Goal: Task Accomplishment & Management: Use online tool/utility

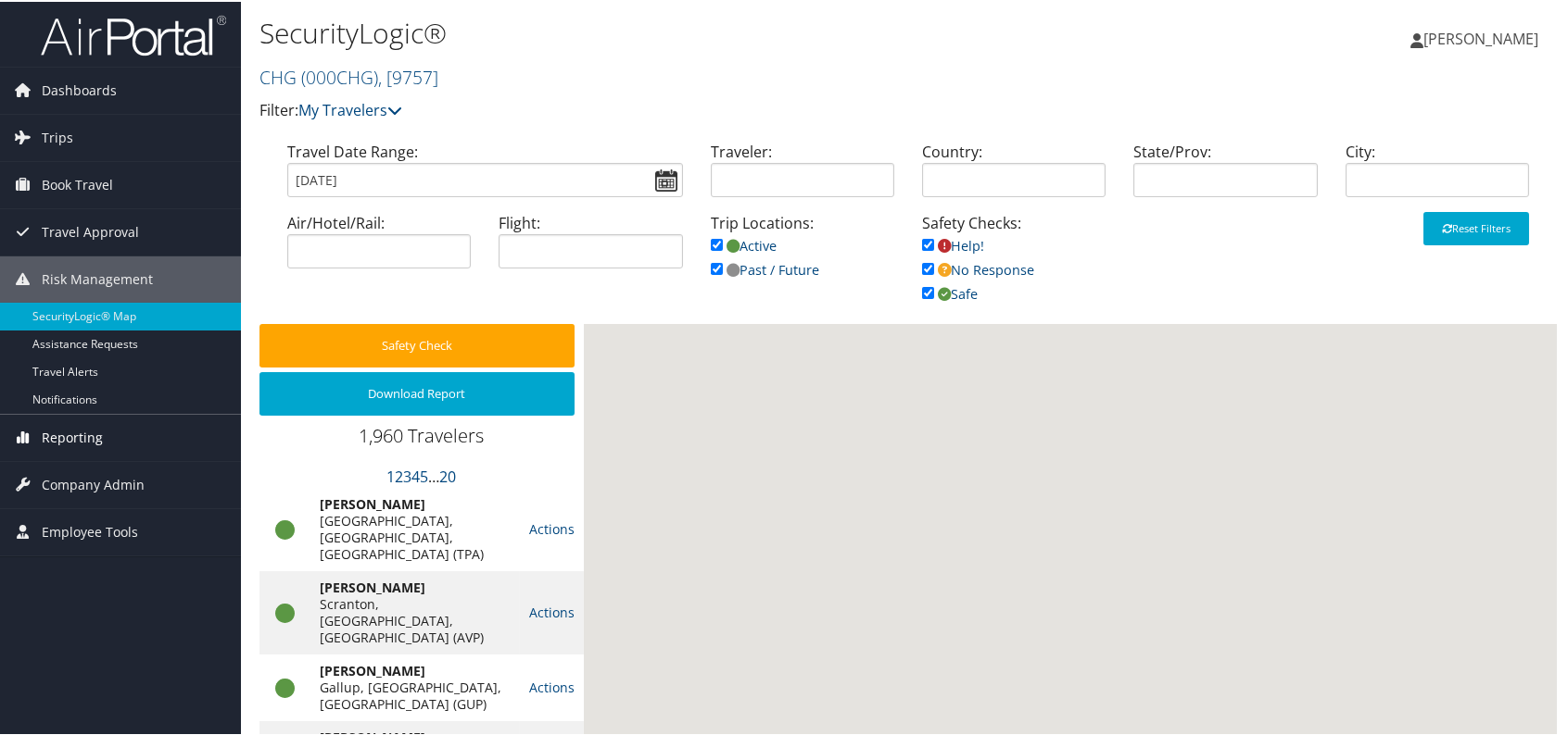
click at [81, 424] on span "Reporting" at bounding box center [72, 437] width 61 height 47
click at [64, 435] on span "Reporting" at bounding box center [72, 437] width 61 height 47
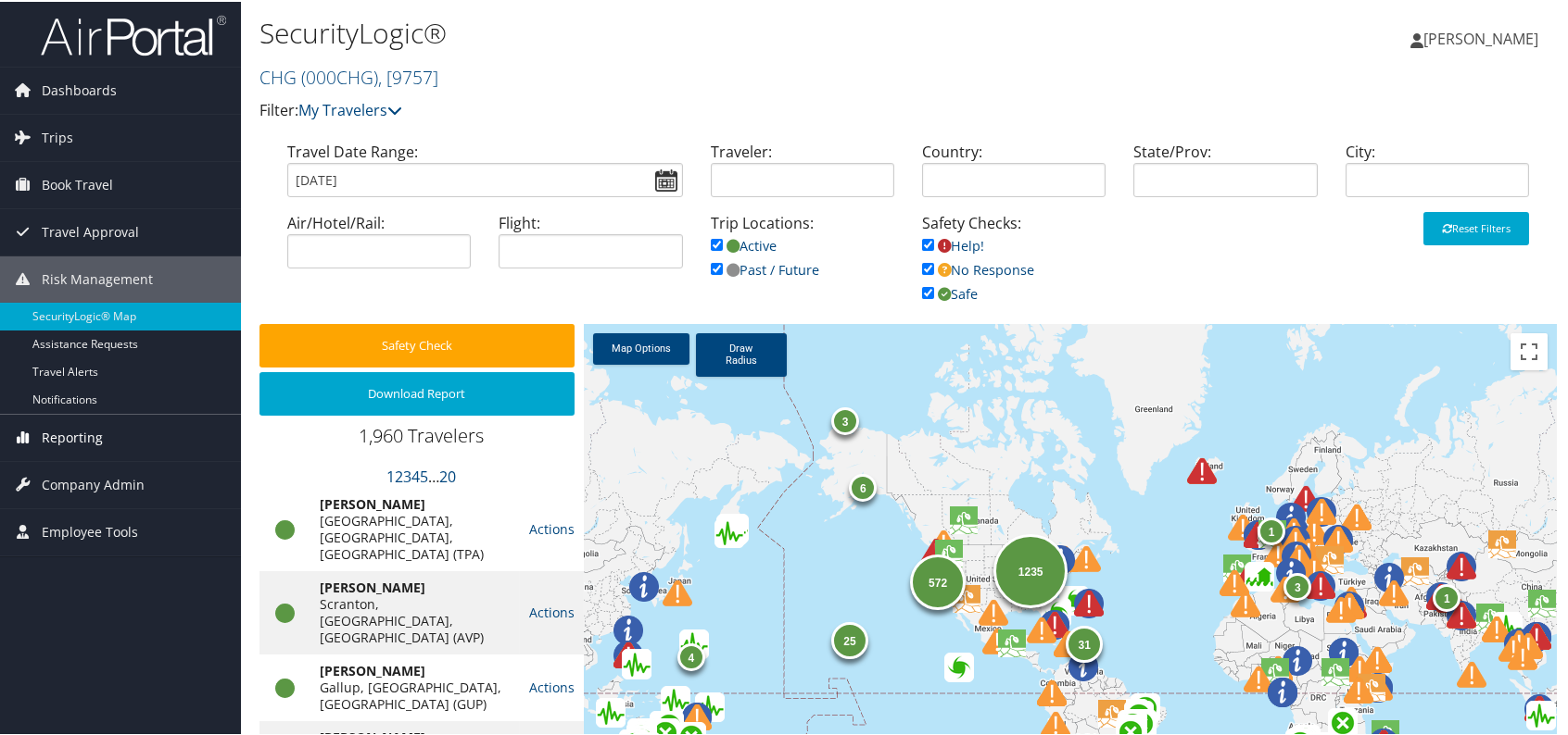
click at [61, 439] on span "Reporting" at bounding box center [72, 437] width 61 height 47
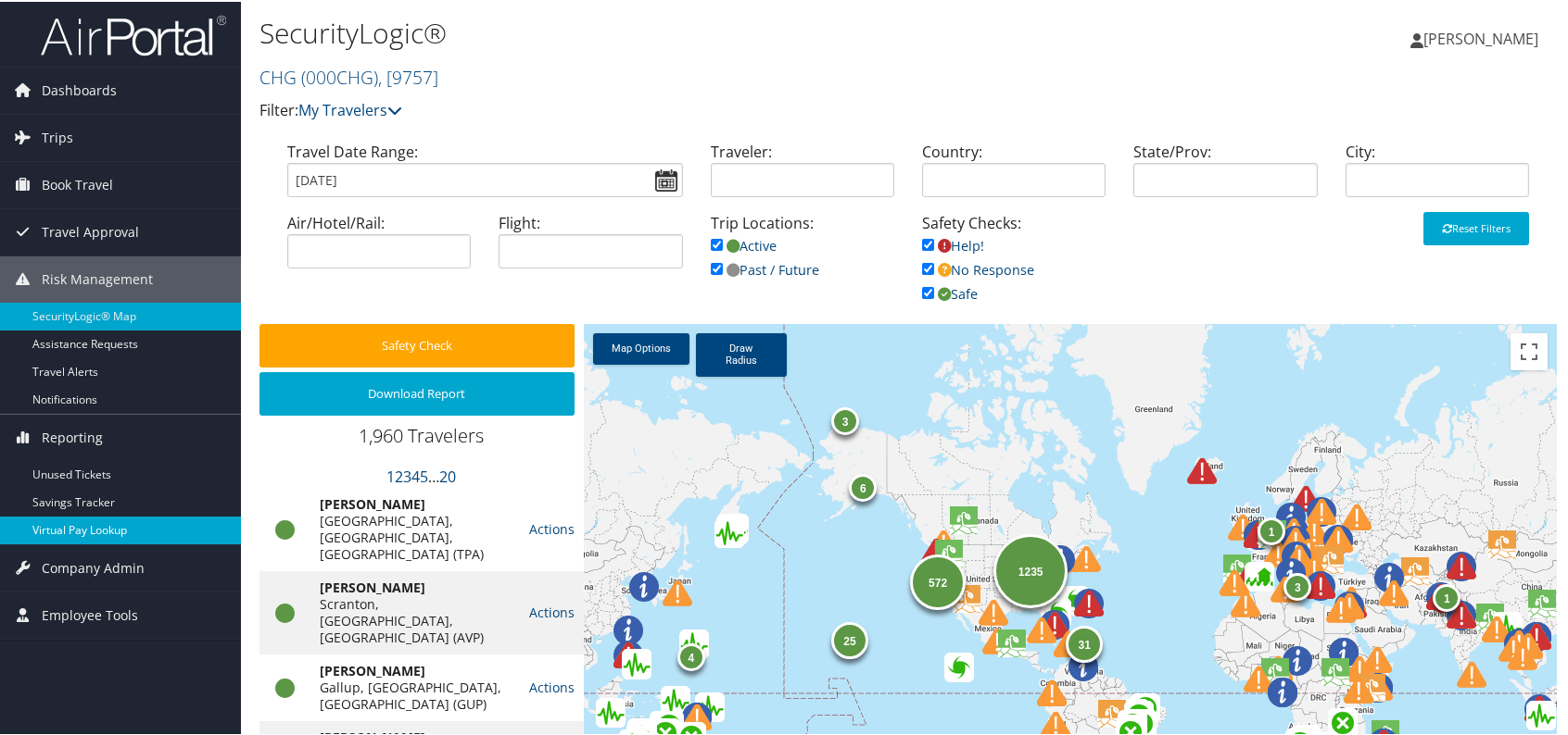
click at [84, 522] on link "Virtual Pay Lookup" at bounding box center [121, 529] width 241 height 28
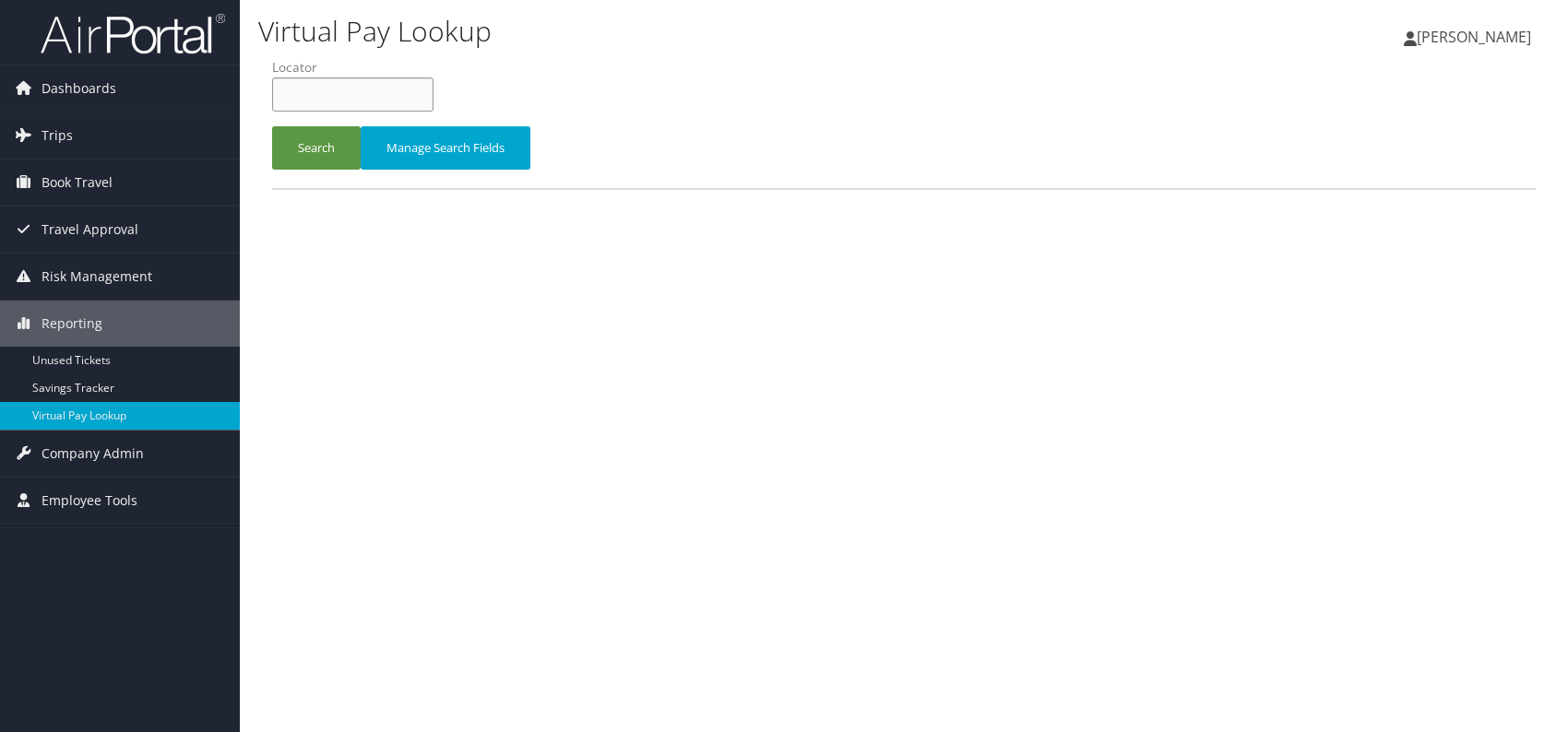
paste input "MCQUVQ"
click at [313, 97] on input "MCQUVQ" at bounding box center [353, 94] width 162 height 34
click at [290, 145] on button "Search" at bounding box center [316, 148] width 88 height 44
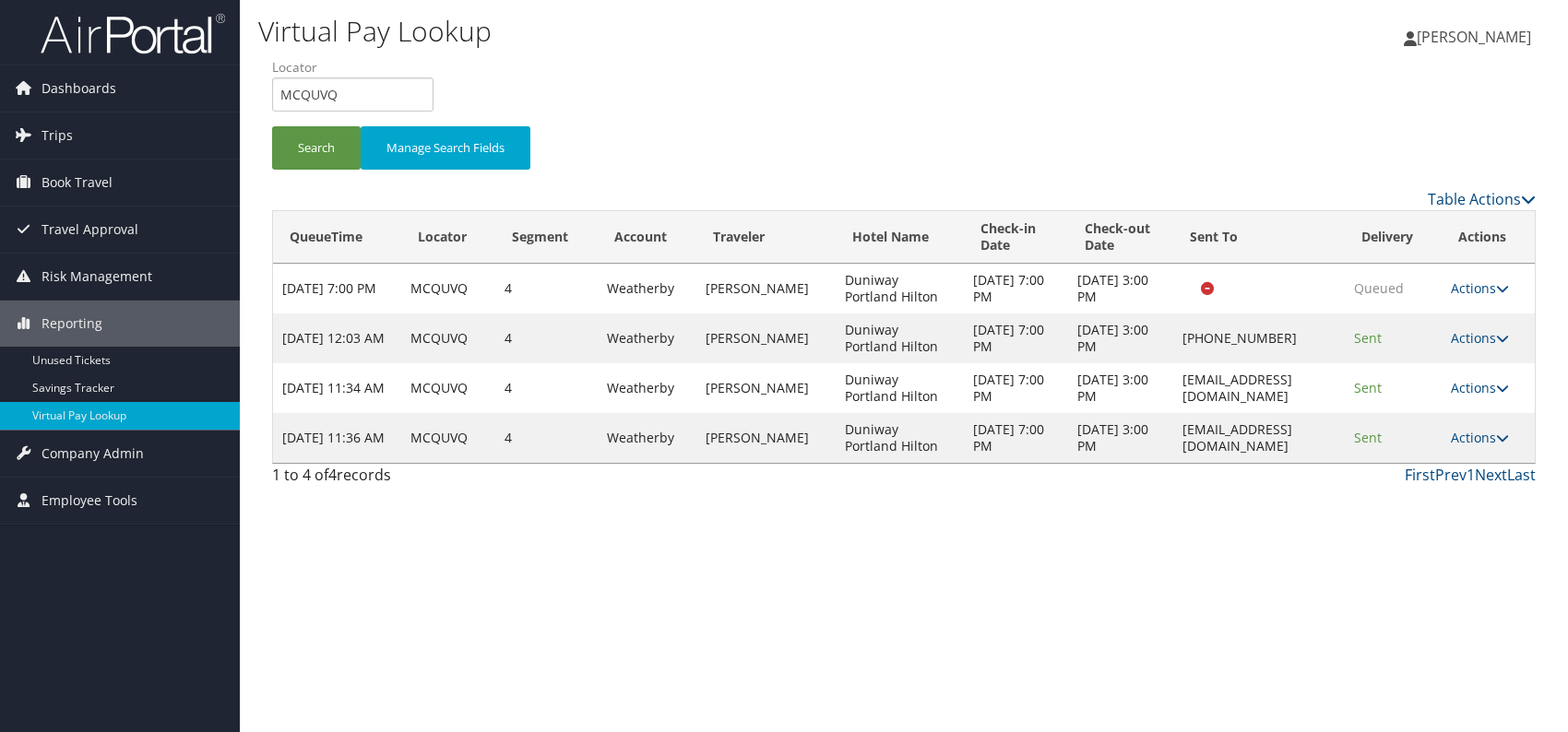
click at [1079, 570] on div "Virtual Pay Lookup Romina Kwock Romina Kwock My Settings Travel Agency Contacts…" at bounding box center [905, 366] width 1329 height 732
click at [1161, 645] on div "Virtual Pay Lookup Romina Kwock Romina Kwock My Settings Travel Agency Contacts…" at bounding box center [905, 366] width 1329 height 732
drag, startPoint x: 341, startPoint y: 89, endPoint x: 270, endPoint y: 85, distance: 71.1
click at [272, 85] on form "QueueTime Locator MCQUVQ Segment Account Traveler Hotel Name Check-in Date Chec…" at bounding box center [904, 122] width 1264 height 129
paste input "DGCWK"
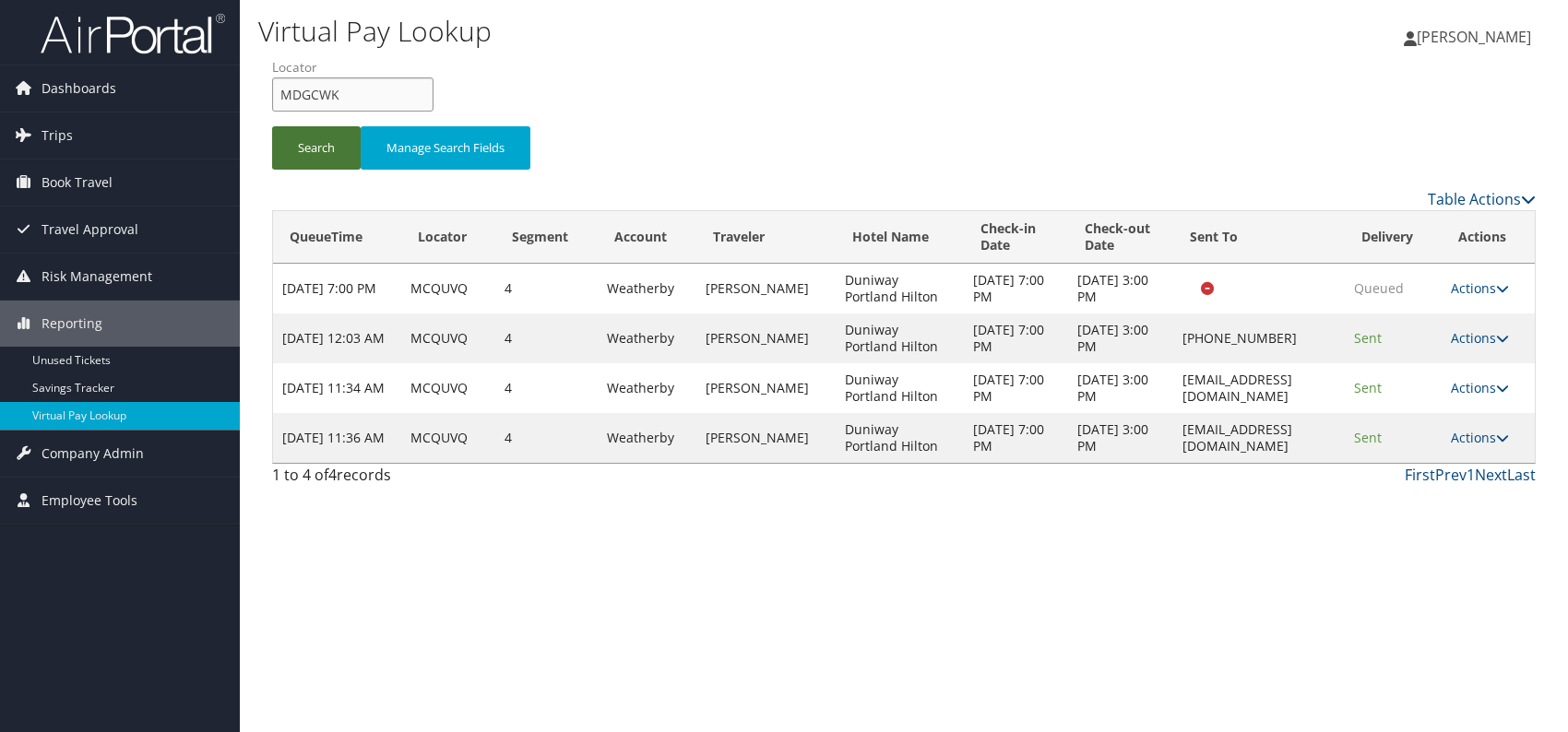
type input "MDGCWK"
click at [310, 148] on button "Search" at bounding box center [316, 148] width 88 height 44
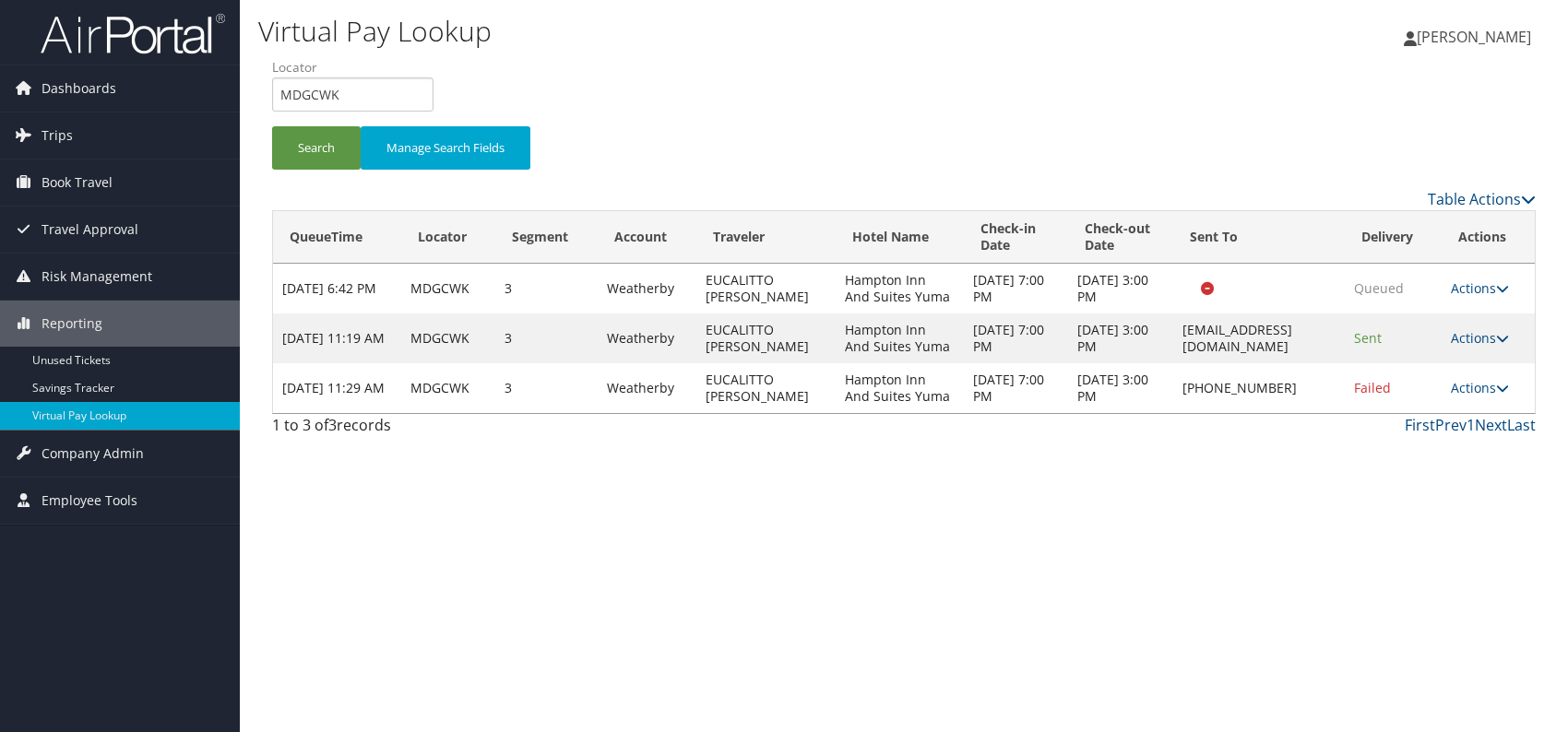
click at [1018, 564] on div "Virtual Pay Lookup Romina Kwock Romina Kwock My Settings Travel Agency Contacts…" at bounding box center [905, 366] width 1329 height 732
click at [1493, 347] on link "Actions" at bounding box center [1480, 338] width 58 height 17
click at [1422, 419] on link "Logs" at bounding box center [1448, 420] width 116 height 31
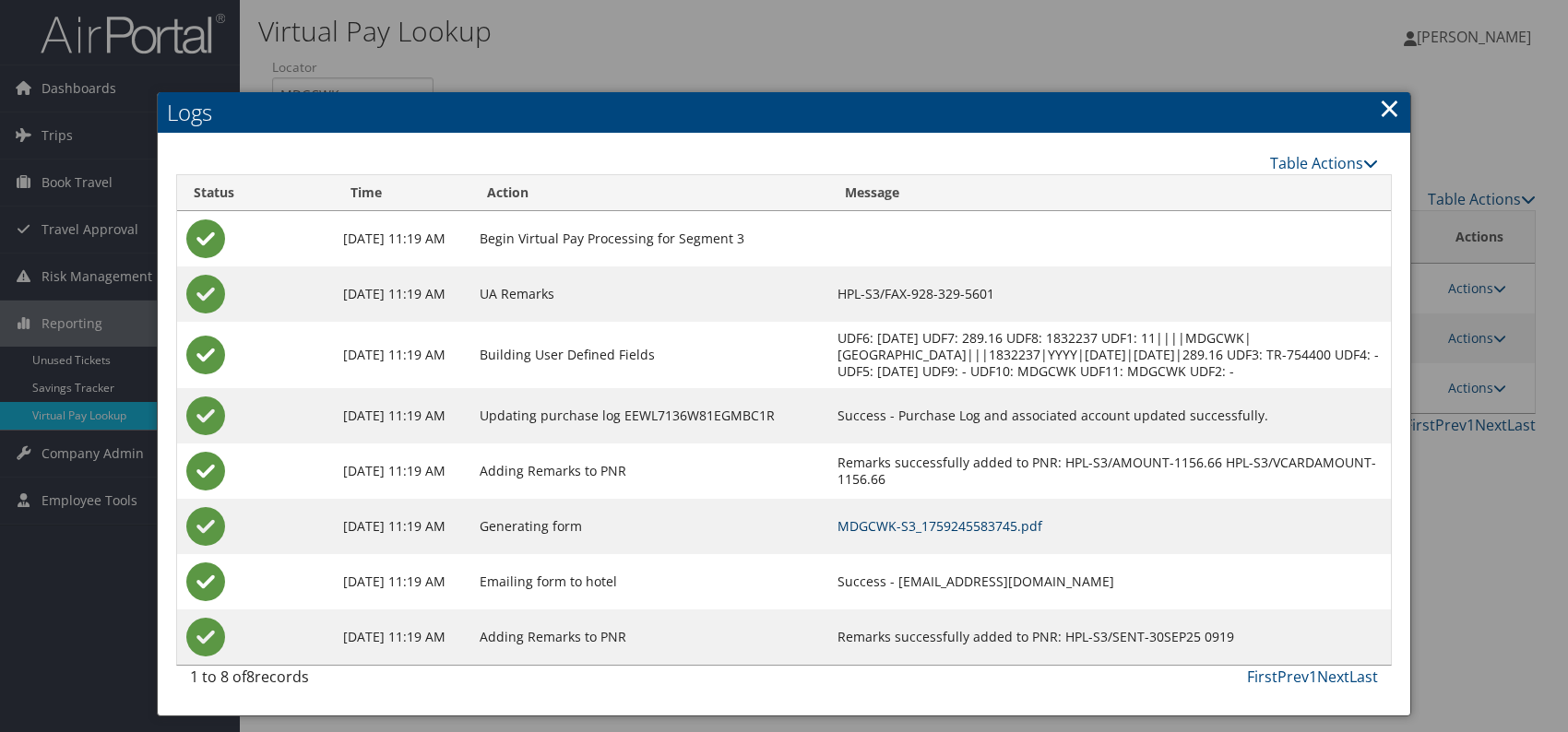
click at [1042, 534] on link "MDGCWK-S3_1759245583745.pdf" at bounding box center [939, 526] width 204 height 17
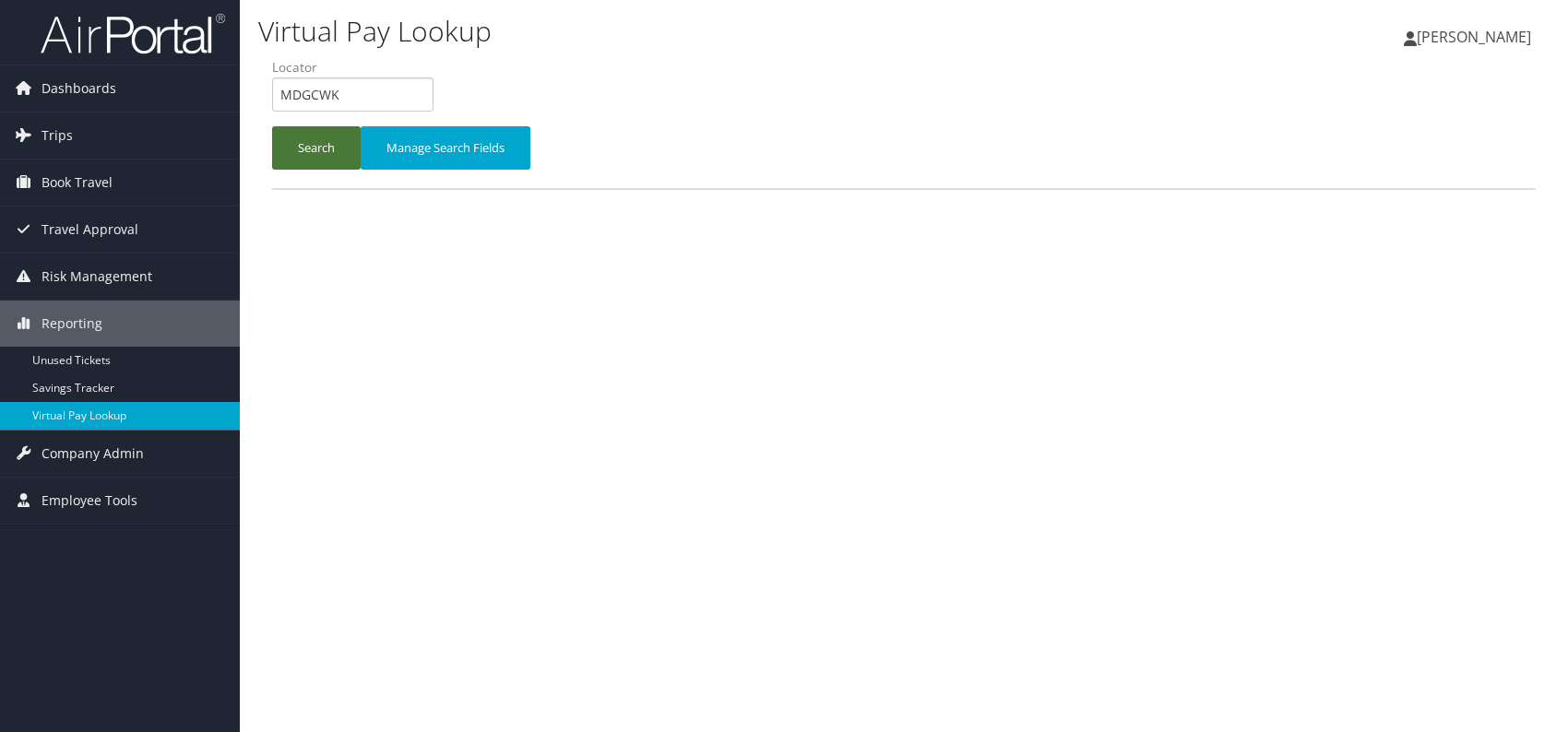
click at [329, 142] on button "Search" at bounding box center [316, 148] width 88 height 44
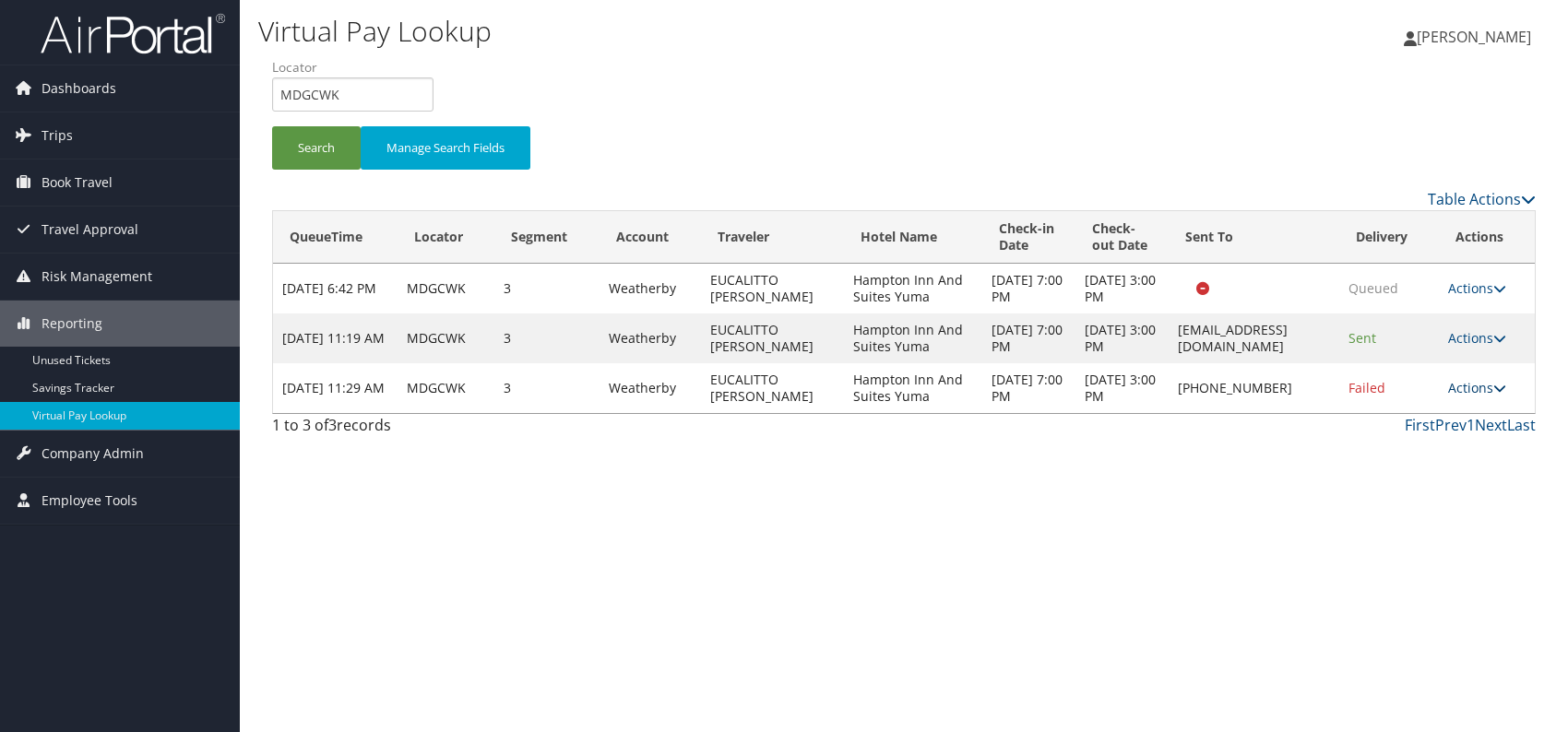
click at [1480, 387] on link "Actions" at bounding box center [1478, 388] width 58 height 17
click at [1415, 417] on link "Resend" at bounding box center [1427, 414] width 158 height 31
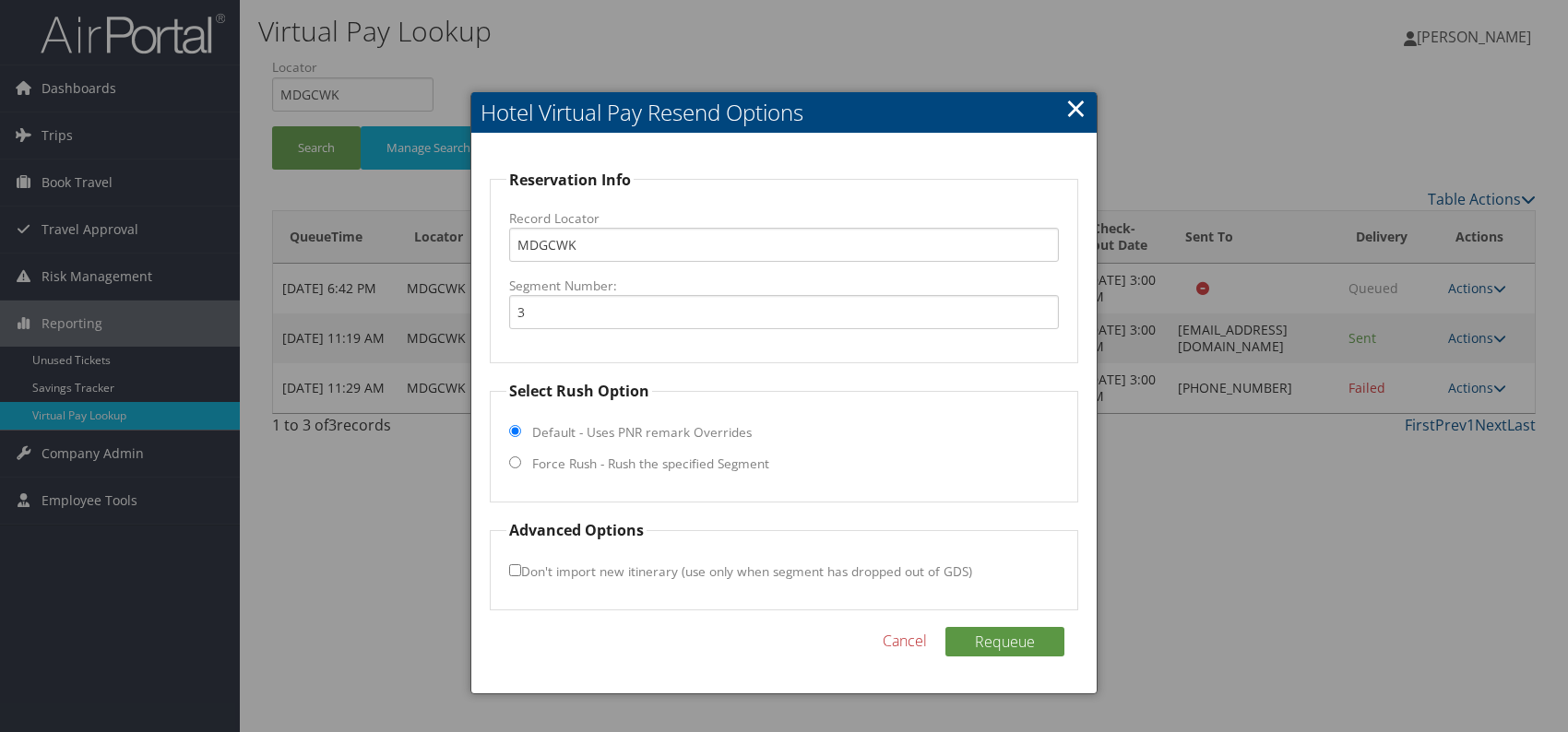
click at [513, 465] on input "Force Rush - Rush the specified Segment" at bounding box center [515, 463] width 12 height 12
radio input "true"
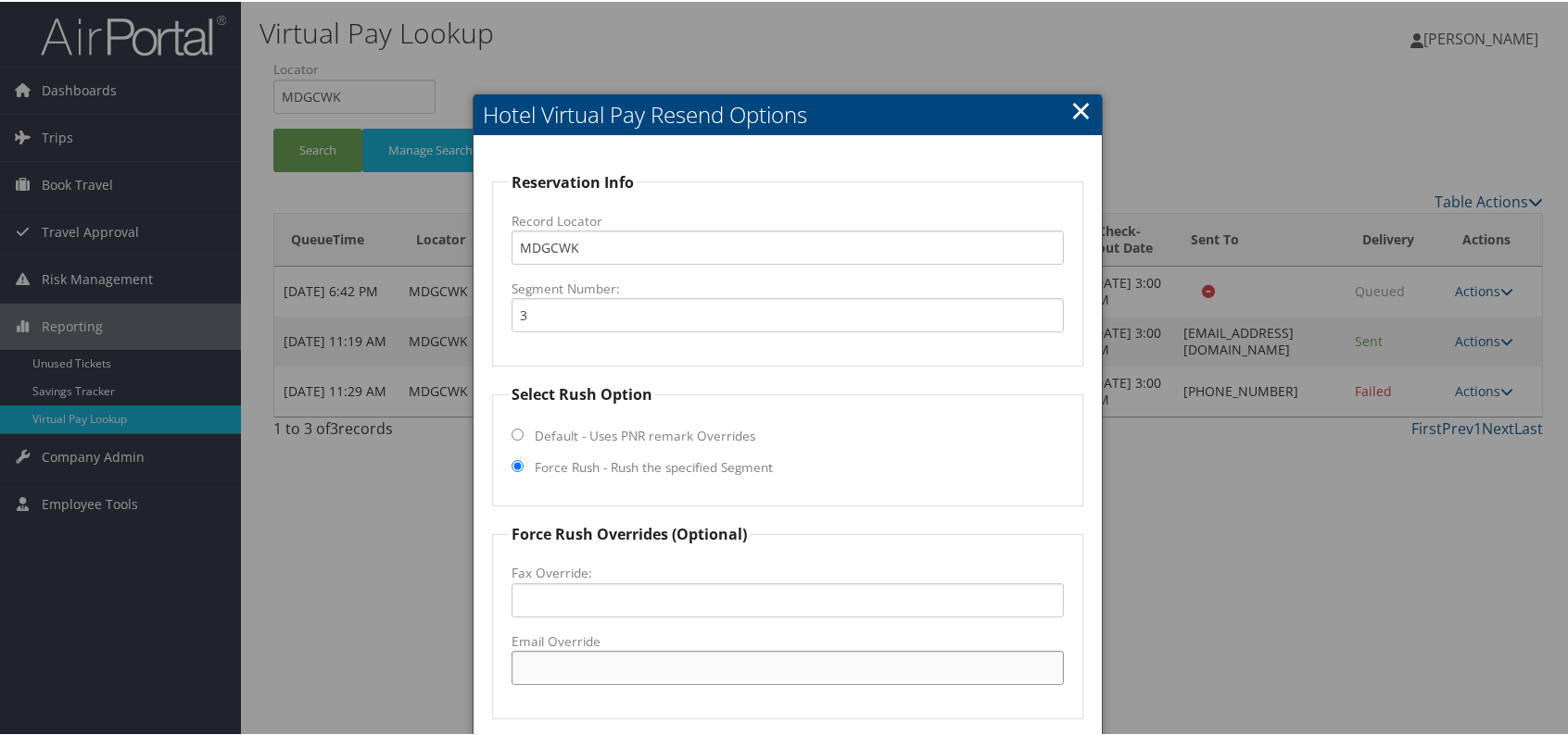
paste input "YUMAZ_Hampton_Suites @hilton.com"
click at [669, 666] on input "YUMAZ_Hampton_Suites @hilton.com" at bounding box center [788, 666] width 552 height 34
drag, startPoint x: 771, startPoint y: 672, endPoint x: 518, endPoint y: 675, distance: 253.0
click at [518, 675] on input "YUMAZ_Hampton_Suites@hilton.com" at bounding box center [788, 666] width 552 height 34
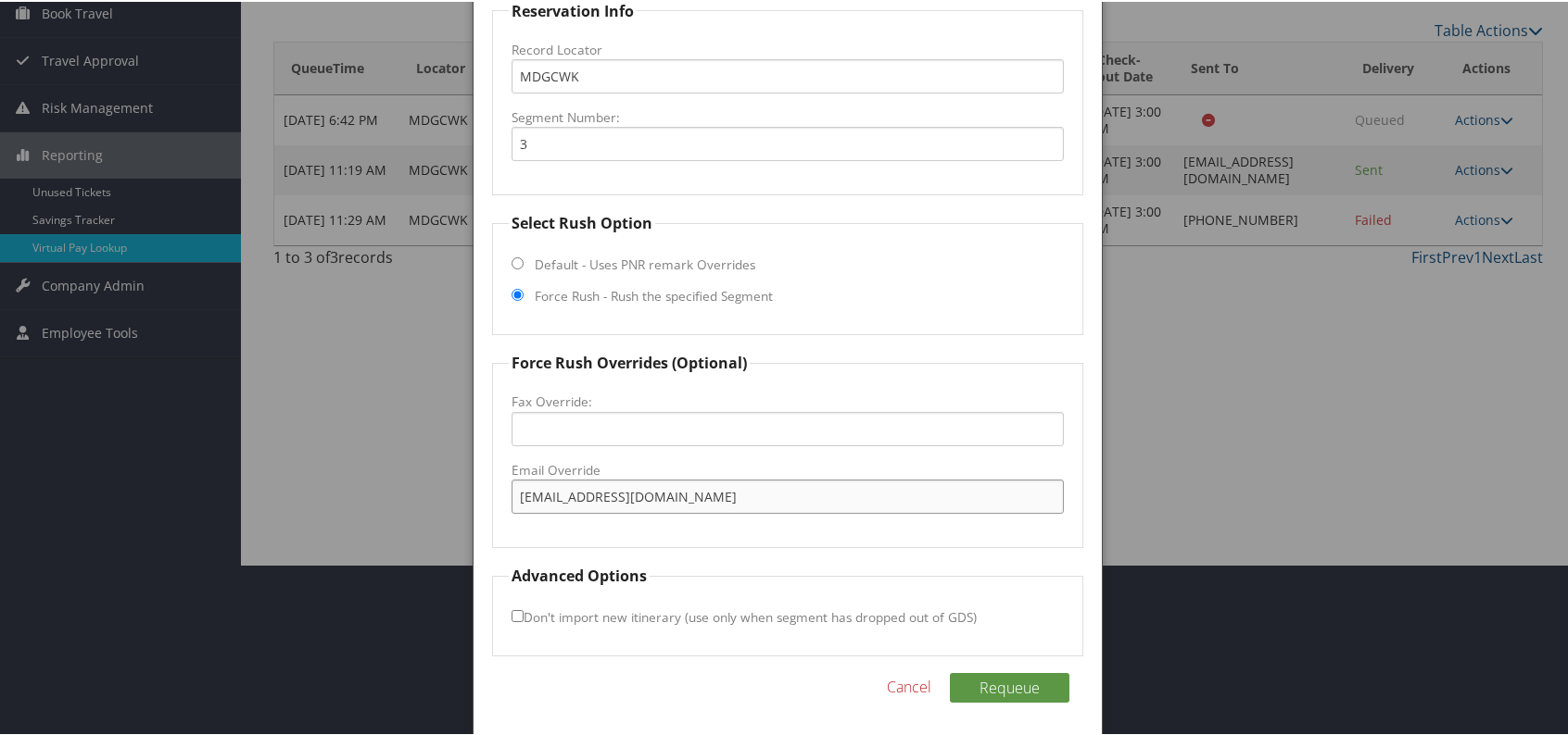
scroll to position [172, 0]
type input "YUMAZ_Hampton_Suites@hilton.com"
click at [986, 676] on button "Requeue" at bounding box center [1009, 685] width 120 height 29
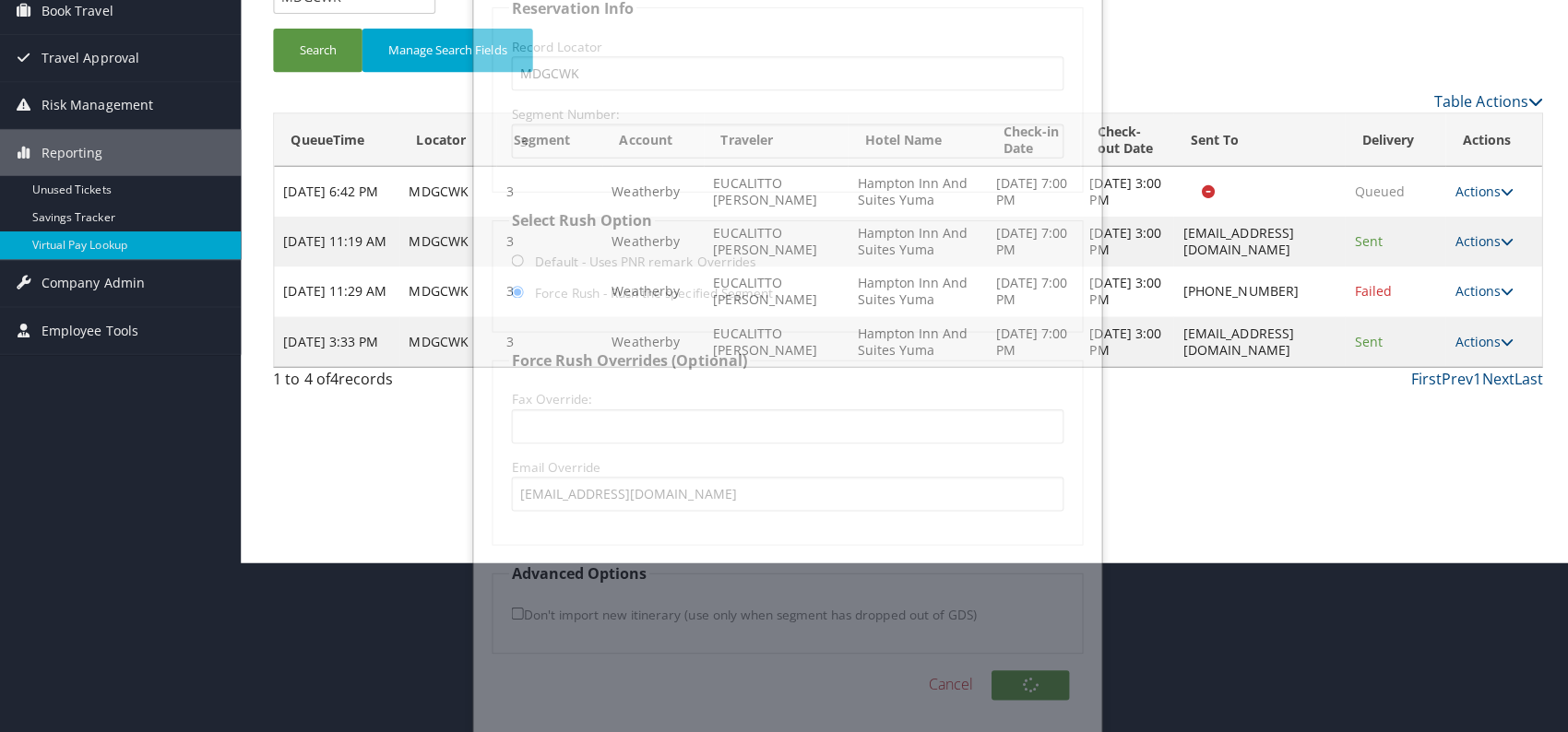
scroll to position [0, 0]
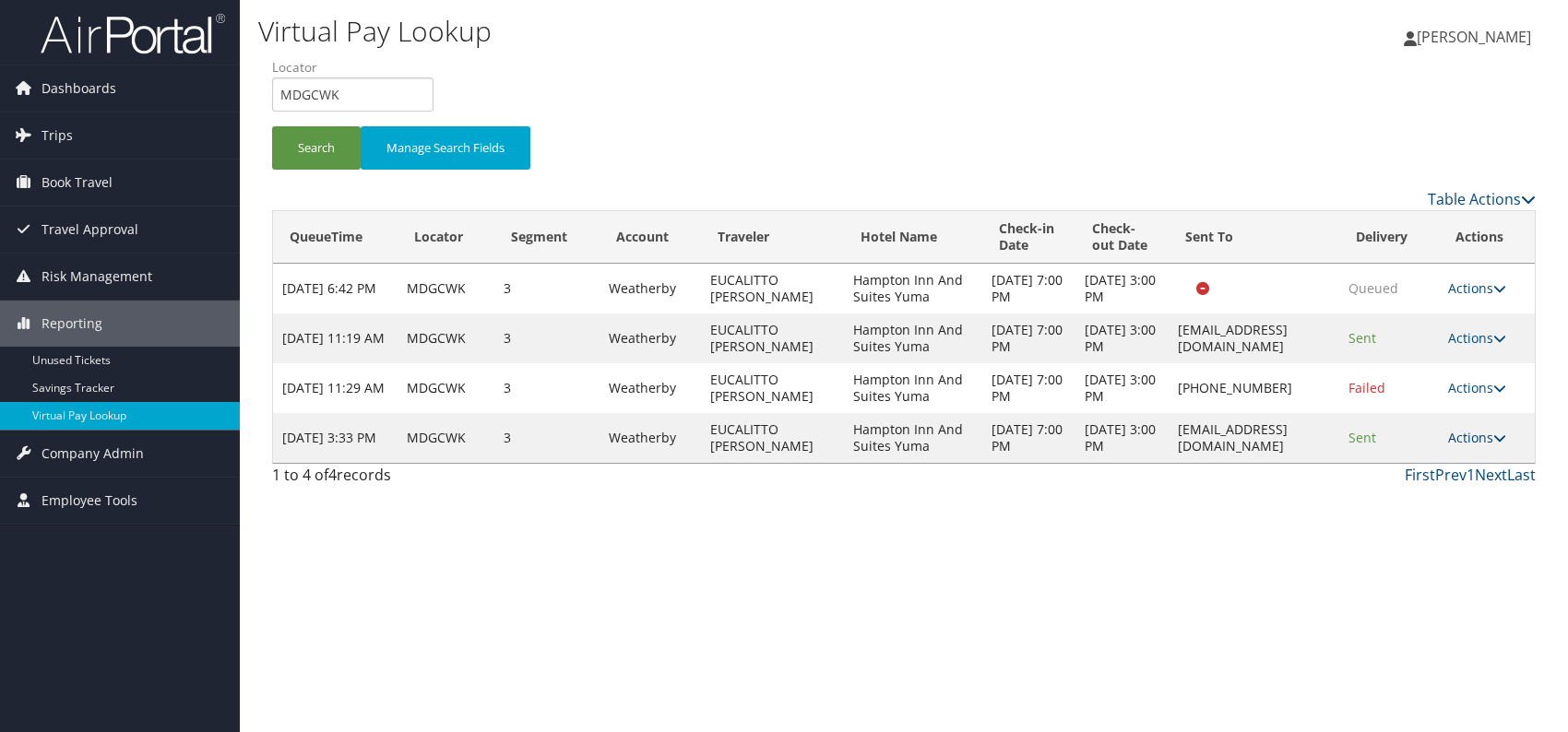
click at [1499, 446] on link "Actions" at bounding box center [1478, 438] width 58 height 17
click at [1430, 564] on link "Logs" at bounding box center [1453, 569] width 116 height 31
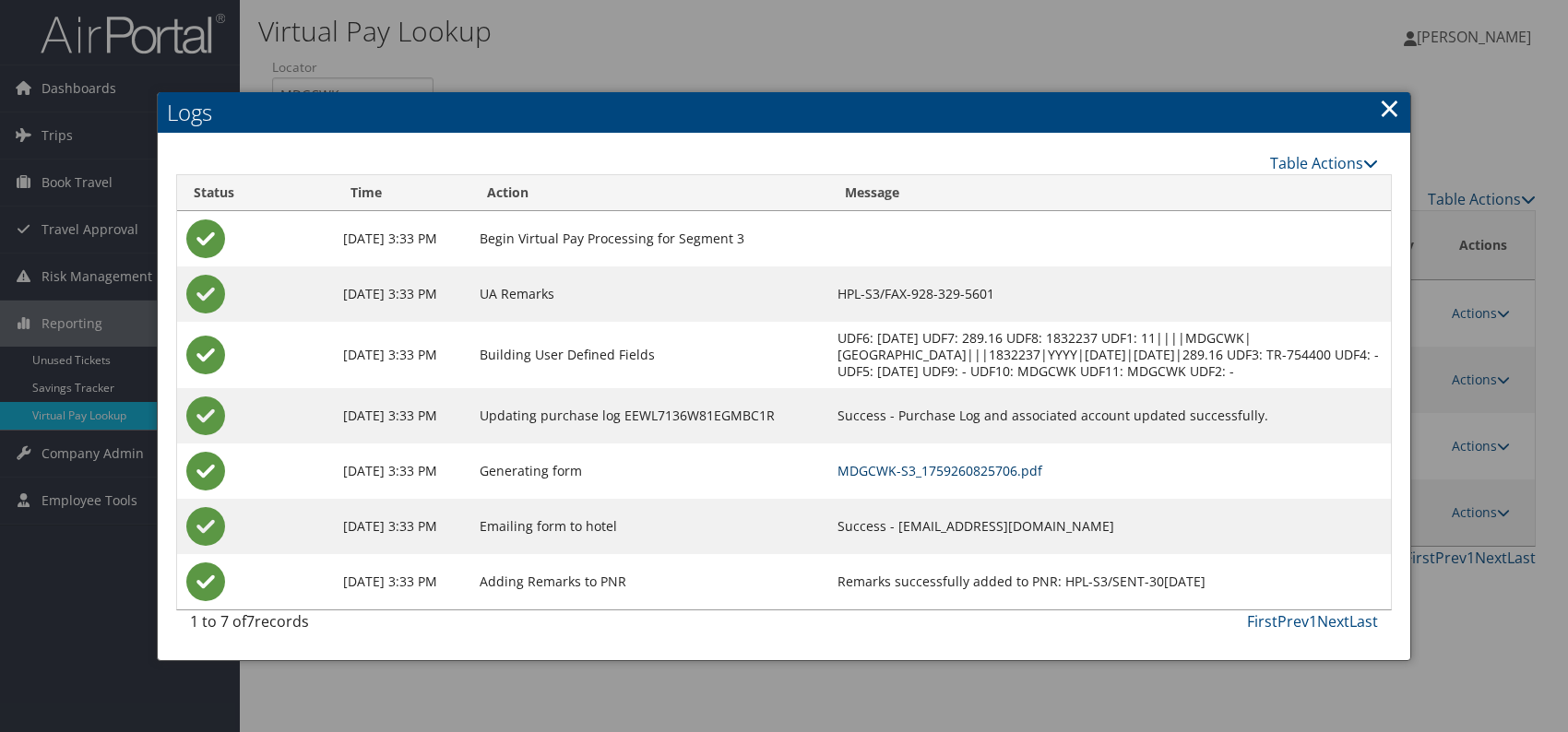
click at [979, 478] on link "MDGCWK-S3_1759260825706.pdf" at bounding box center [939, 471] width 204 height 17
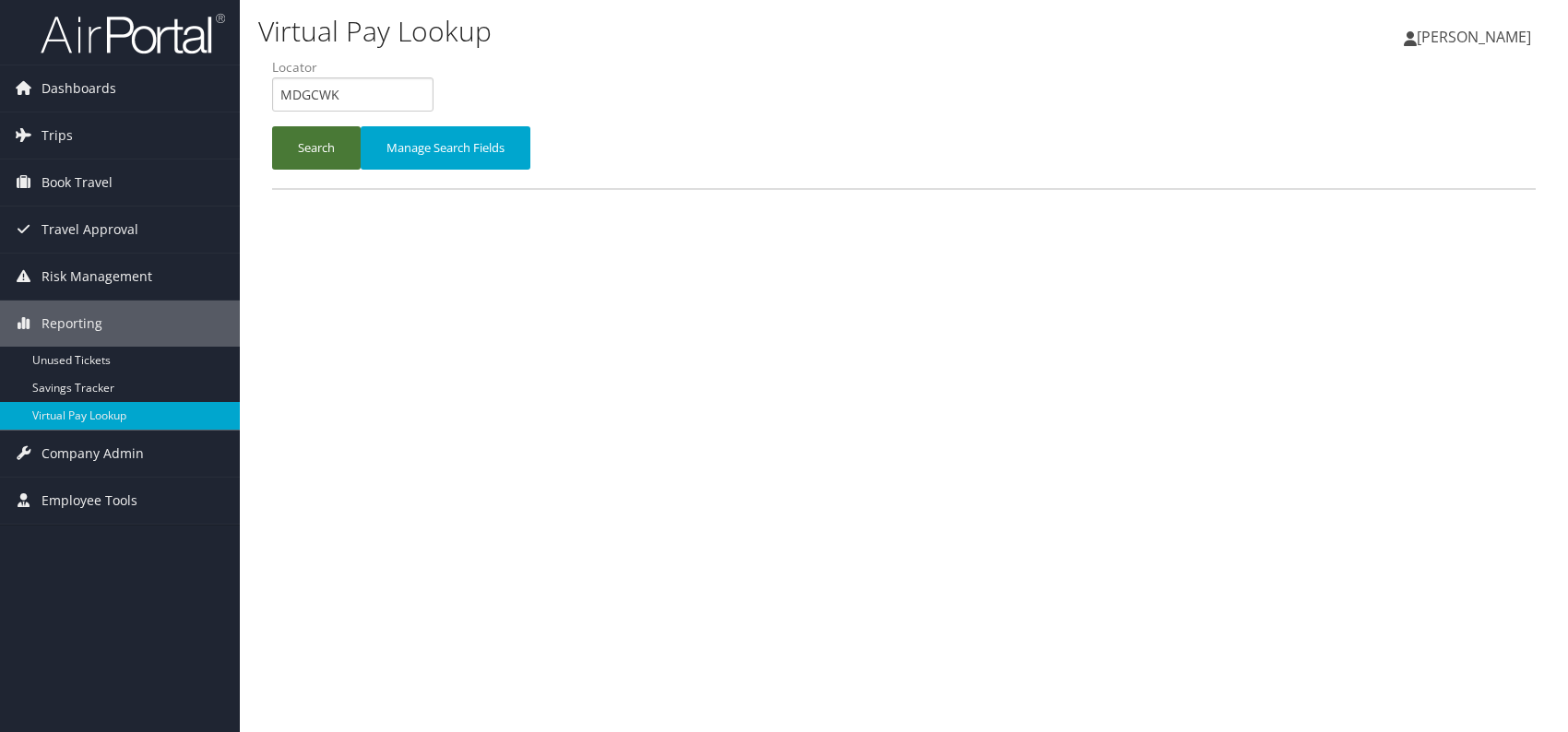
click at [298, 143] on button "Search" at bounding box center [316, 148] width 88 height 44
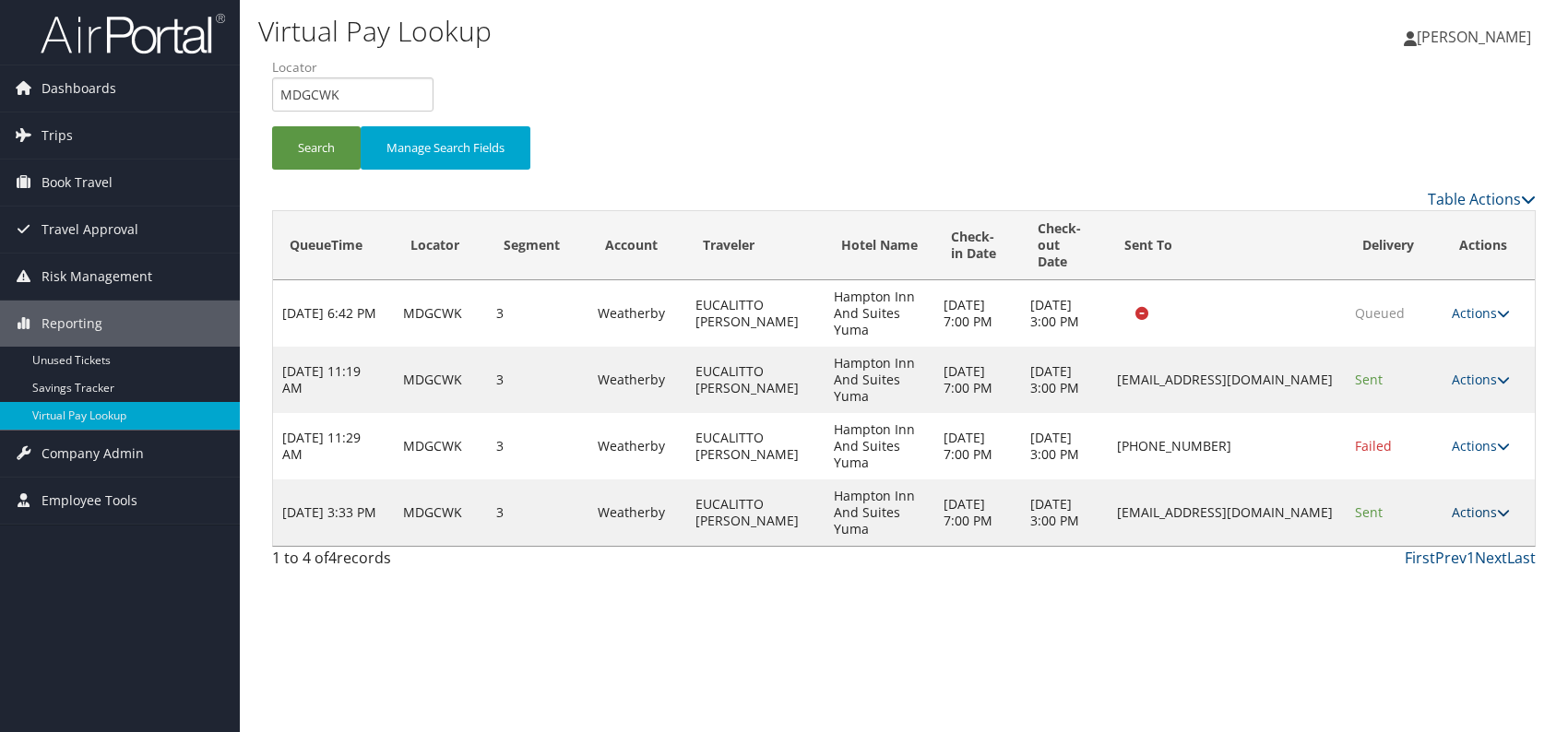
click at [1494, 515] on link "Actions" at bounding box center [1481, 512] width 58 height 17
click at [1445, 534] on link "Resend" at bounding box center [1449, 538] width 116 height 31
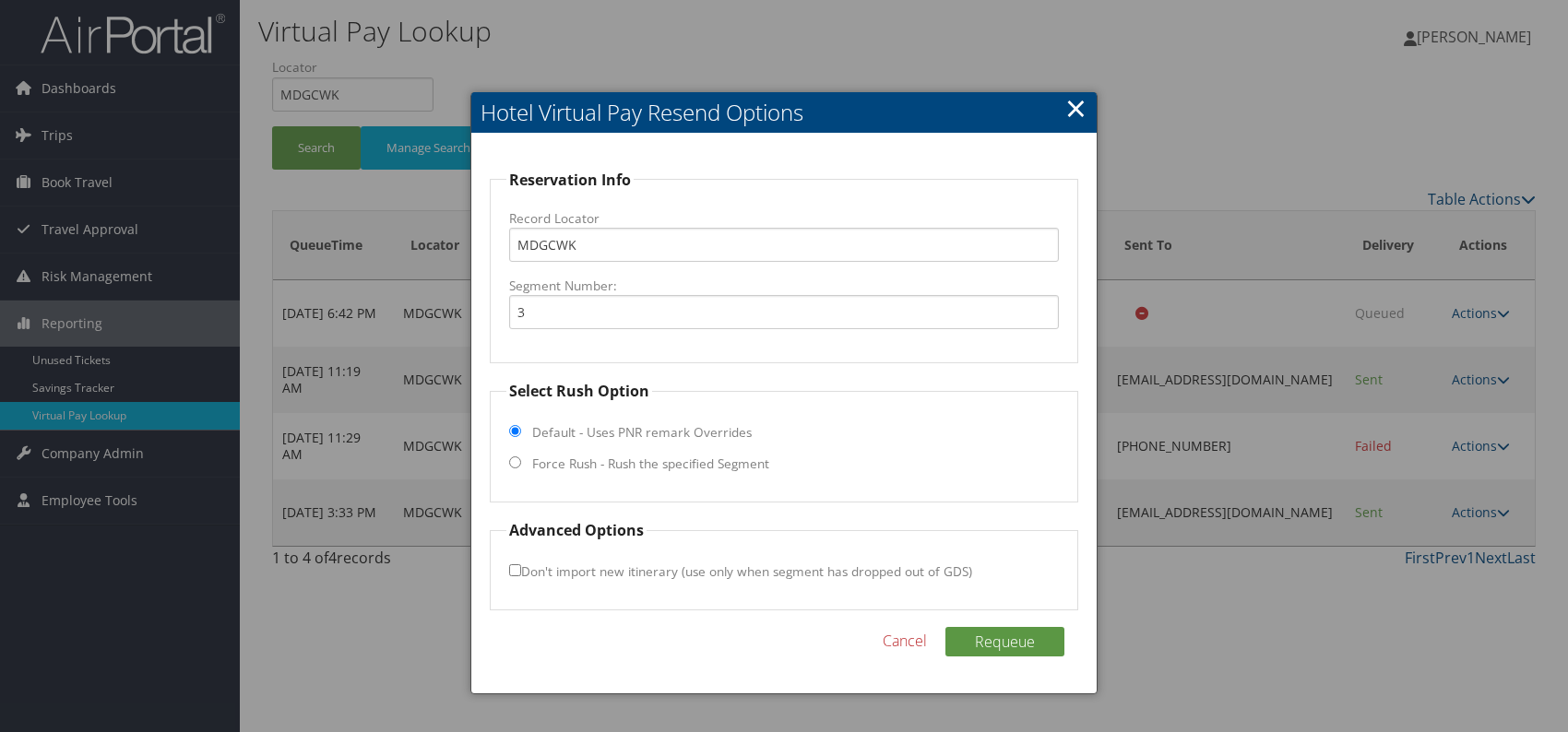
click at [516, 462] on input "Force Rush - Rush the specified Segment" at bounding box center [515, 463] width 12 height 12
radio input "true"
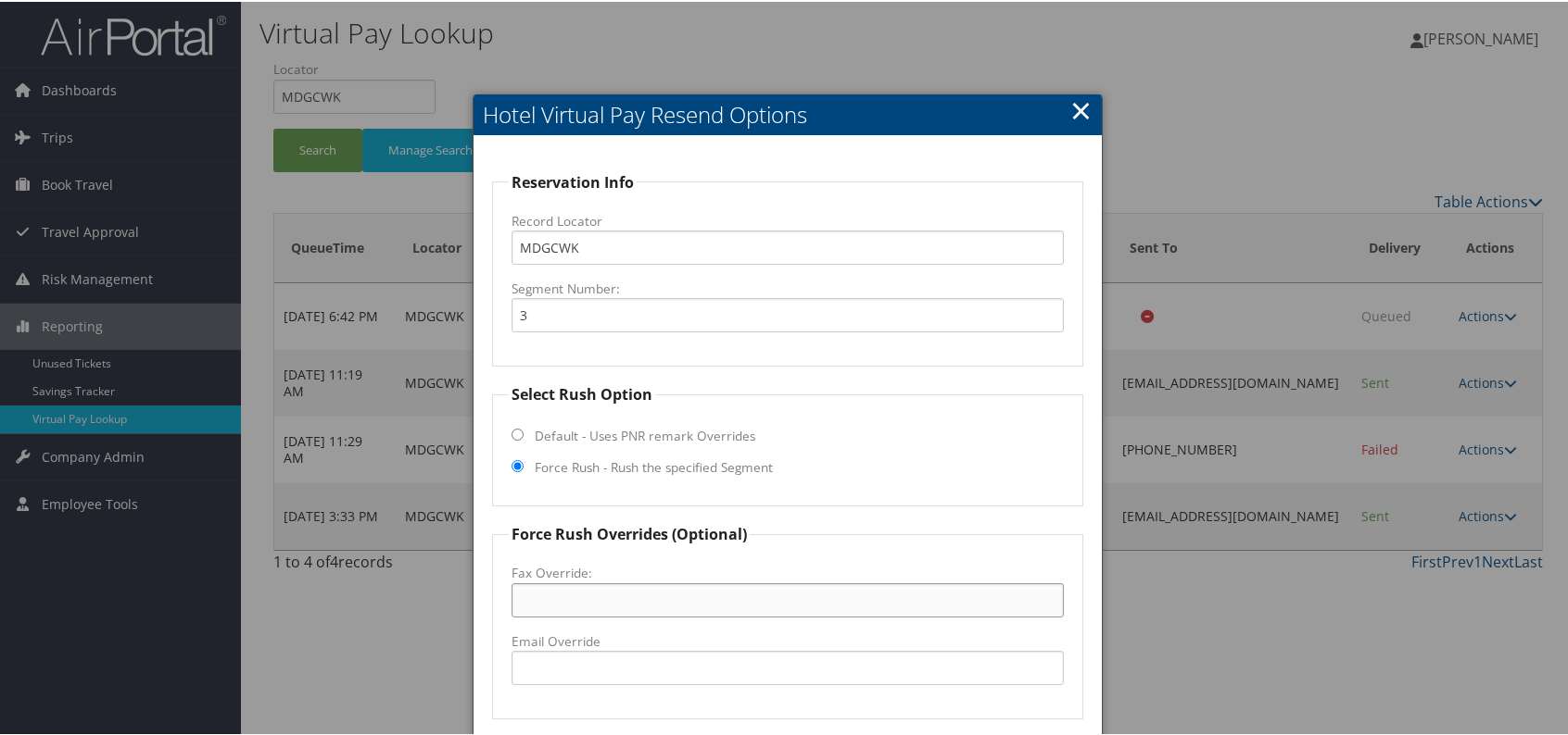
drag, startPoint x: 573, startPoint y: 584, endPoint x: 572, endPoint y: 595, distance: 11.0
paste input "(928) 329-5601"
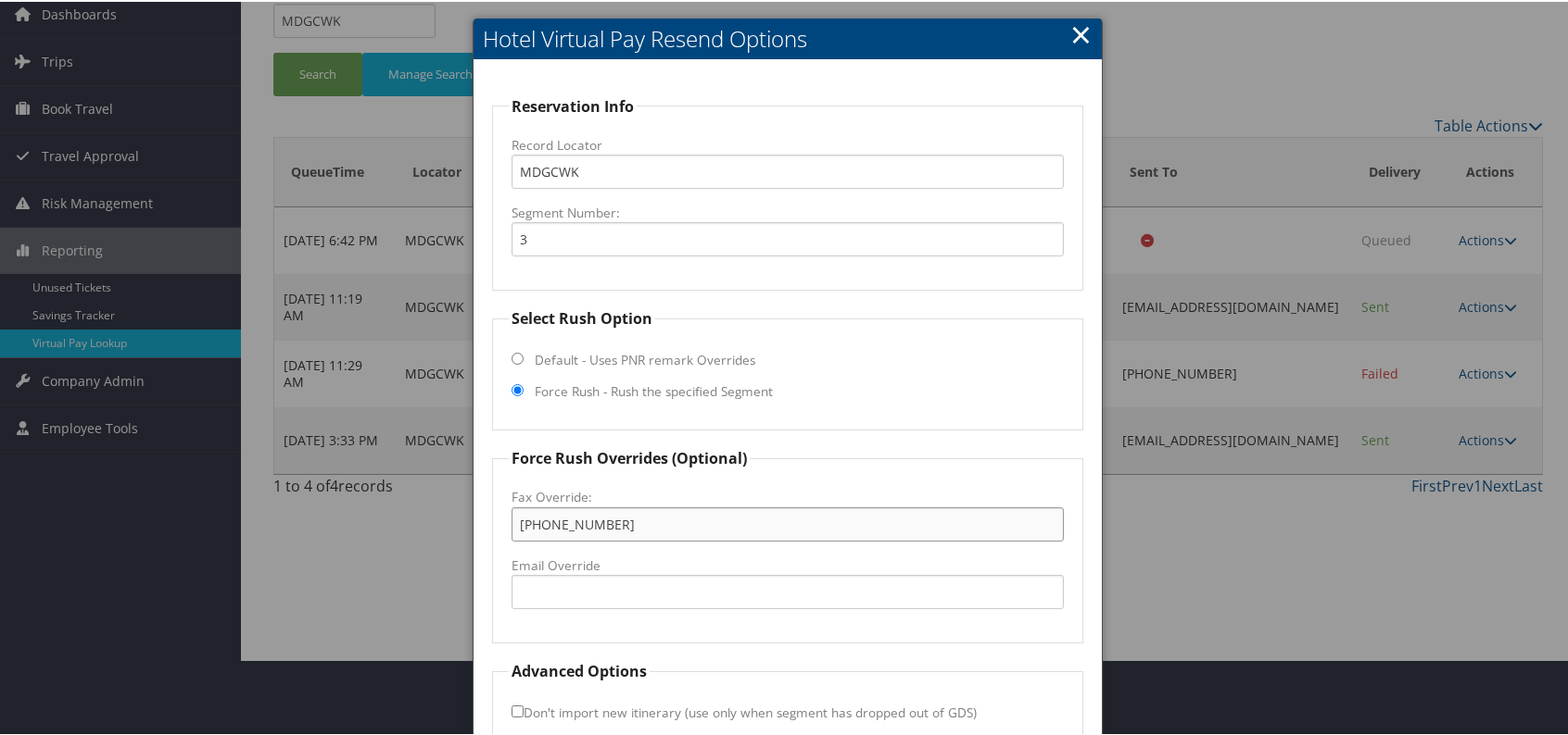
scroll to position [172, 0]
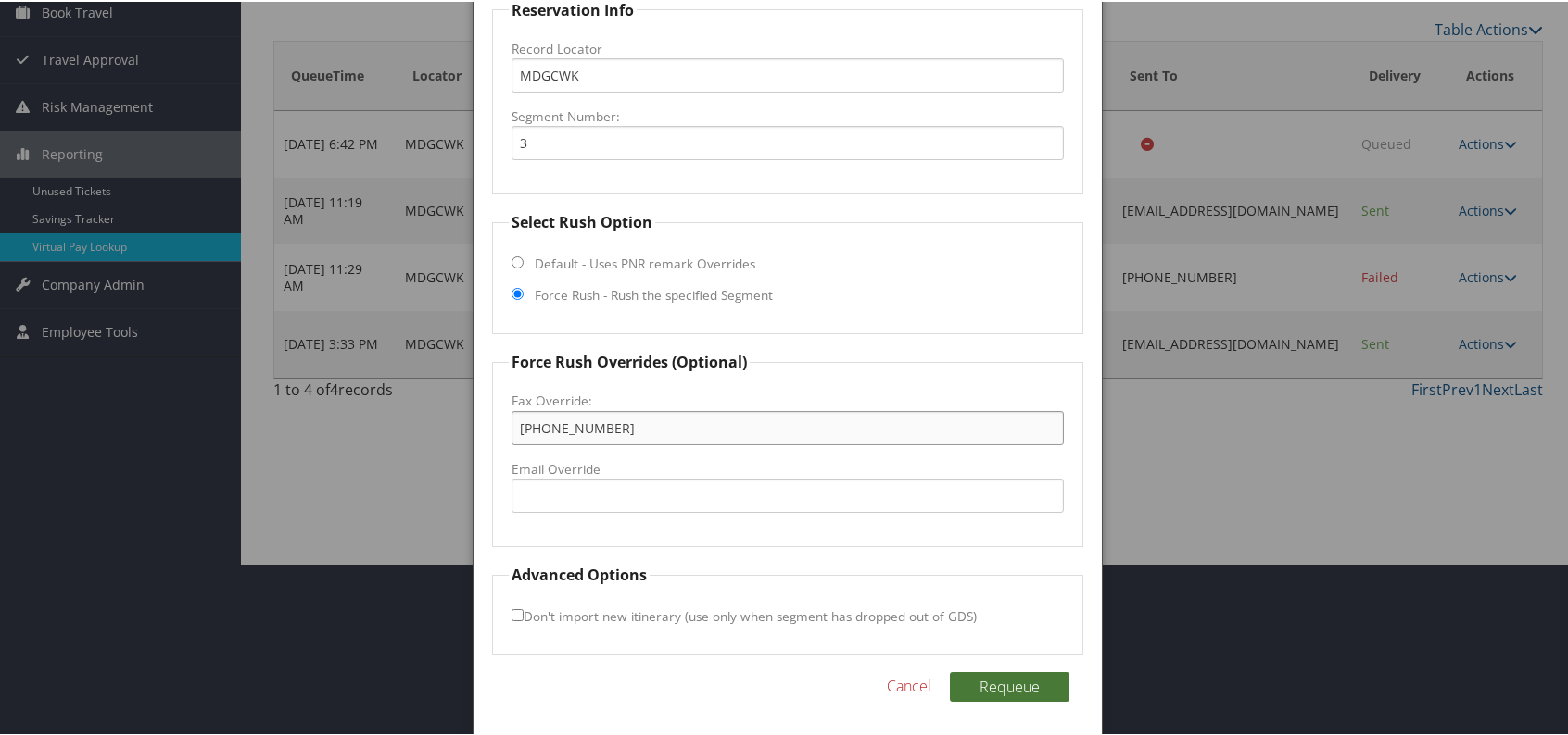
type input "(928) 329-5601"
click at [1019, 692] on button "Requeue" at bounding box center [1009, 685] width 120 height 29
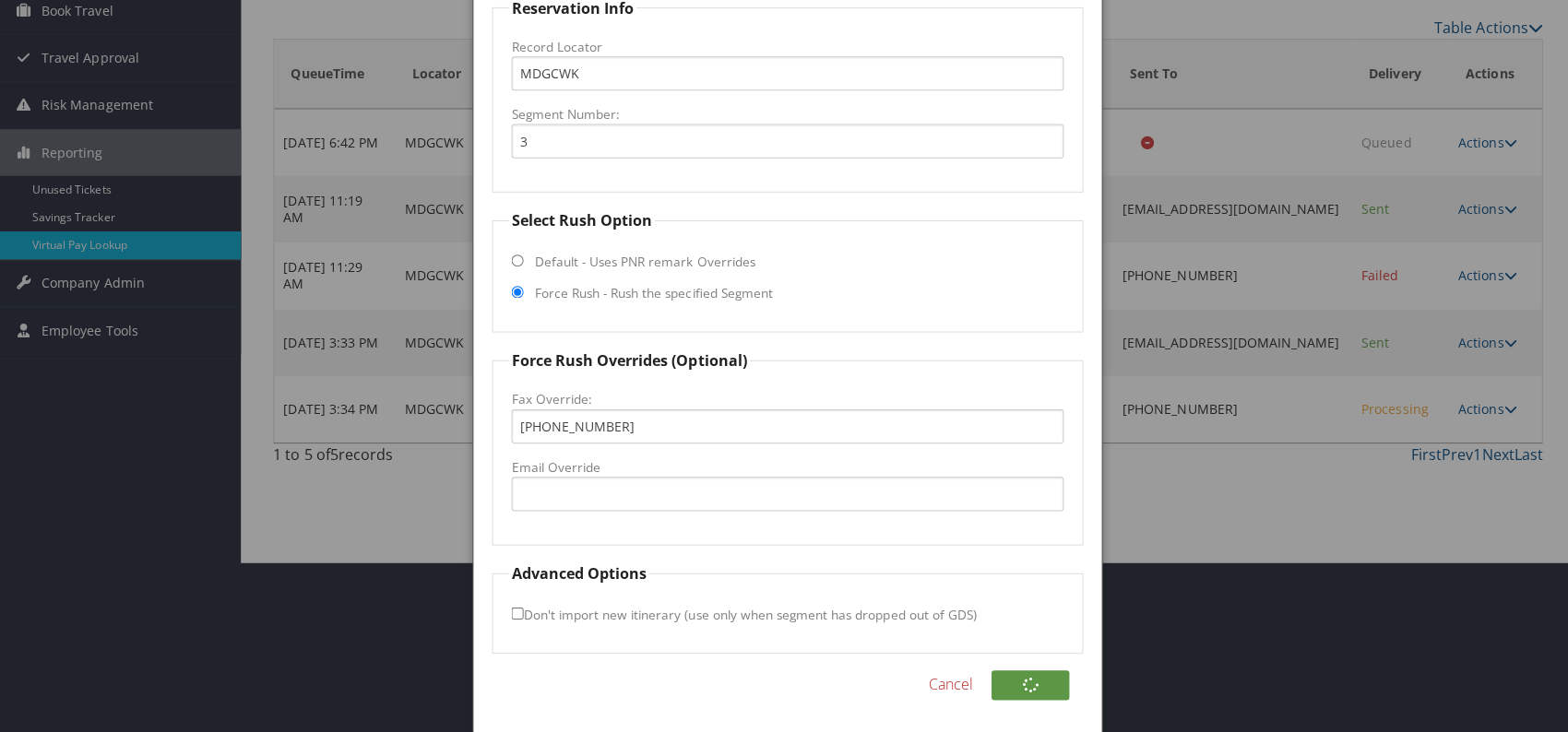
scroll to position [0, 0]
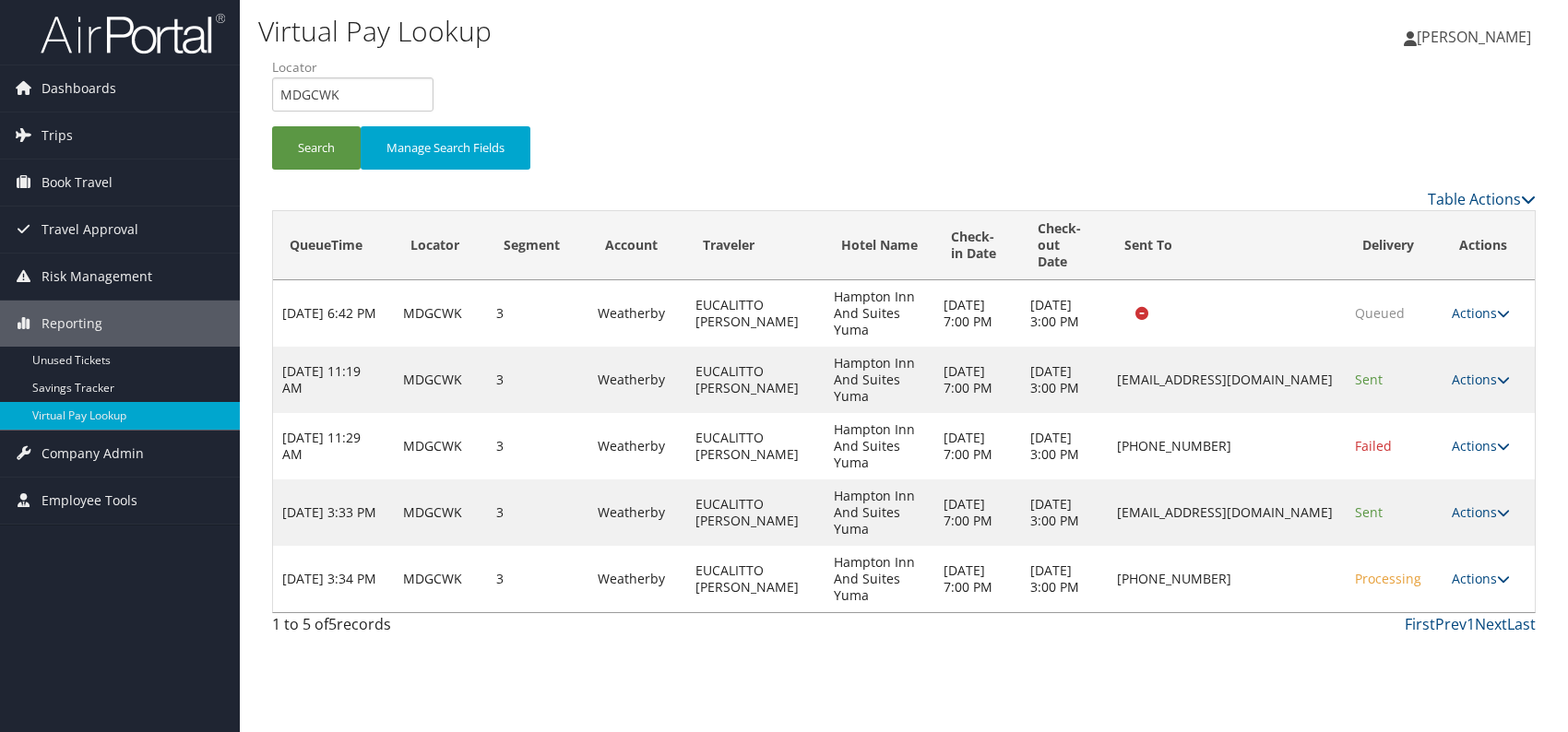
drag, startPoint x: 1302, startPoint y: 519, endPoint x: 1081, endPoint y: 509, distance: 221.2
click at [1108, 512] on td "YUMAZ_Hampton_Suites@hilton.com" at bounding box center [1227, 512] width 238 height 67
copy td "YUMAZ_Hampton_Suites@hilton.com"
drag, startPoint x: 340, startPoint y: 90, endPoint x: 283, endPoint y: 85, distance: 57.2
click at [282, 85] on input "MDGCWK" at bounding box center [353, 94] width 162 height 34
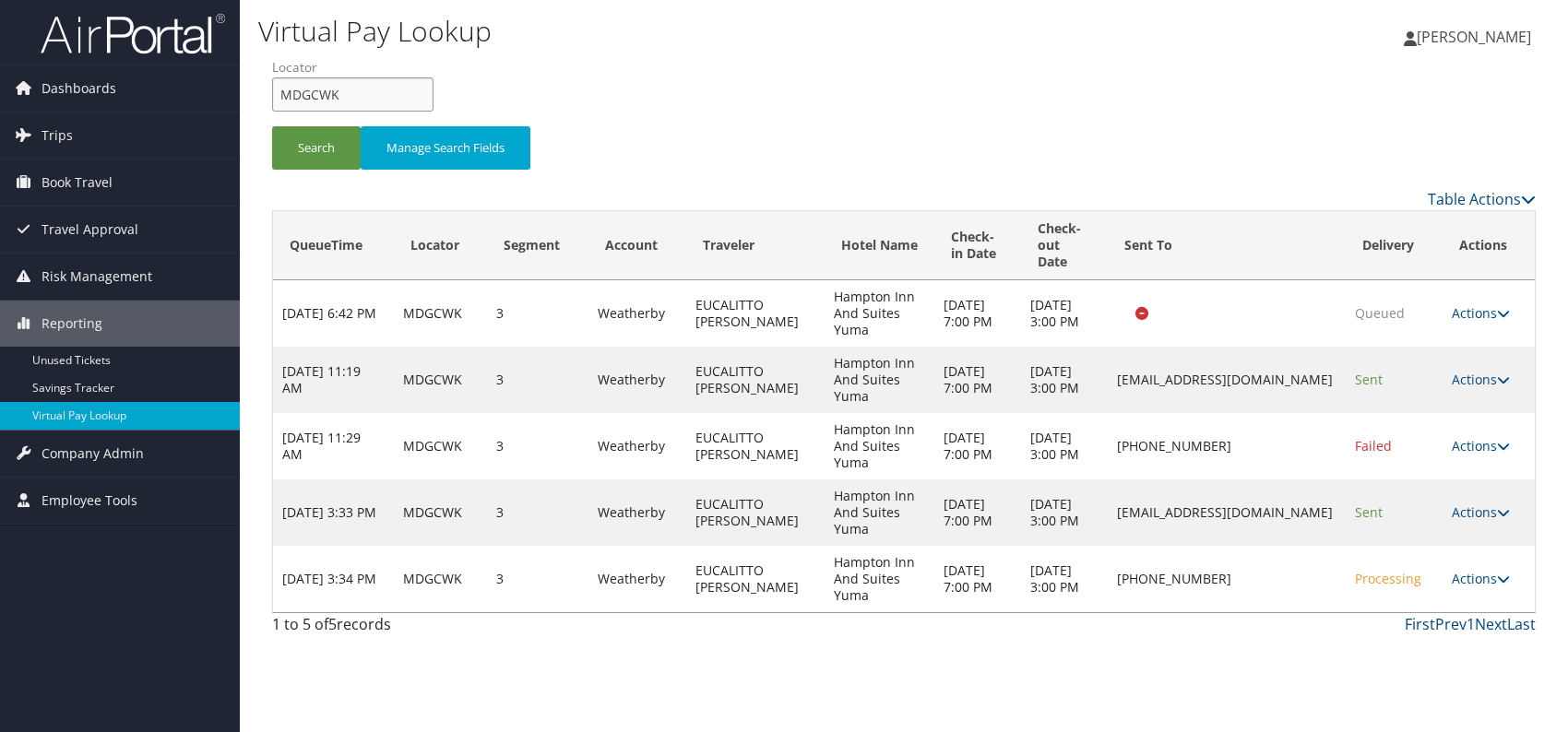
paste input "DTWQFT"
type input "DTWQFT"
click at [312, 143] on button "Search" at bounding box center [316, 148] width 88 height 44
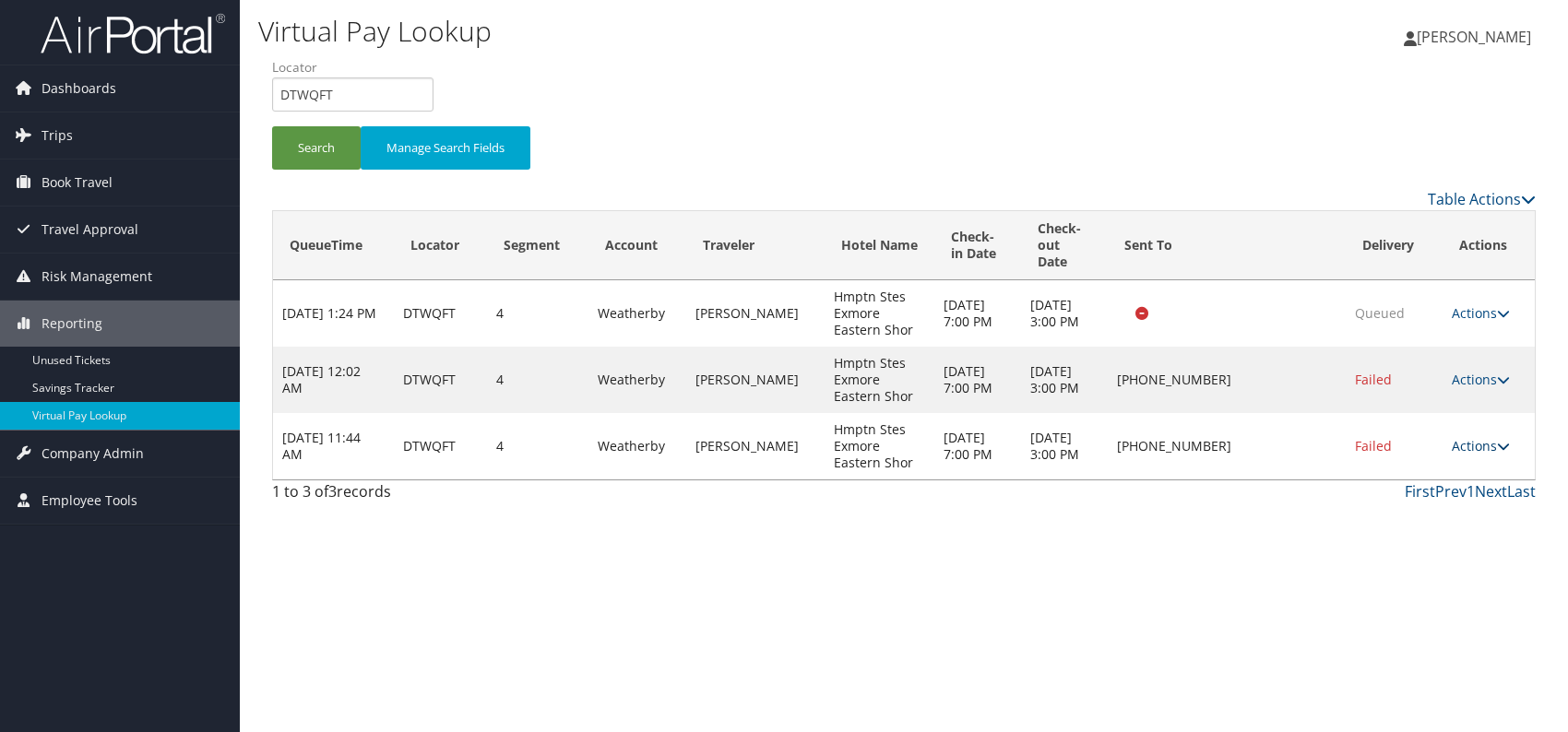
click at [1476, 444] on link "Actions" at bounding box center [1481, 446] width 58 height 17
click at [1398, 501] on link "Logs" at bounding box center [1426, 503] width 158 height 31
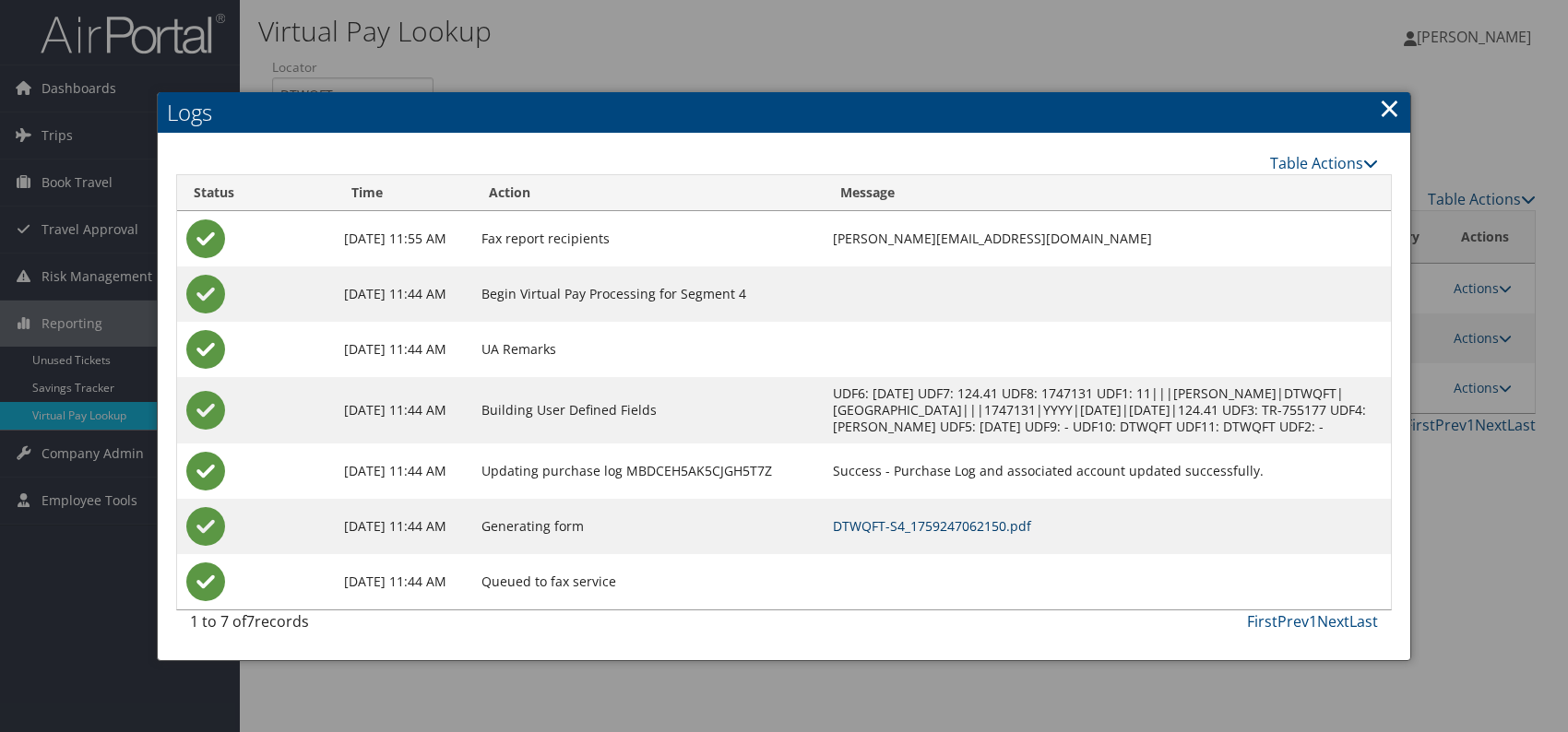
click at [933, 534] on link "DTWQFT-S4_1759247062150.pdf" at bounding box center [932, 526] width 199 height 17
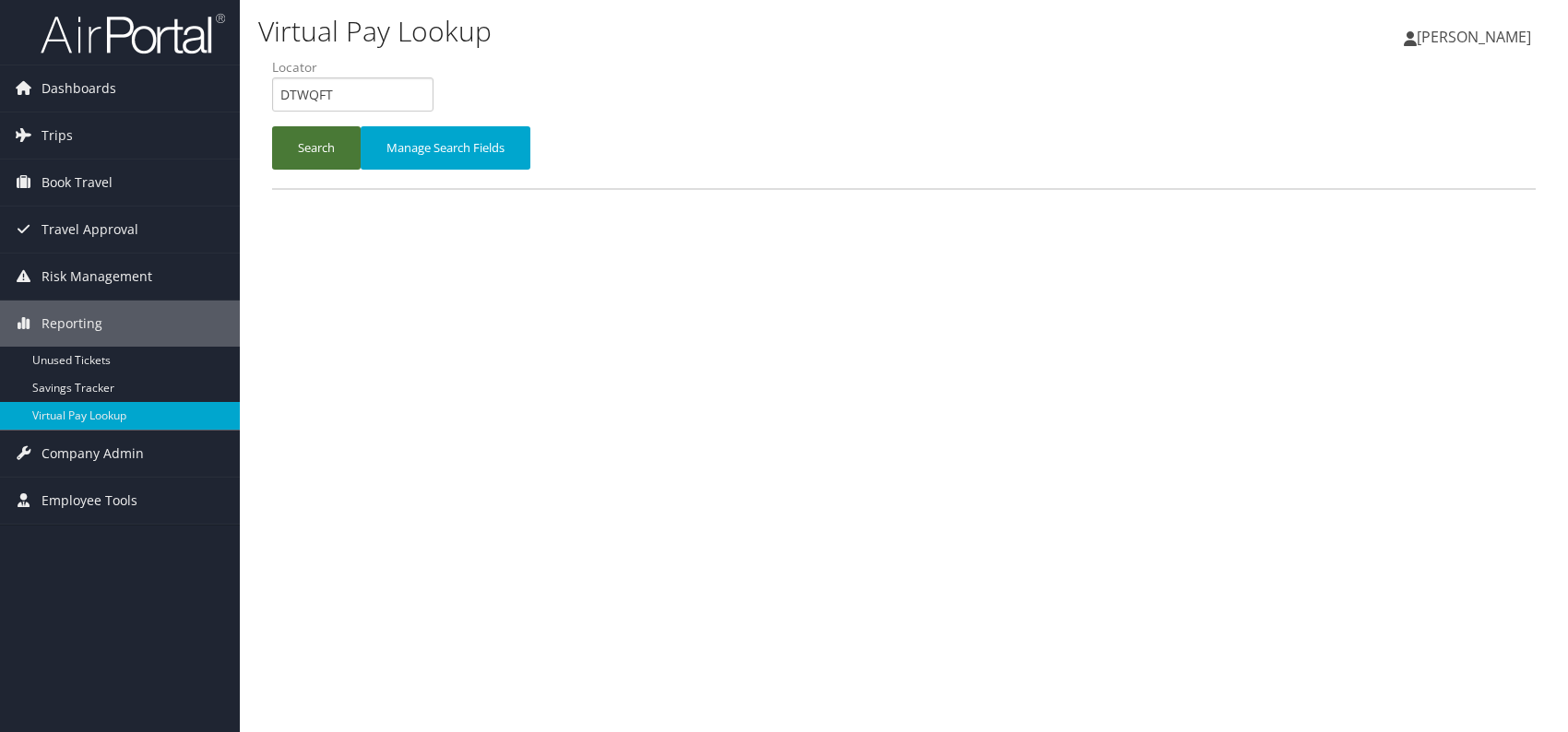
drag, startPoint x: 306, startPoint y: 136, endPoint x: 312, endPoint y: 150, distance: 15.2
click at [306, 136] on button "Search" at bounding box center [316, 148] width 88 height 44
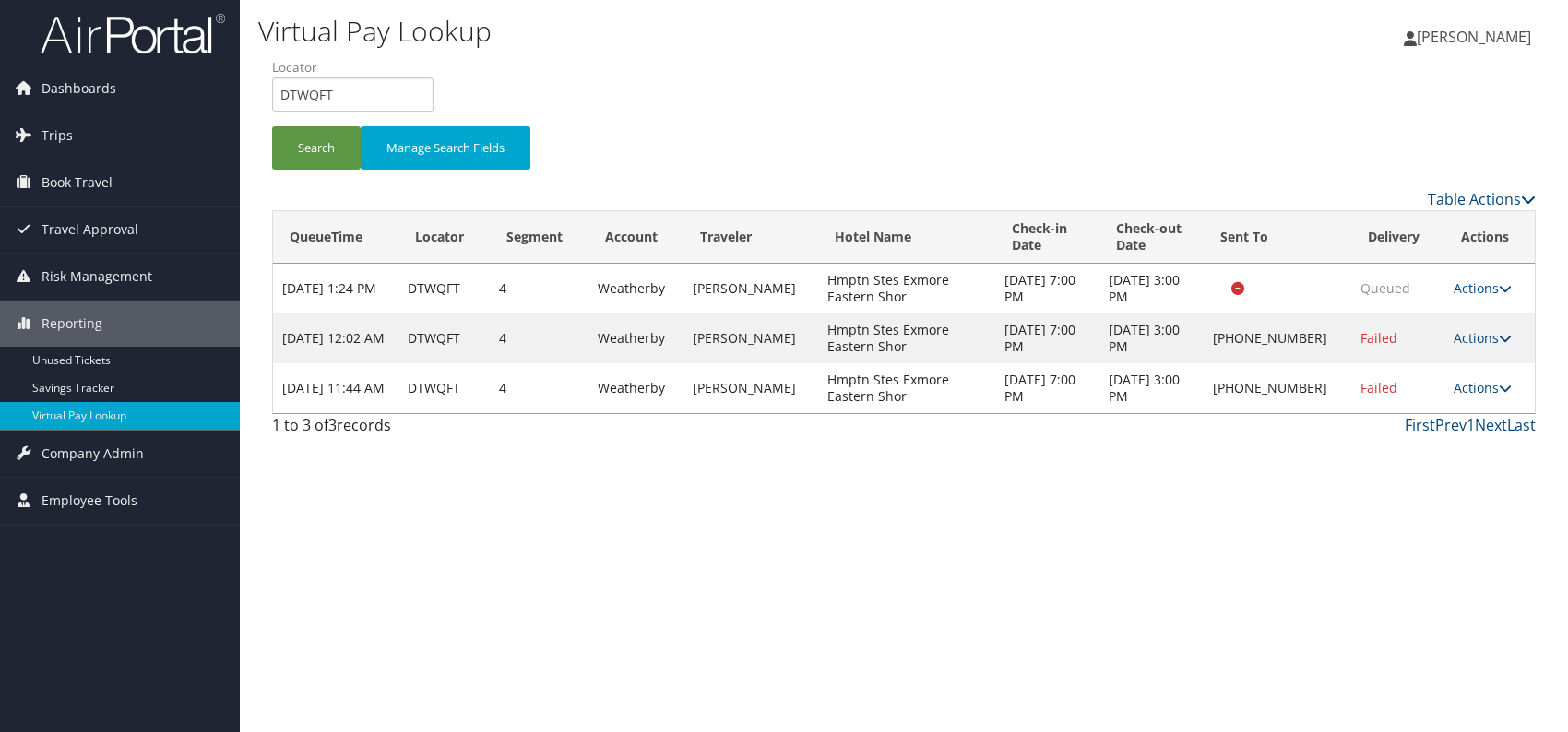
click at [1502, 384] on icon at bounding box center [1505, 387] width 13 height 13
click at [1426, 416] on link "Resend" at bounding box center [1424, 414] width 158 height 31
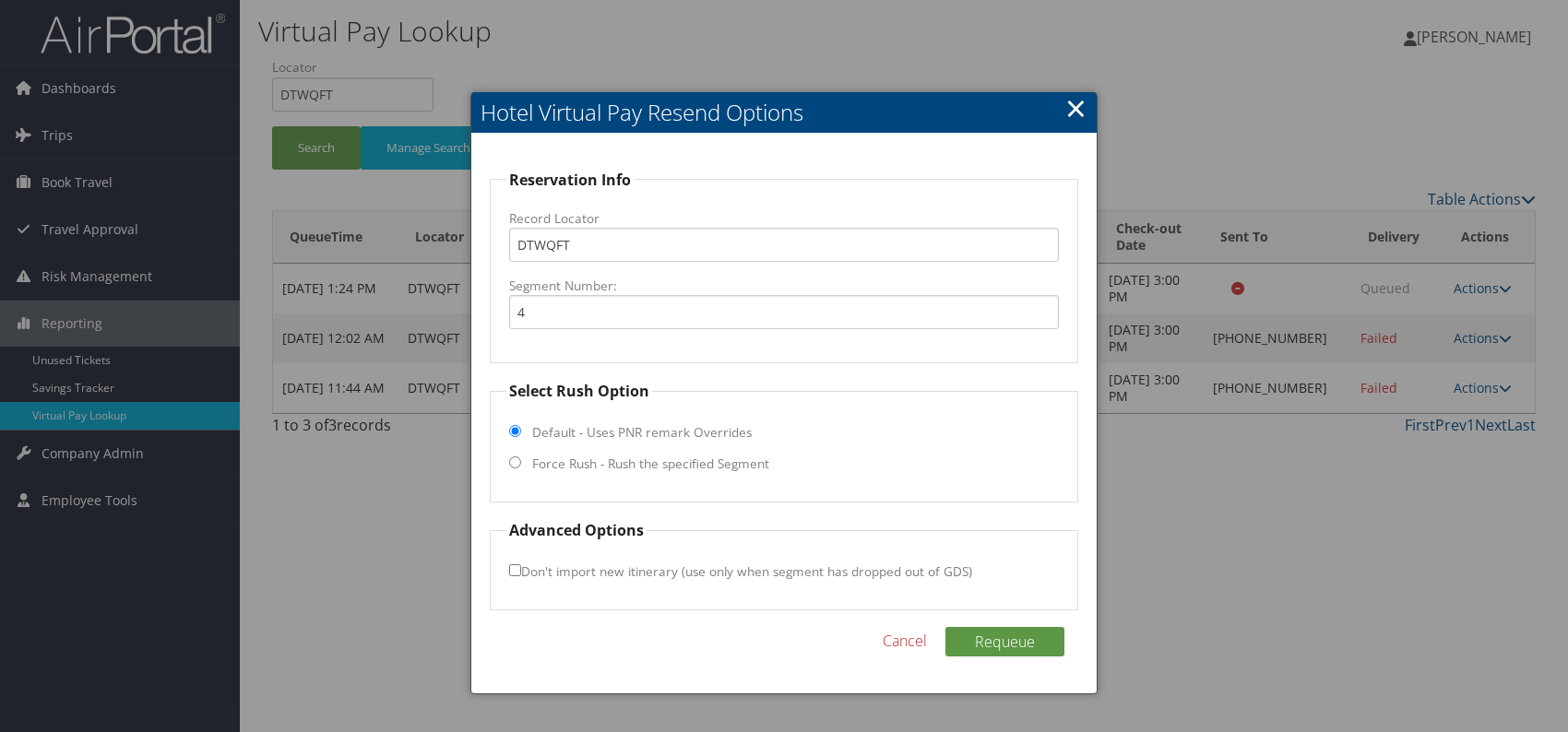
click at [519, 464] on input "Force Rush - Rush the specified Segment" at bounding box center [515, 463] width 12 height 12
radio input "true"
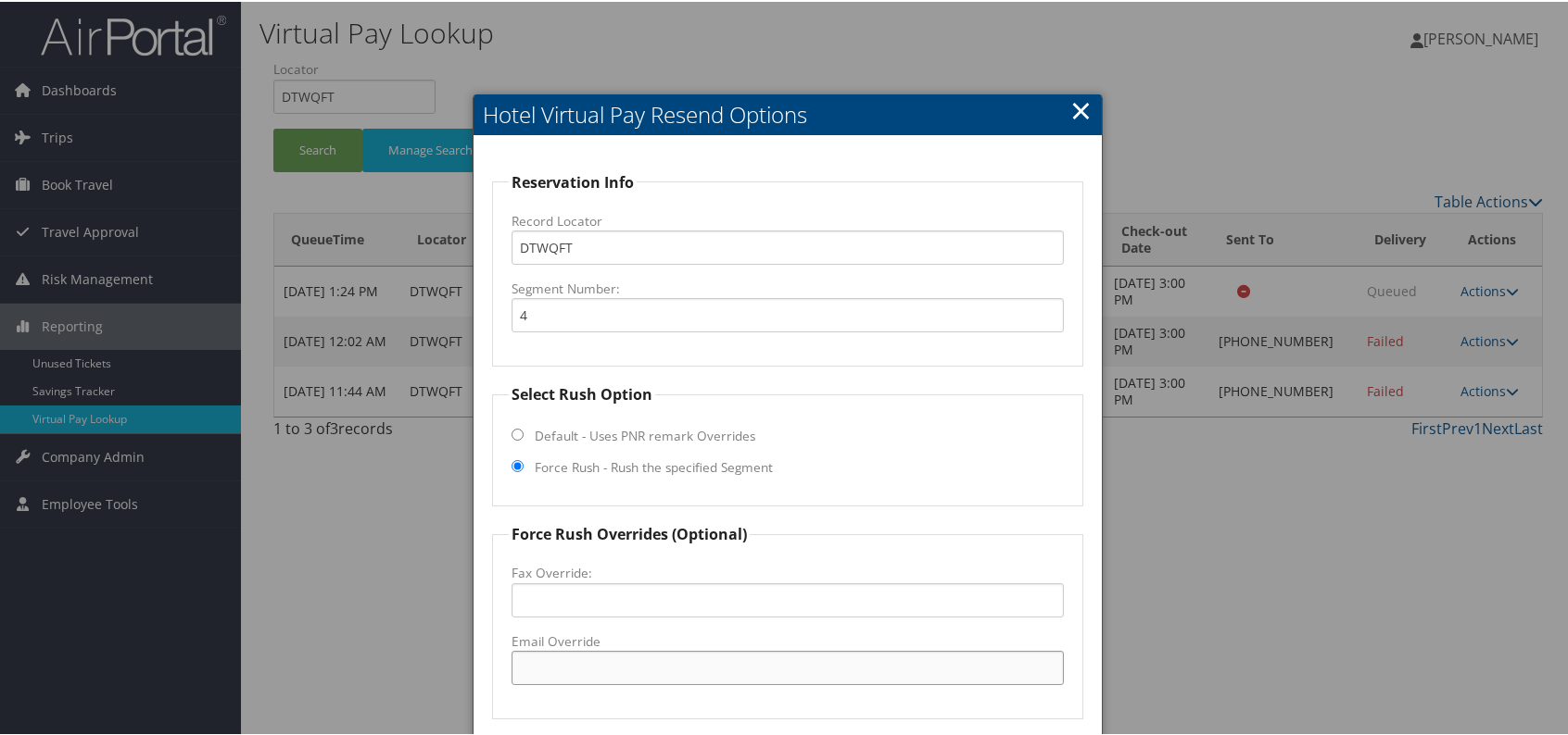
paste input "ORFEX_hampton_suites @hilton.com"
click at [662, 666] on input "ORFEX_hampton_suites @hilton.com" at bounding box center [788, 666] width 552 height 34
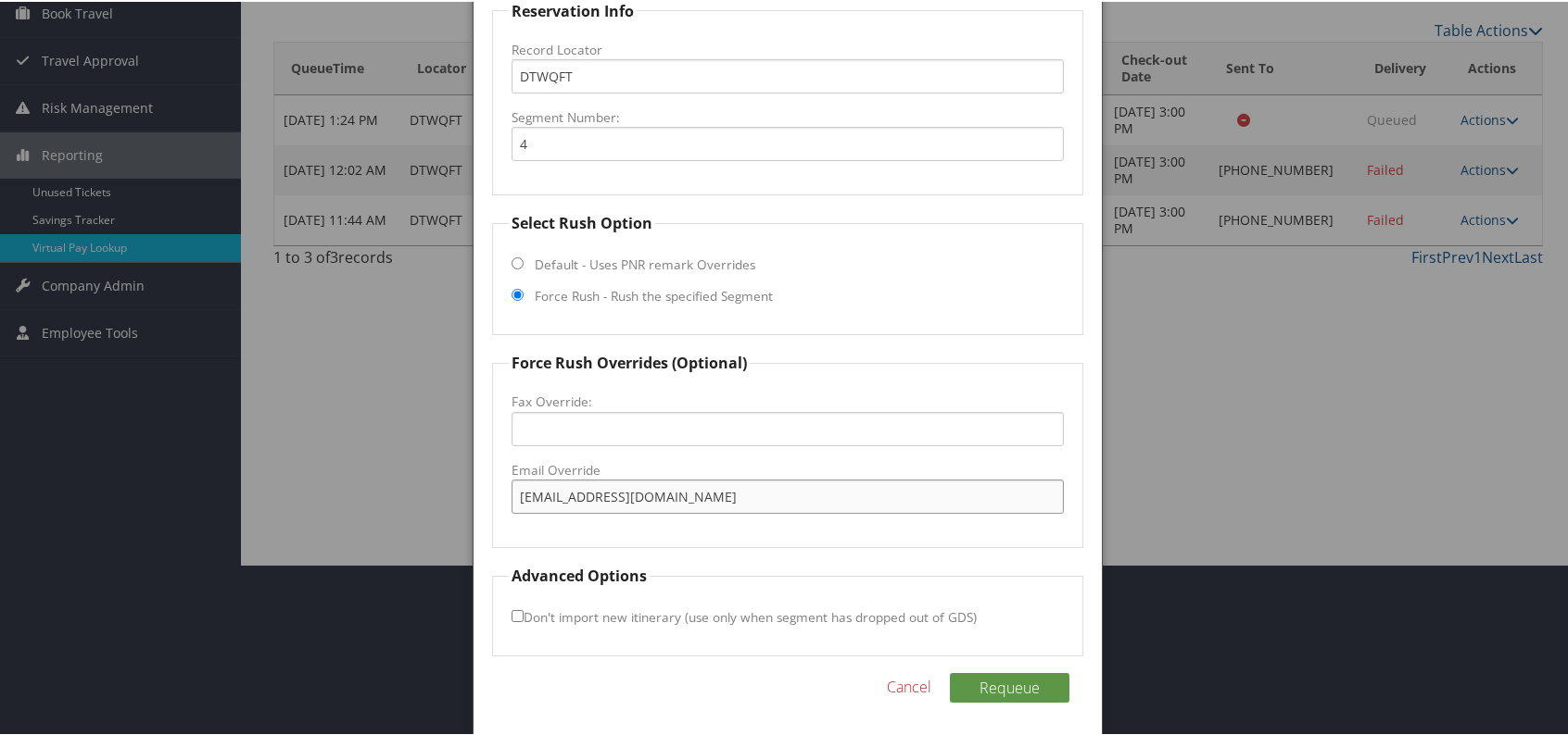
scroll to position [172, 0]
type input "ORFEX_hampton_suites@hilton.com"
click at [1026, 690] on button "Requeue" at bounding box center [1009, 685] width 120 height 29
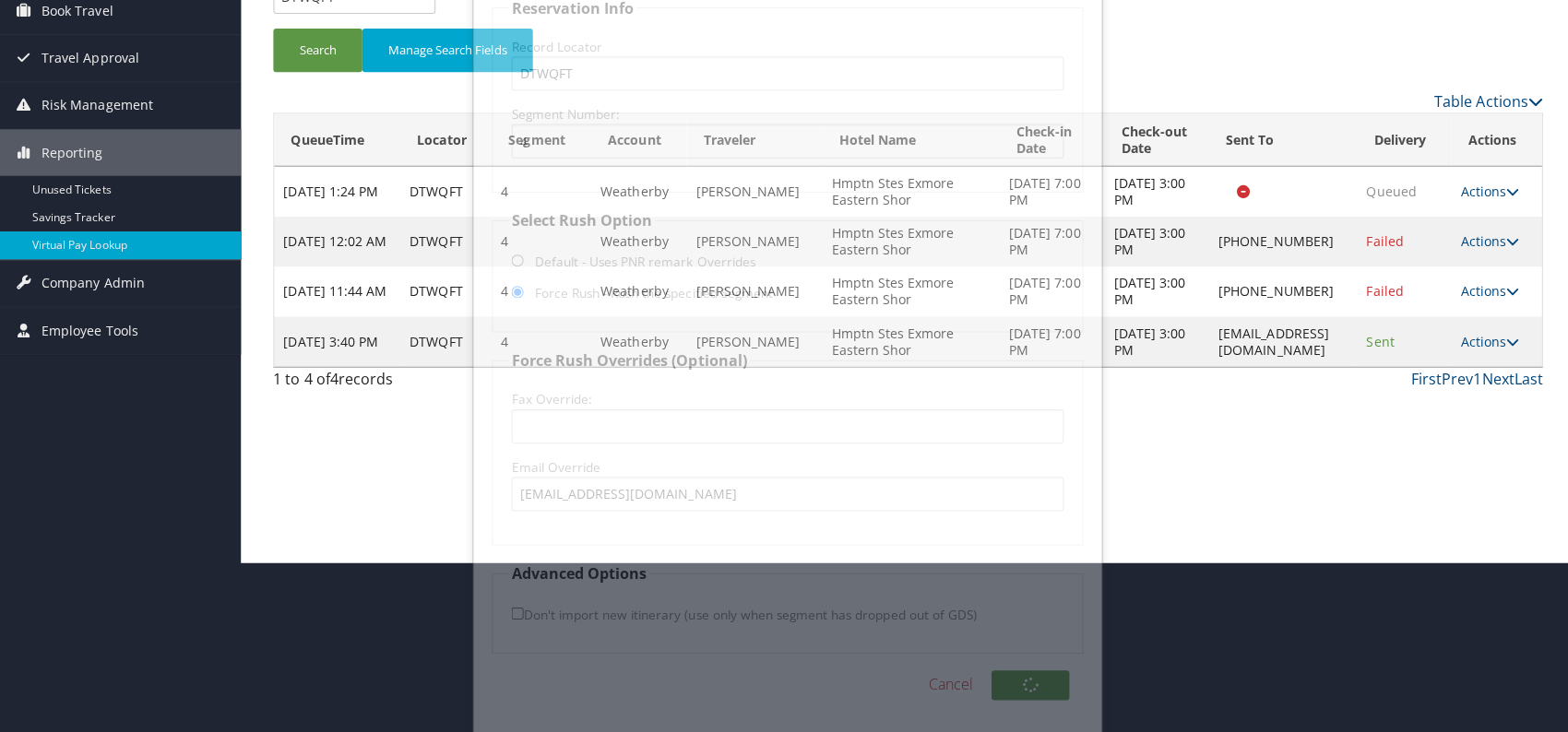
scroll to position [0, 0]
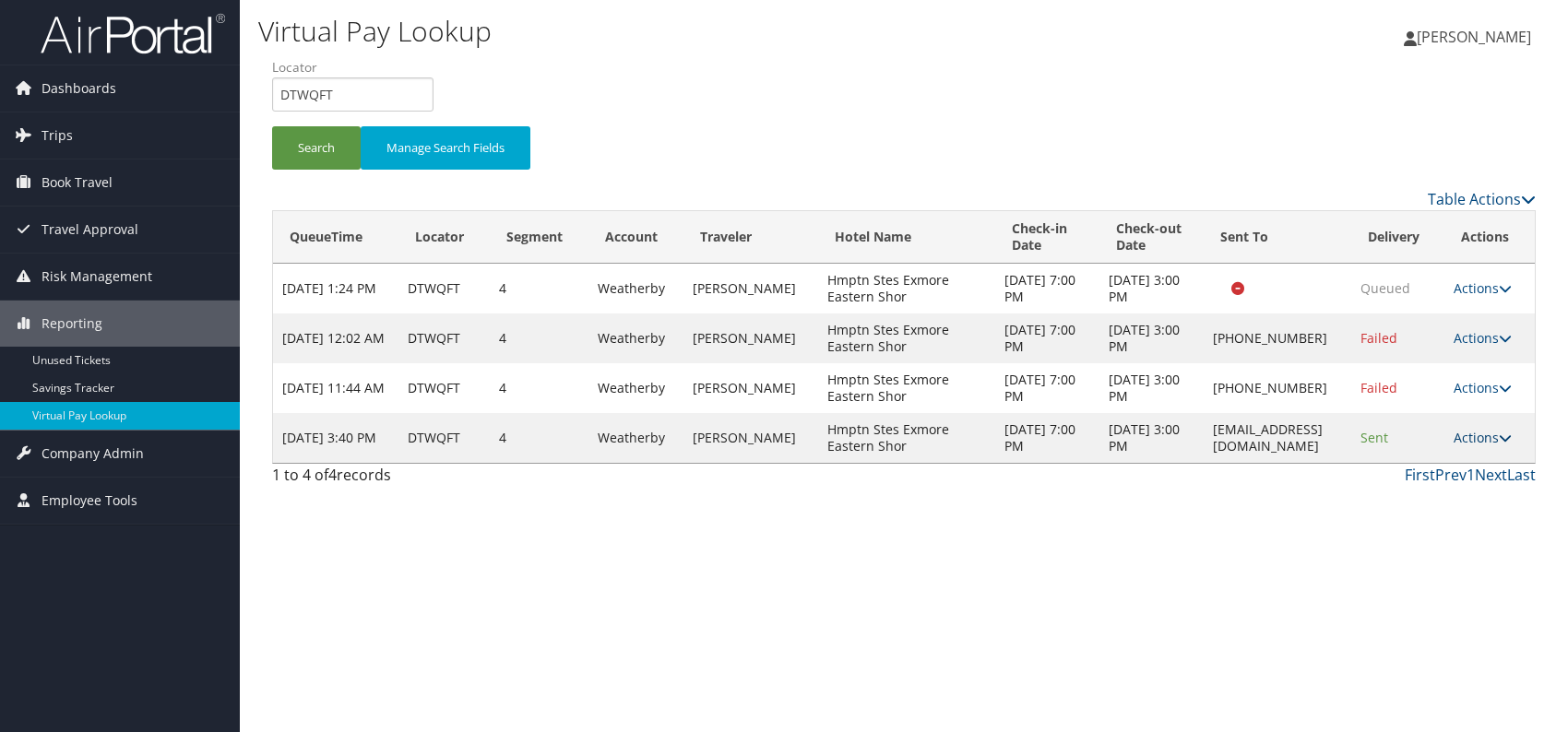
click at [1490, 443] on link "Actions" at bounding box center [1483, 438] width 58 height 17
click at [1465, 470] on link "Resend" at bounding box center [1457, 464] width 116 height 31
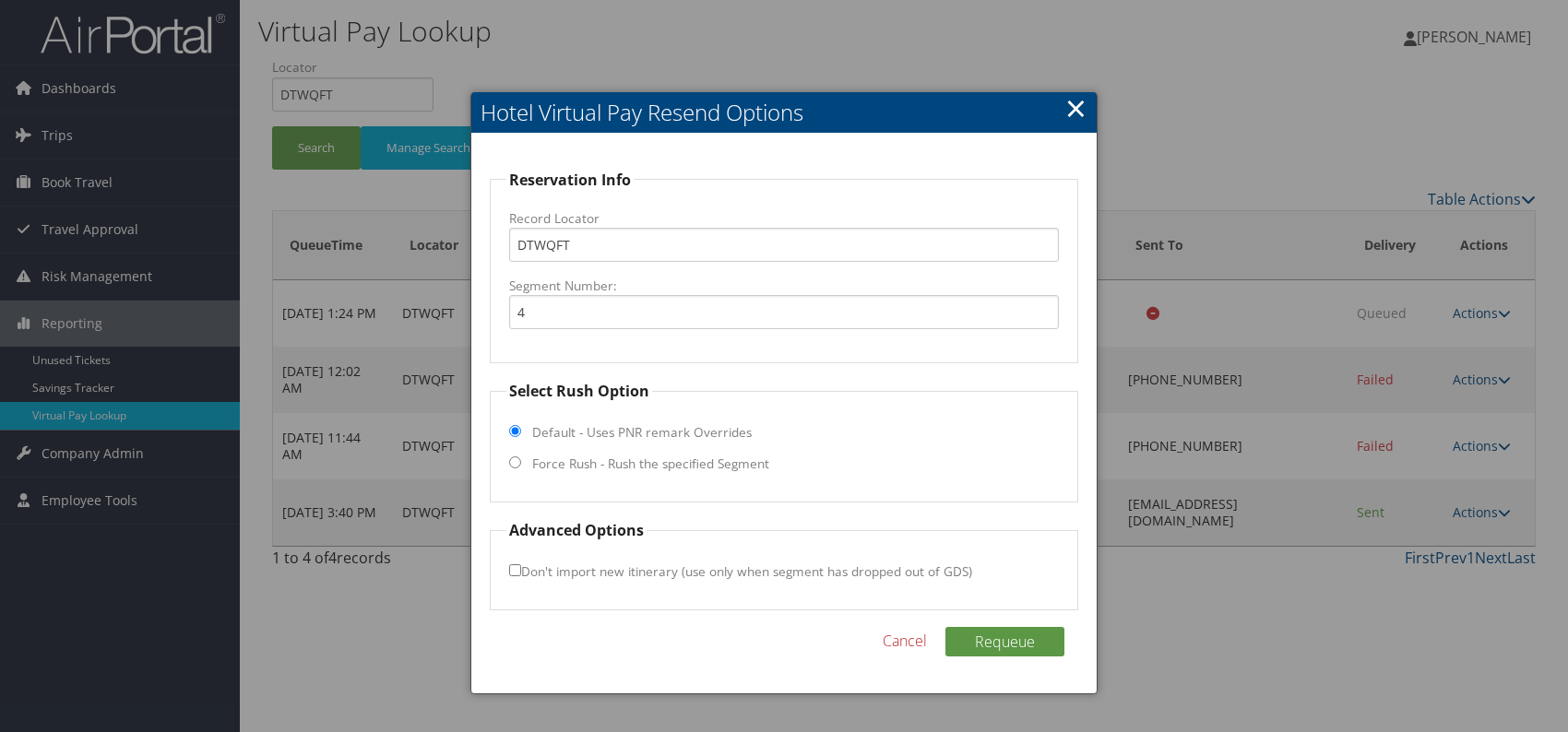
click at [1071, 117] on link "×" at bounding box center [1076, 107] width 21 height 37
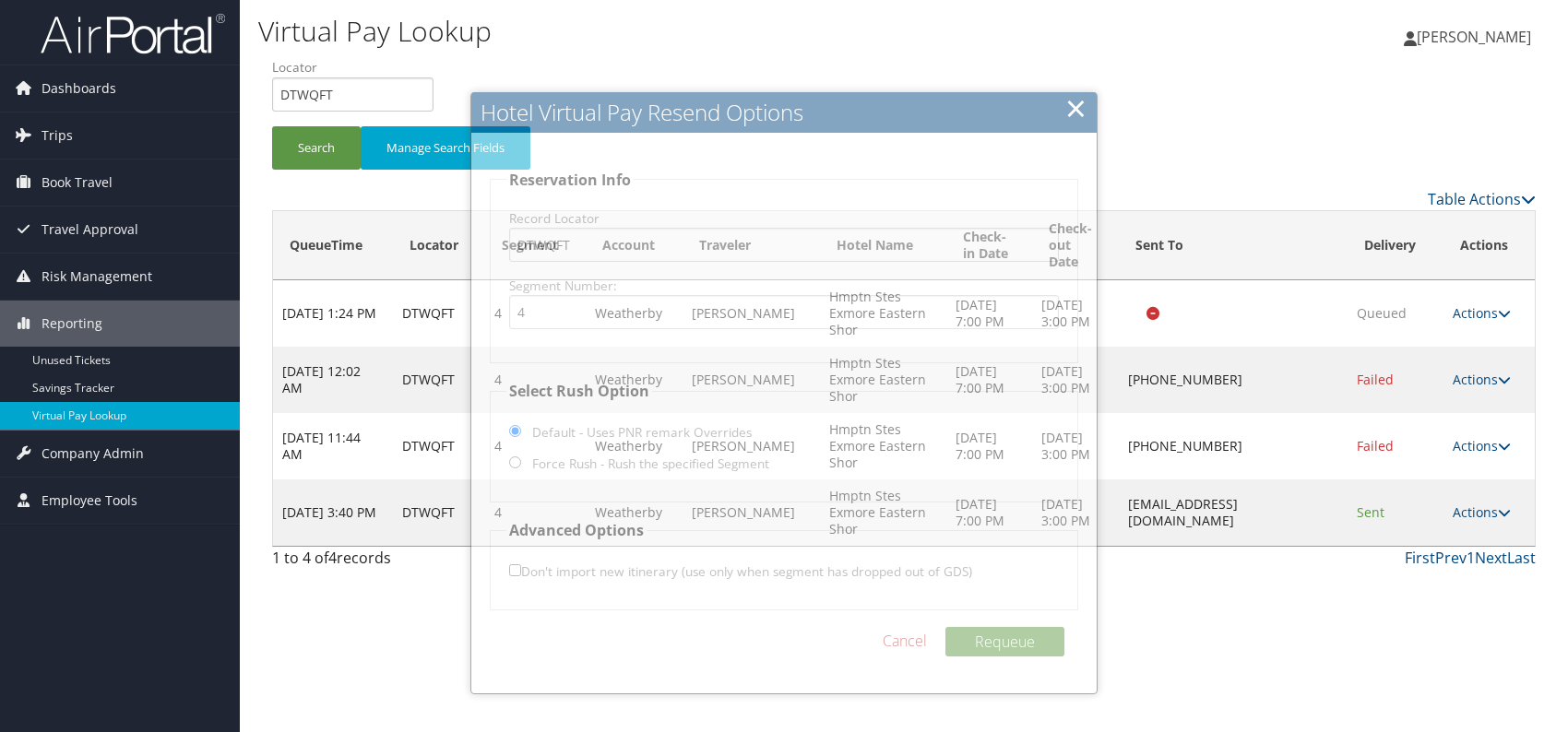
click at [1276, 571] on div "1 to 4 of 4 records First Prev 1 Next Last" at bounding box center [905, 563] width 1292 height 31
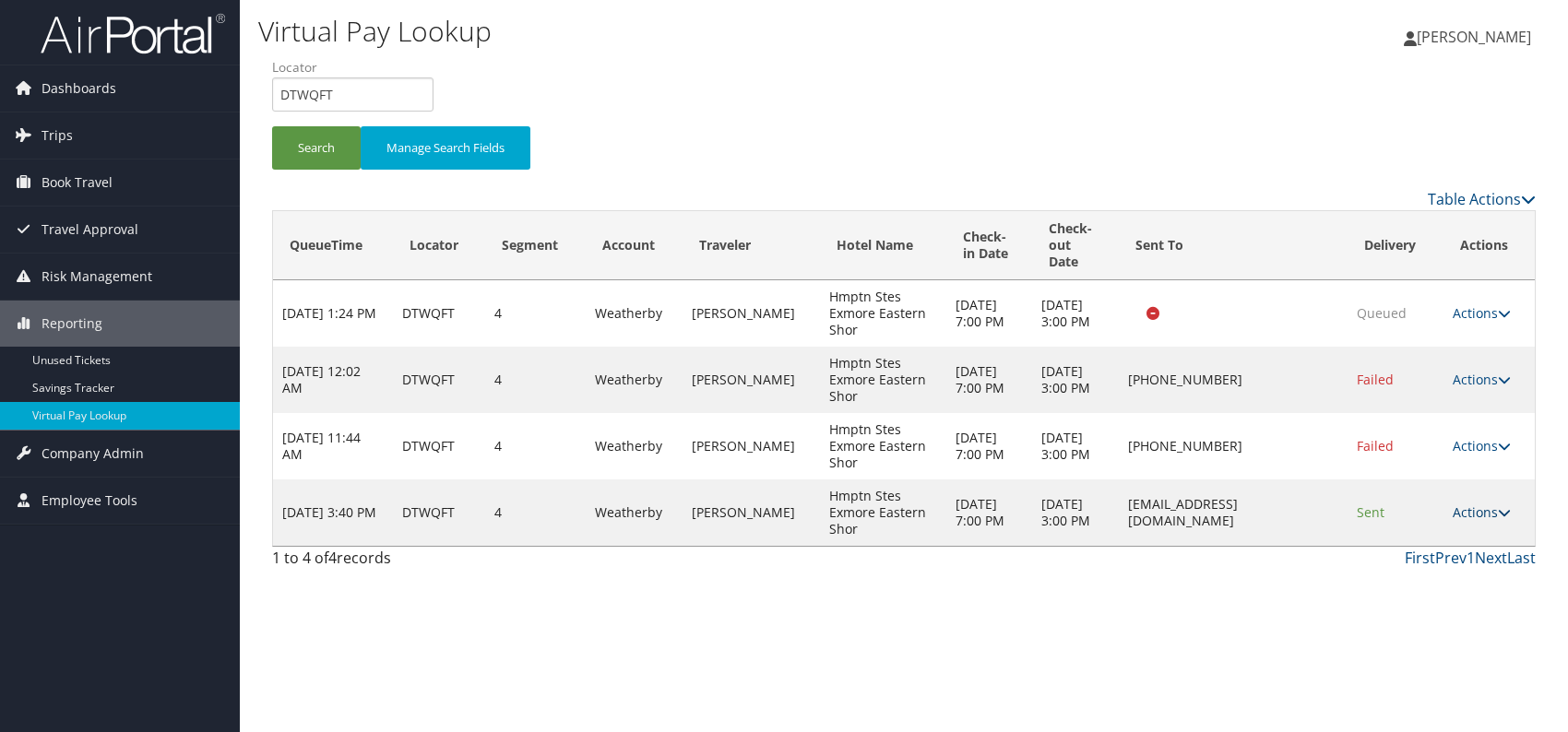
click at [1481, 517] on link "Actions" at bounding box center [1482, 512] width 58 height 17
click at [1420, 564] on link "Logs" at bounding box center [1449, 569] width 116 height 31
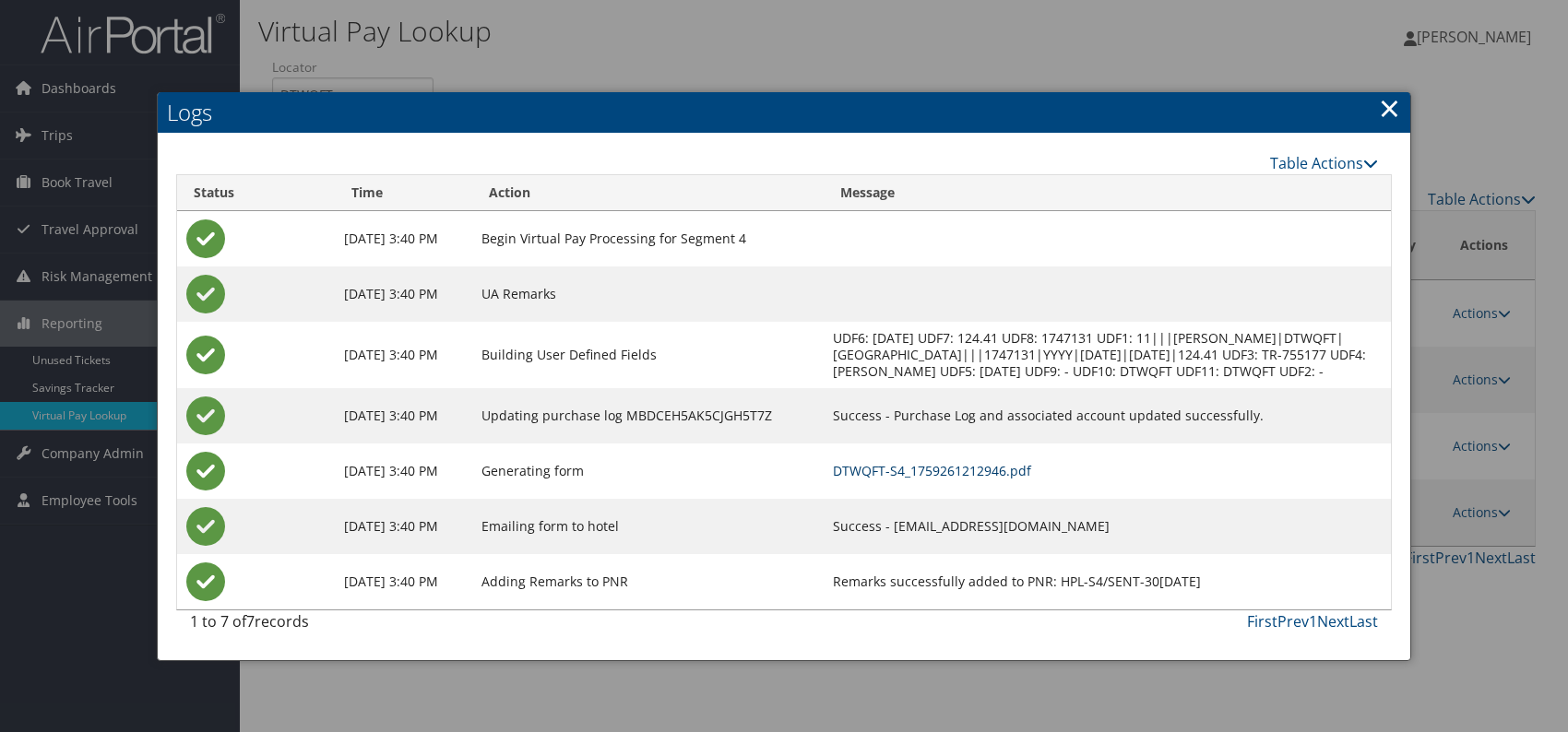
click at [1021, 477] on link "DTWQFT-S4_1759261212946.pdf" at bounding box center [932, 471] width 199 height 17
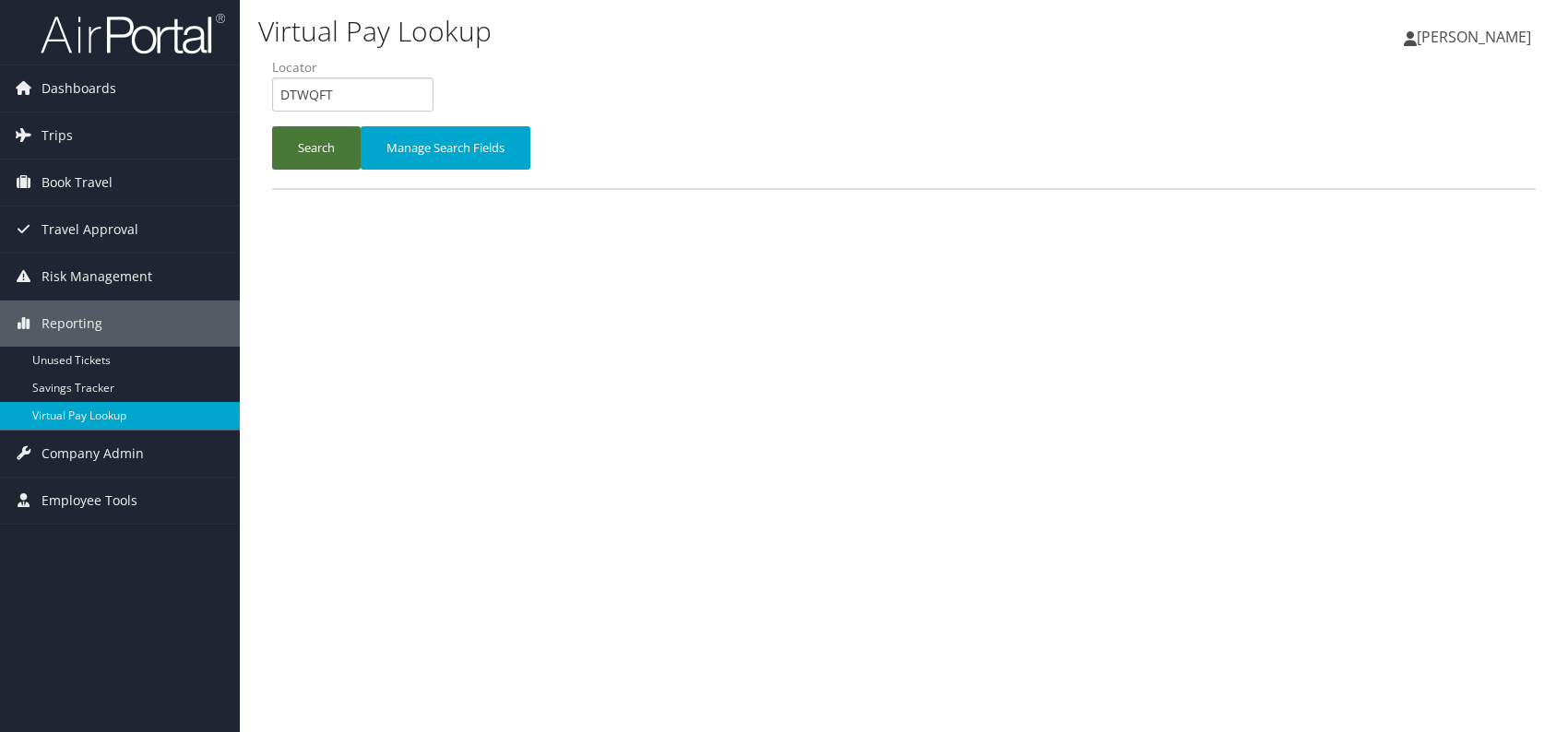
click at [320, 151] on button "Search" at bounding box center [316, 148] width 88 height 44
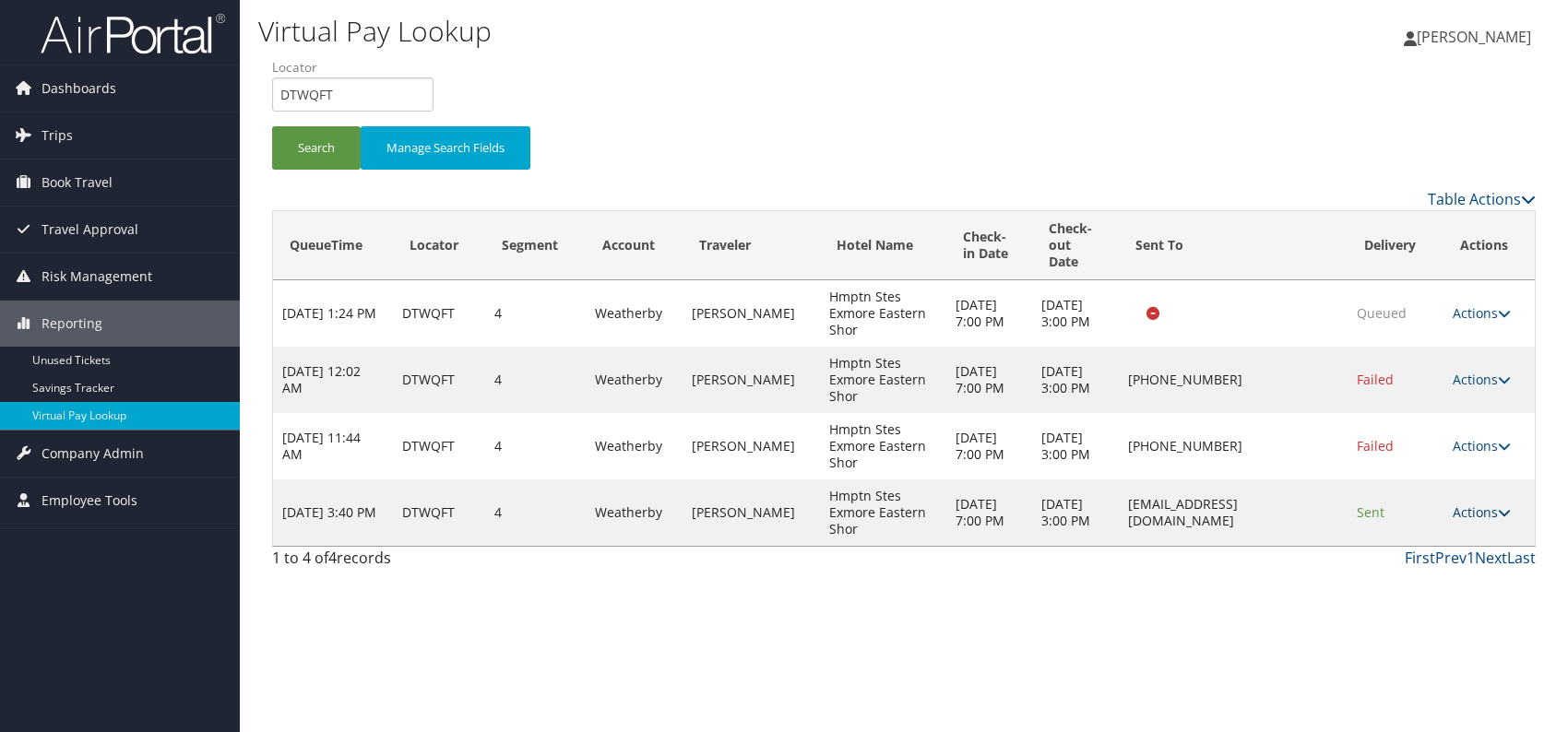
drag, startPoint x: 1473, startPoint y: 508, endPoint x: 1464, endPoint y: 515, distance: 11.4
click at [1470, 512] on link "Actions" at bounding box center [1482, 512] width 58 height 17
click at [1403, 539] on link "Resend" at bounding box center [1449, 538] width 116 height 31
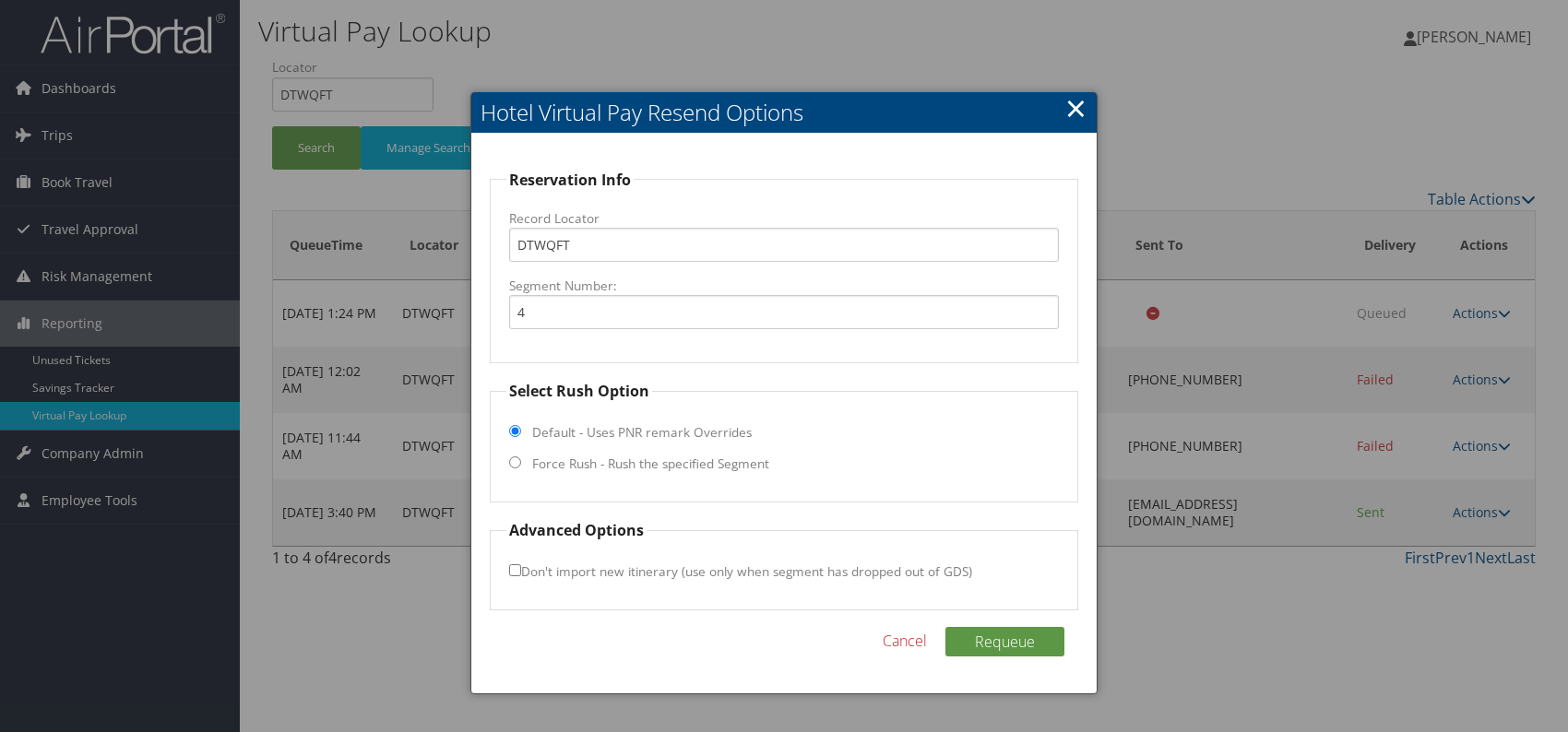
click at [514, 458] on input "Force Rush - Rush the specified Segment" at bounding box center [515, 463] width 12 height 12
radio input "true"
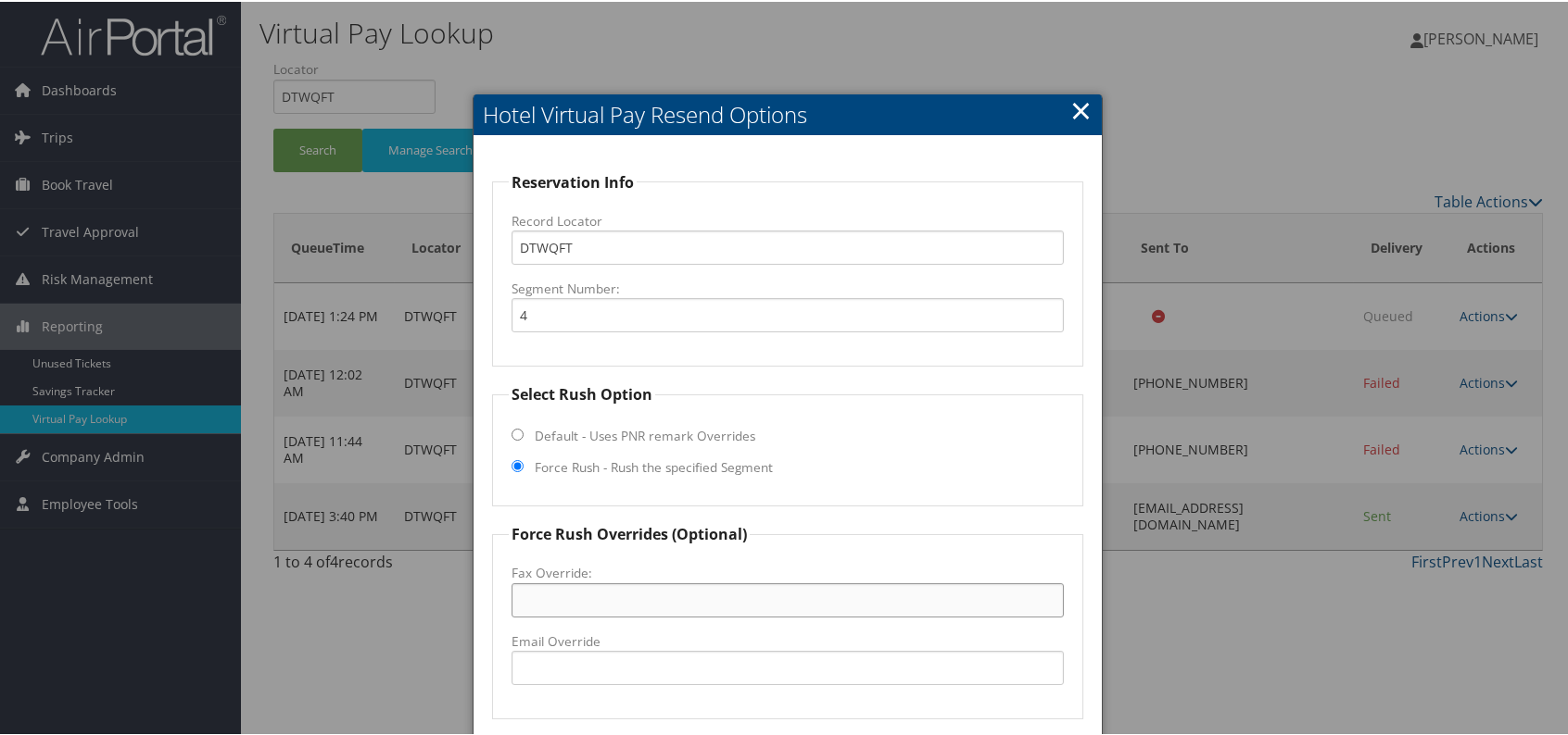
paste input "(757) 442-7720"
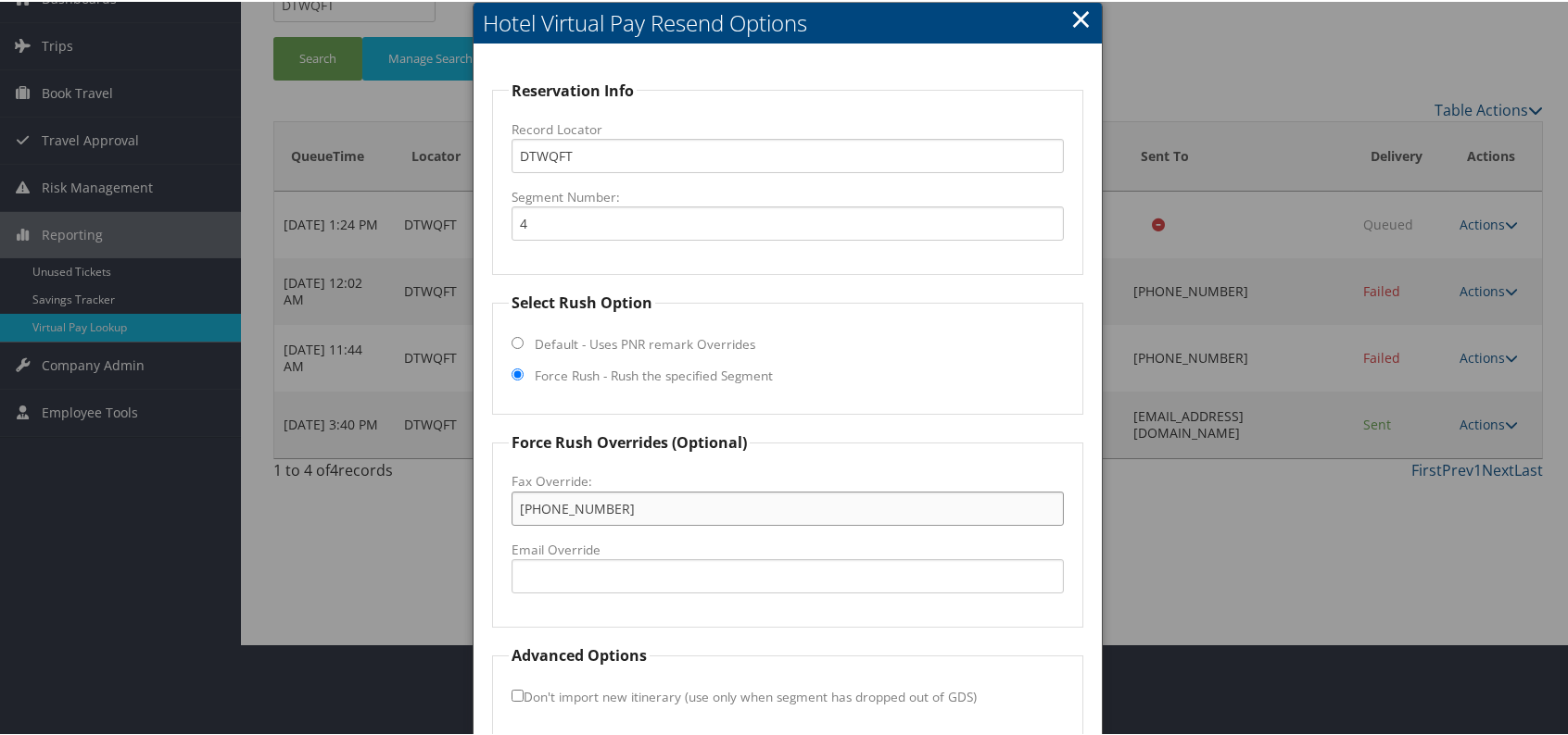
scroll to position [172, 0]
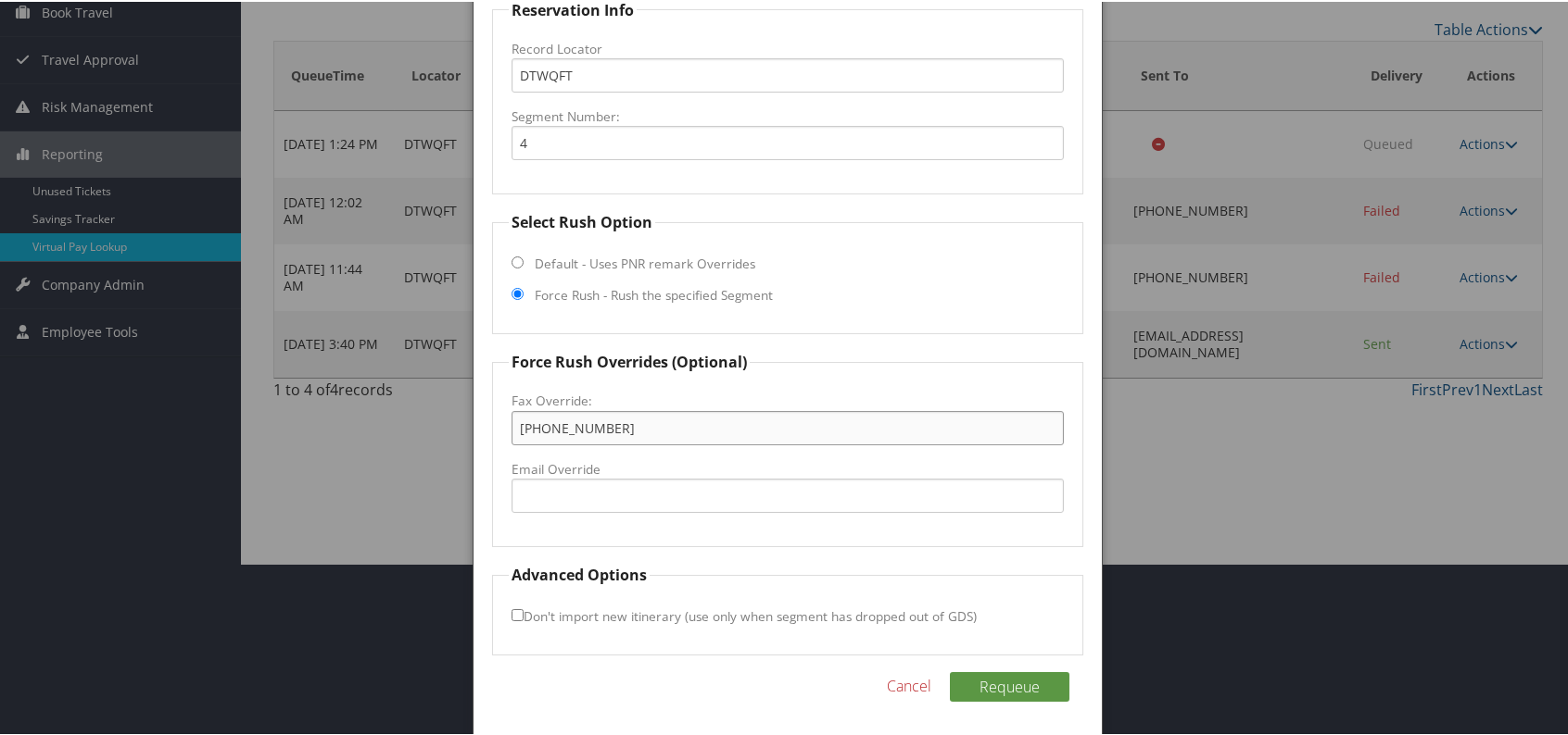
type input "(757) 442-7720"
click at [1018, 662] on div "Reservation Info Record Locator DTWQFT Segment Number: 4 Select Rush Option Def…" at bounding box center [788, 350] width 628 height 776
drag, startPoint x: 1012, startPoint y: 674, endPoint x: 1049, endPoint y: 682, distance: 37.9
click at [1012, 674] on button "Requeue" at bounding box center [1009, 685] width 120 height 29
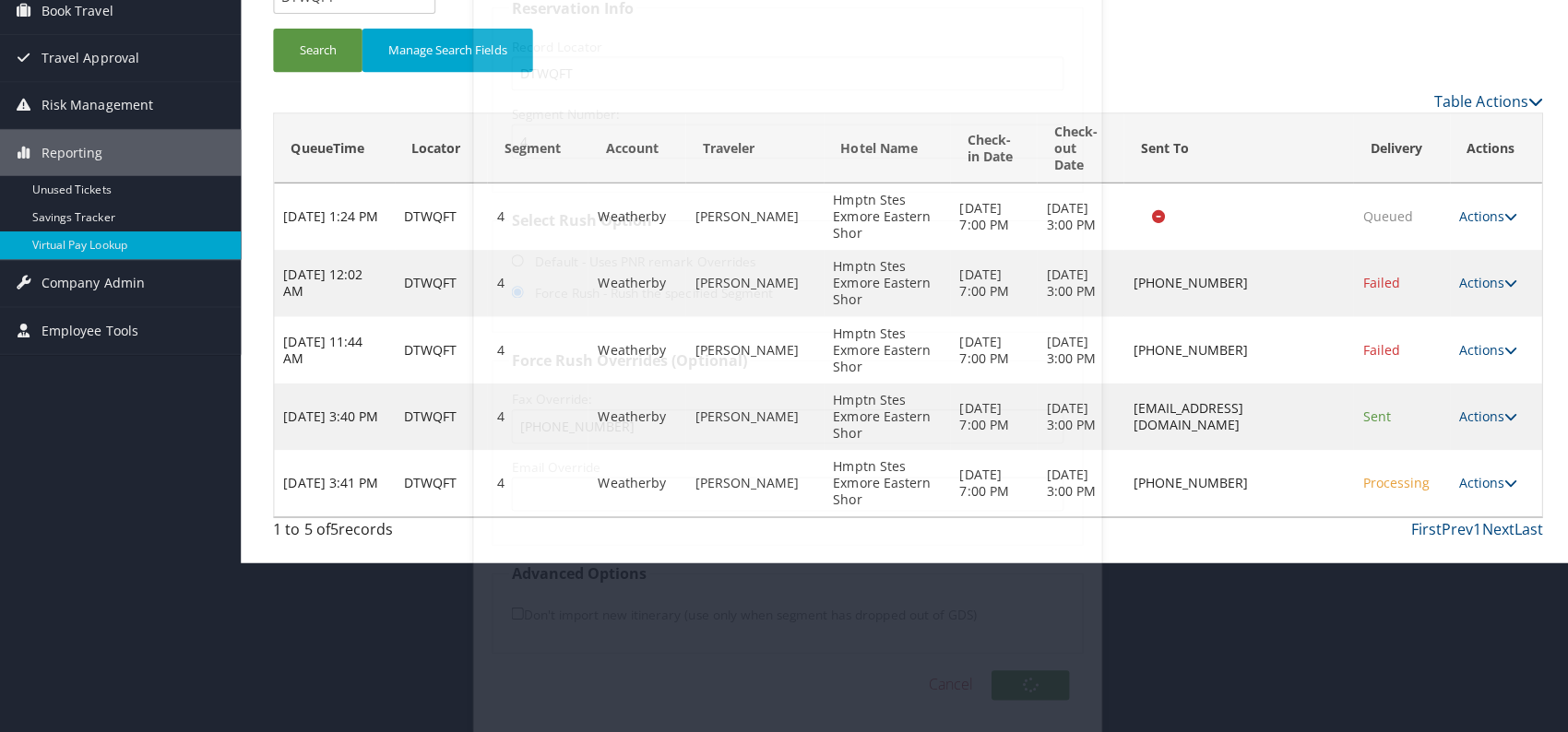
scroll to position [0, 0]
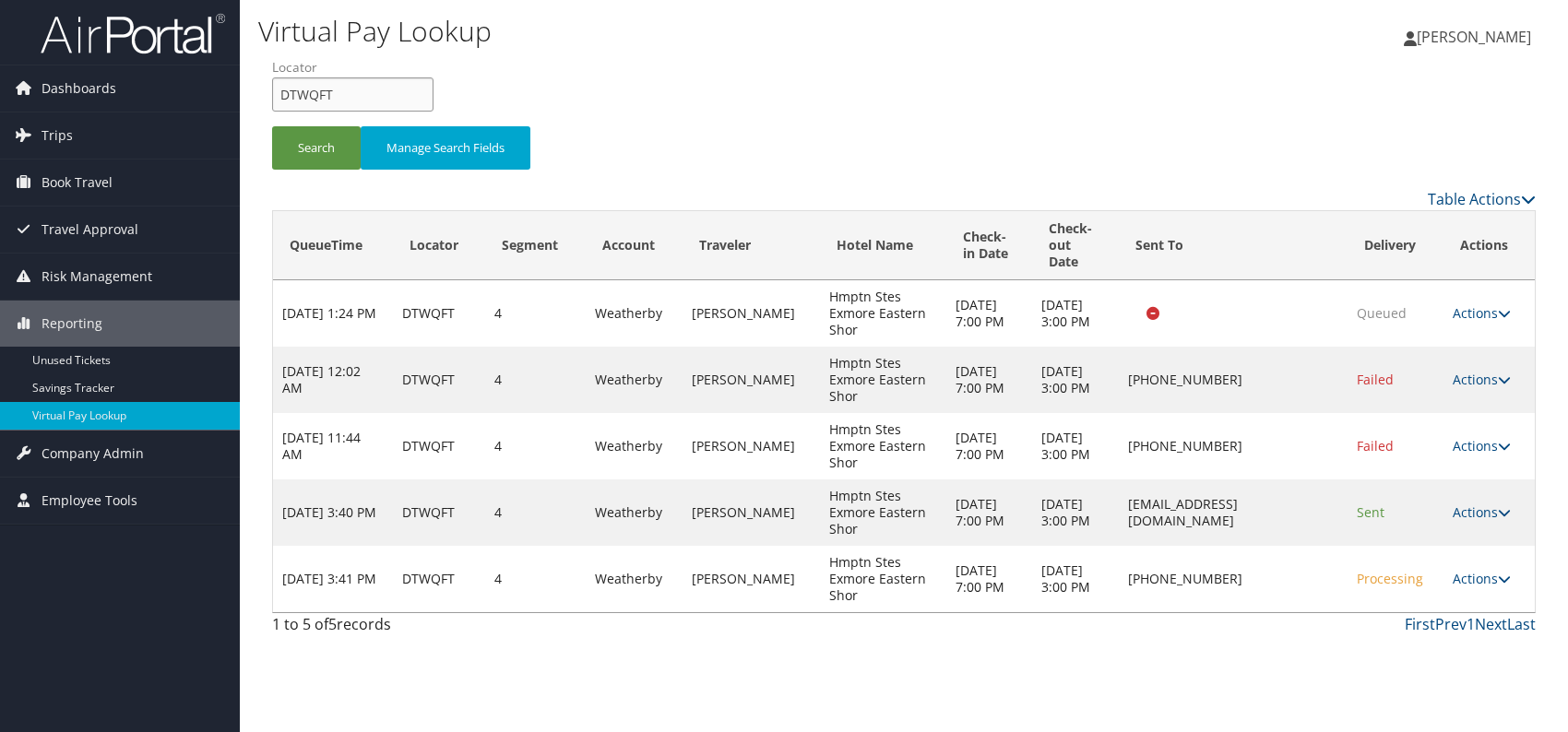
drag, startPoint x: 352, startPoint y: 80, endPoint x: 269, endPoint y: 94, distance: 84.2
click at [272, 94] on form "QueueTime Locator DTWQFT Segment Account Traveler Hotel Name Check-in Date Chec…" at bounding box center [904, 122] width 1264 height 129
paste input "FVYFQN"
click at [312, 91] on input "FVYFQN" at bounding box center [353, 94] width 162 height 34
click at [320, 149] on button "Search" at bounding box center [316, 148] width 88 height 44
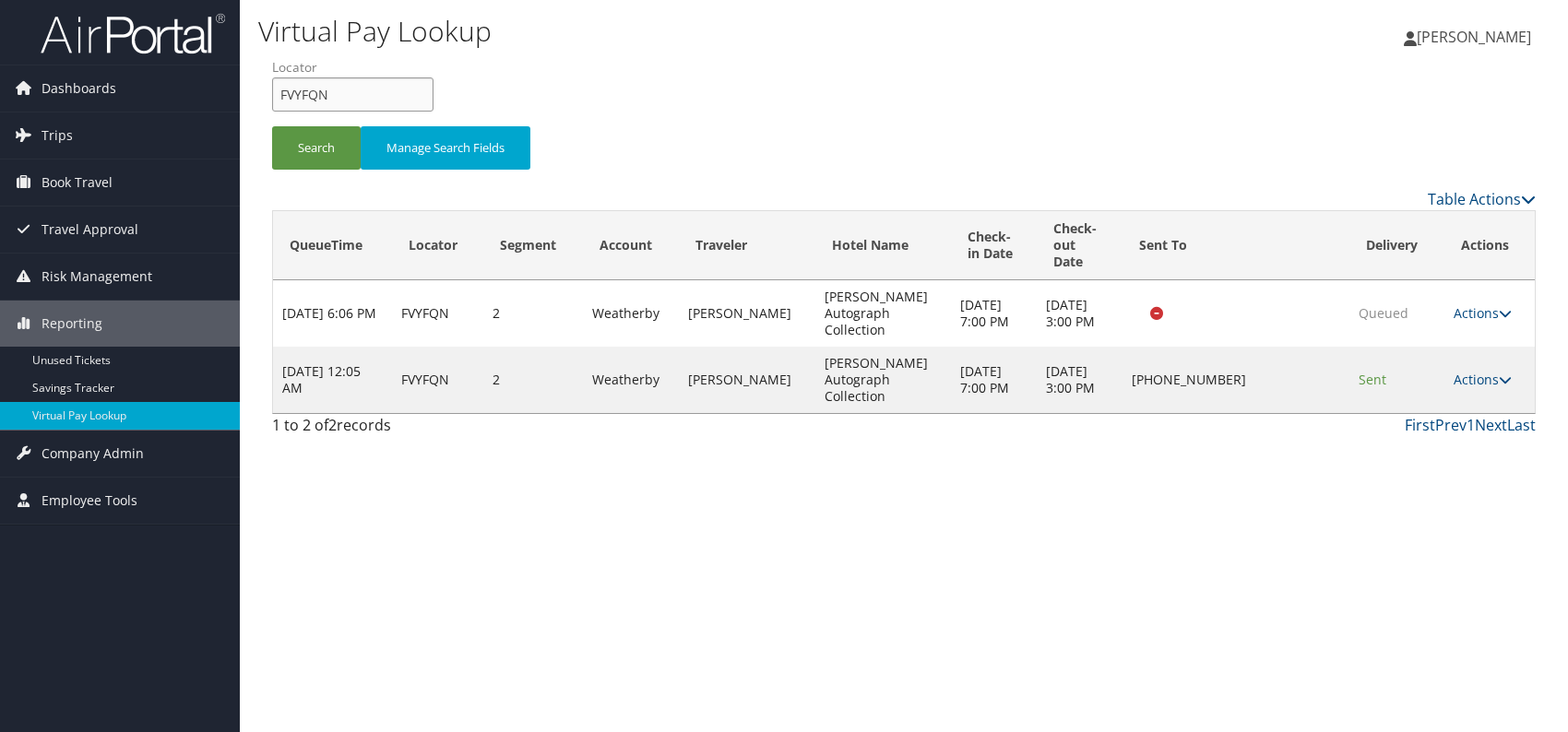
drag, startPoint x: 358, startPoint y: 95, endPoint x: 283, endPoint y: 100, distance: 75.2
click at [283, 100] on input "FVYFQN" at bounding box center [353, 94] width 162 height 34
paste input "CQKQYO"
type input "CQKQYO"
click at [302, 146] on button "Search" at bounding box center [316, 148] width 88 height 44
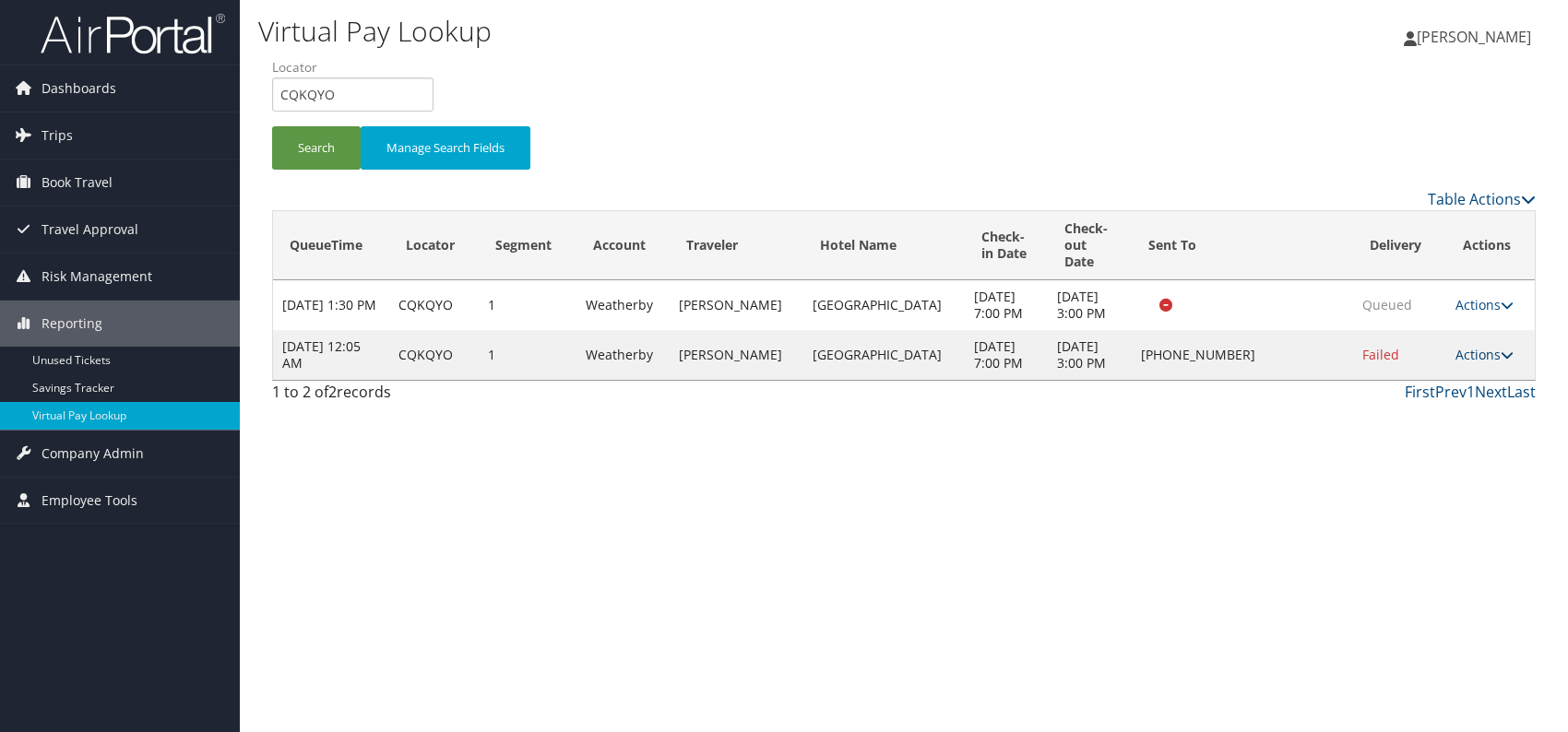
click at [1481, 353] on link "Actions" at bounding box center [1485, 354] width 58 height 17
click at [1401, 412] on link "Logs" at bounding box center [1426, 412] width 158 height 31
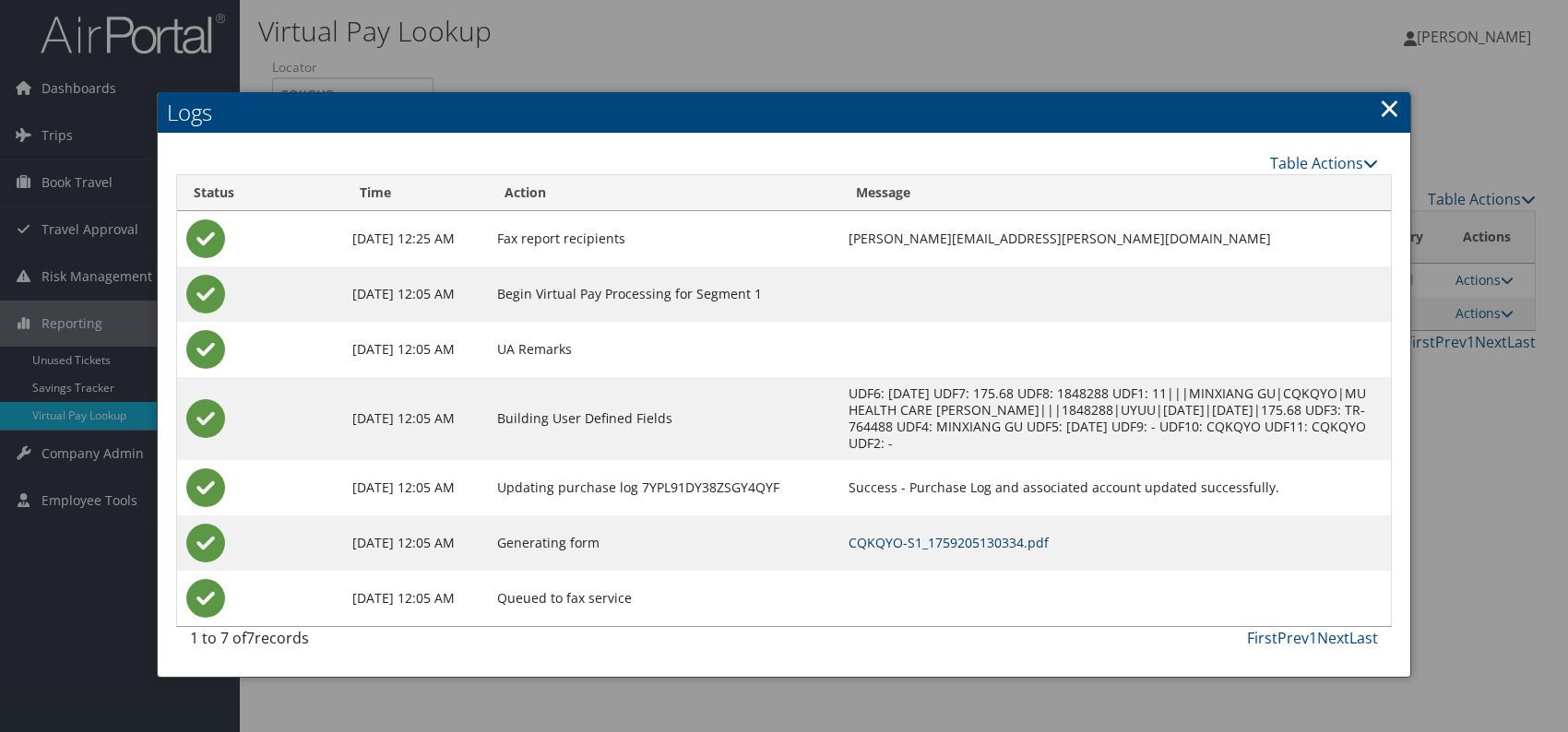
click at [970, 539] on link "CQKQYO-S1_1759205130334.pdf" at bounding box center [948, 543] width 200 height 17
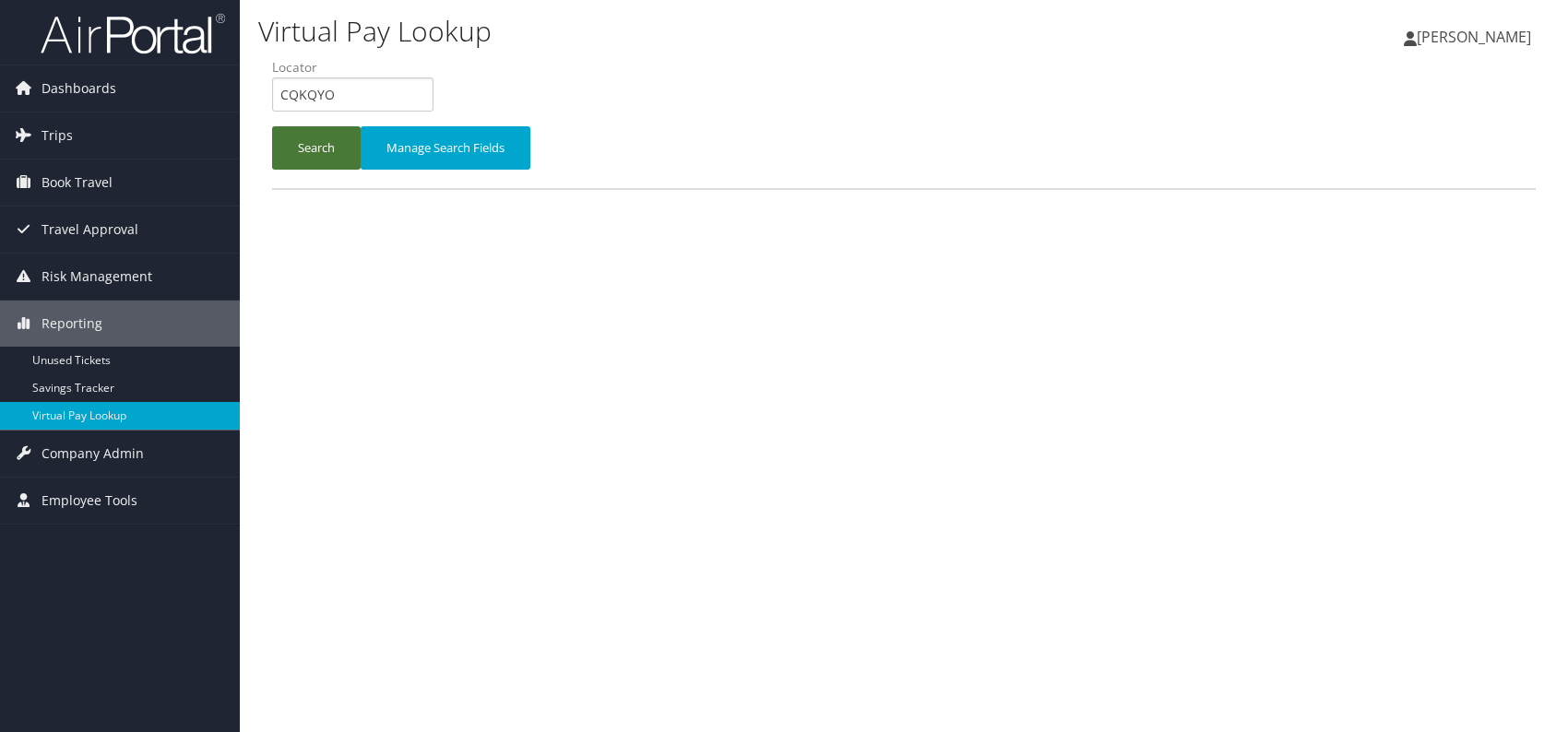
click at [298, 139] on button "Search" at bounding box center [316, 148] width 88 height 44
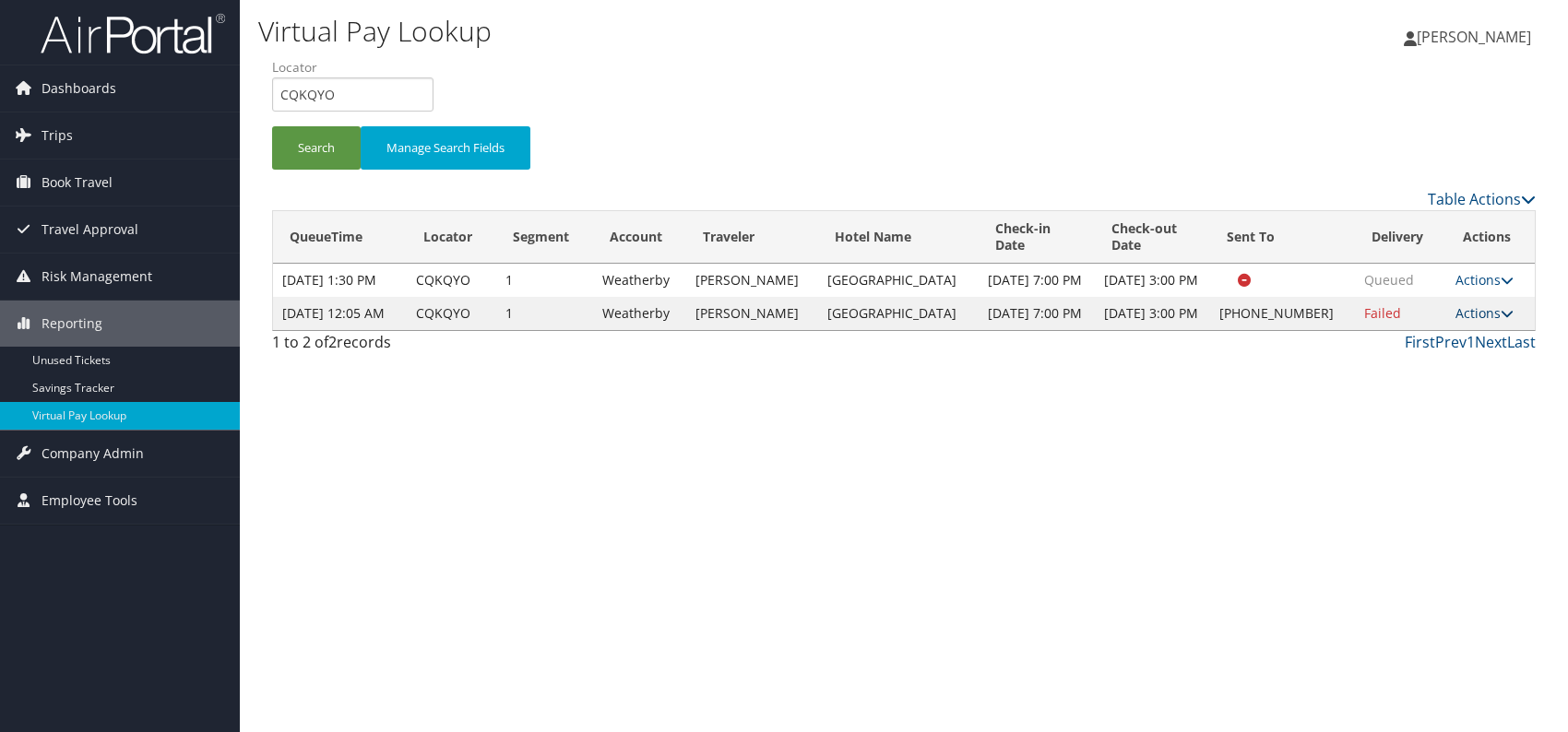
click at [1481, 321] on link "Actions" at bounding box center [1485, 313] width 58 height 17
click at [1422, 377] on link "Resend" at bounding box center [1425, 364] width 158 height 31
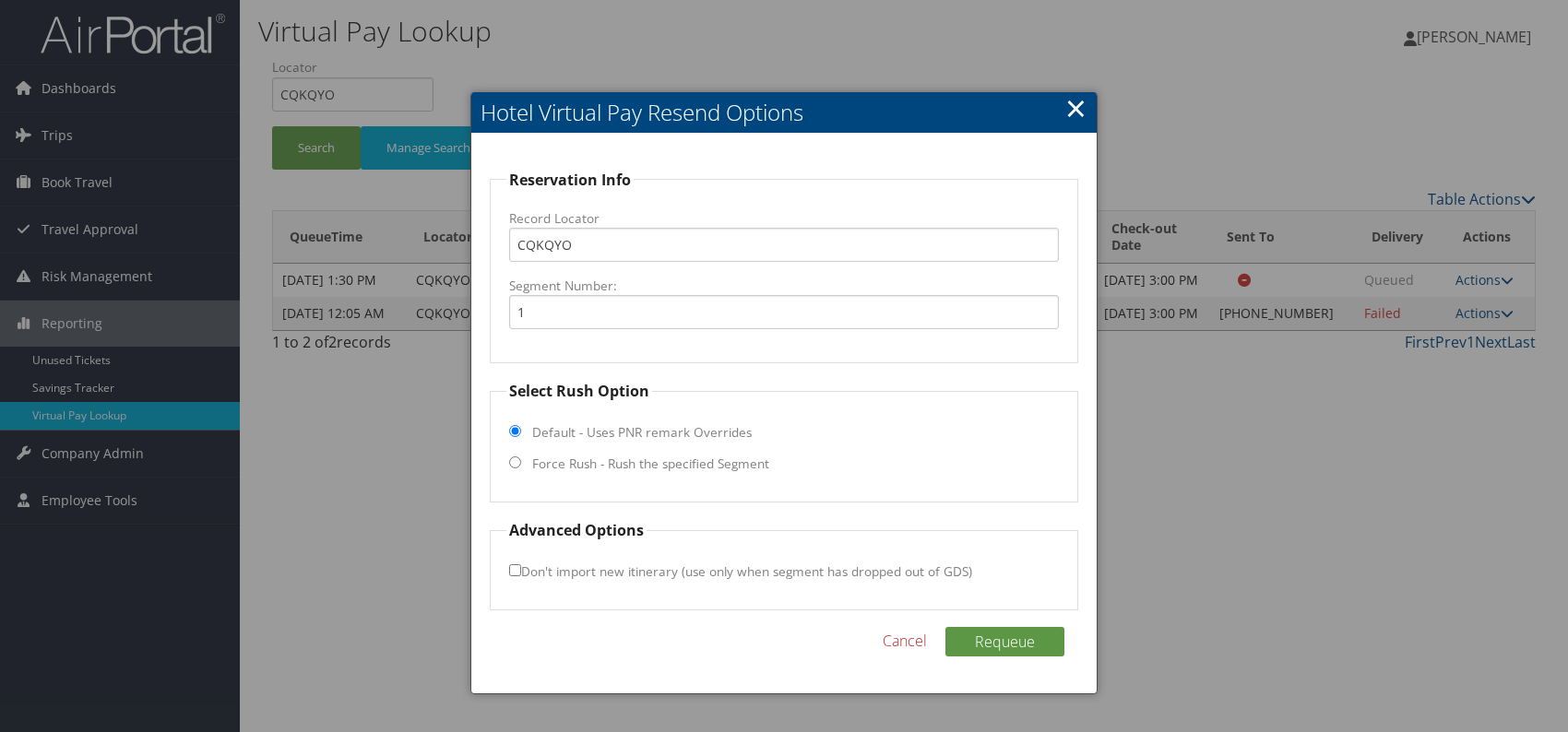
drag, startPoint x: 515, startPoint y: 458, endPoint x: 520, endPoint y: 484, distance: 26.5
click at [515, 459] on input "Force Rush - Rush the specified Segment" at bounding box center [515, 463] width 12 height 12
radio input "true"
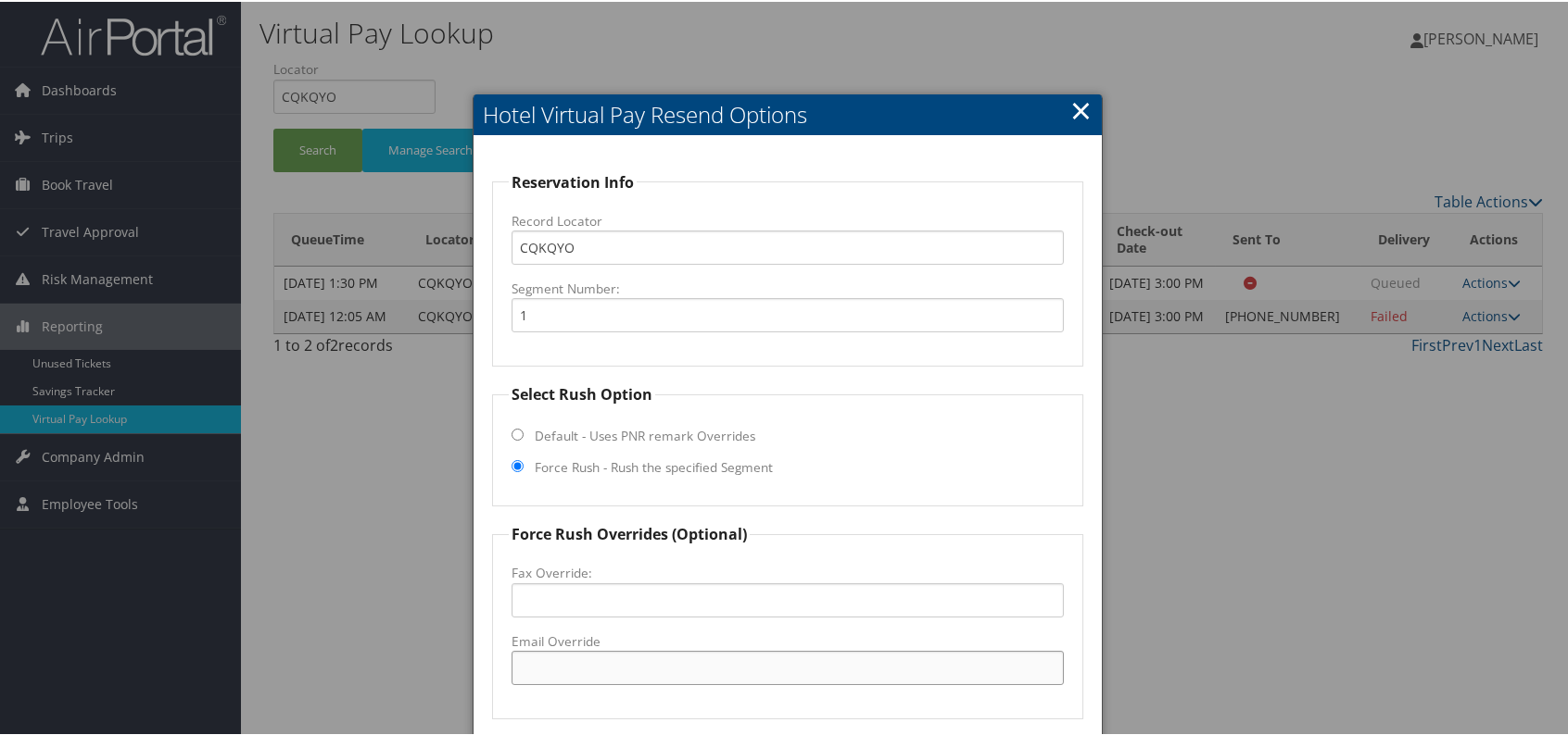
paste input "COUUM_hampton_suites @hilton.com"
drag, startPoint x: 670, startPoint y: 662, endPoint x: 679, endPoint y: 664, distance: 9.2
click at [673, 662] on input "COUUM_hampton_suites @hilton.com" at bounding box center [788, 666] width 552 height 34
click at [674, 666] on input "COUUM_hampton_suites @hilton.com" at bounding box center [788, 666] width 552 height 34
drag, startPoint x: 781, startPoint y: 672, endPoint x: 488, endPoint y: 672, distance: 293.0
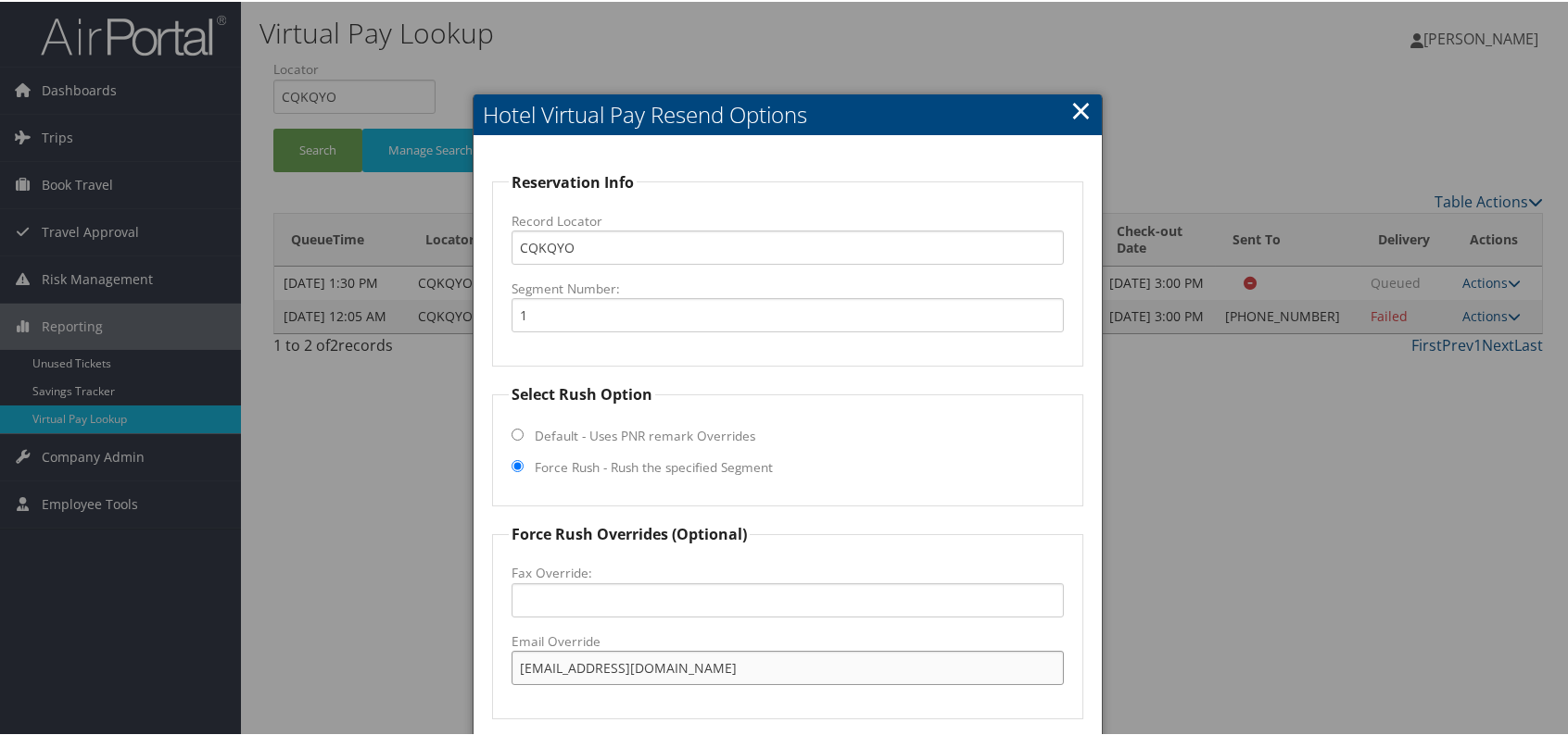
click at [488, 672] on div "Reservation Info Record Locator CQKQYO Segment Number: 1 Select Rush Option Def…" at bounding box center [788, 522] width 628 height 776
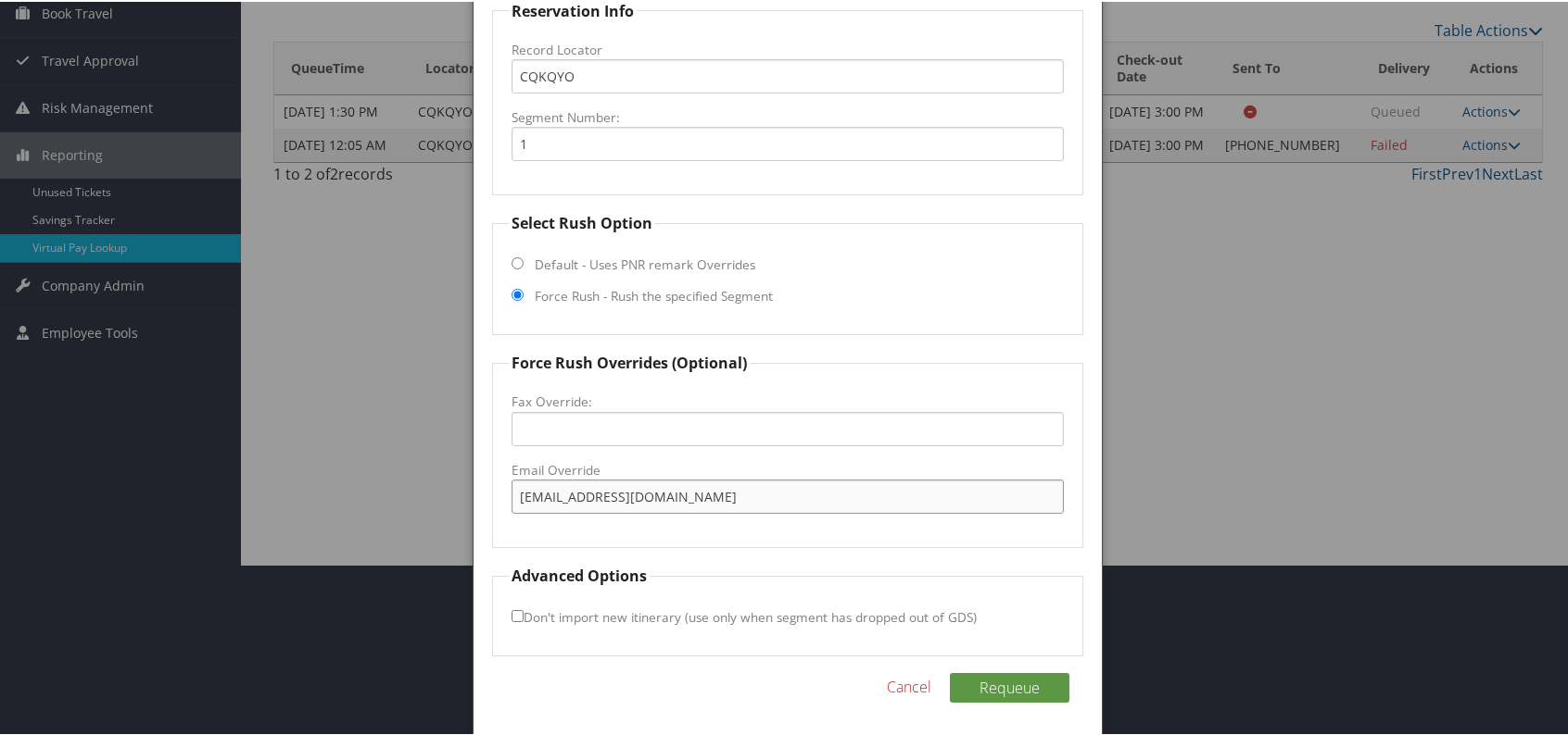
scroll to position [172, 0]
type input "COUUM_hampton_suites@hilton.com"
click at [1005, 680] on button "Requeue" at bounding box center [1009, 685] width 120 height 29
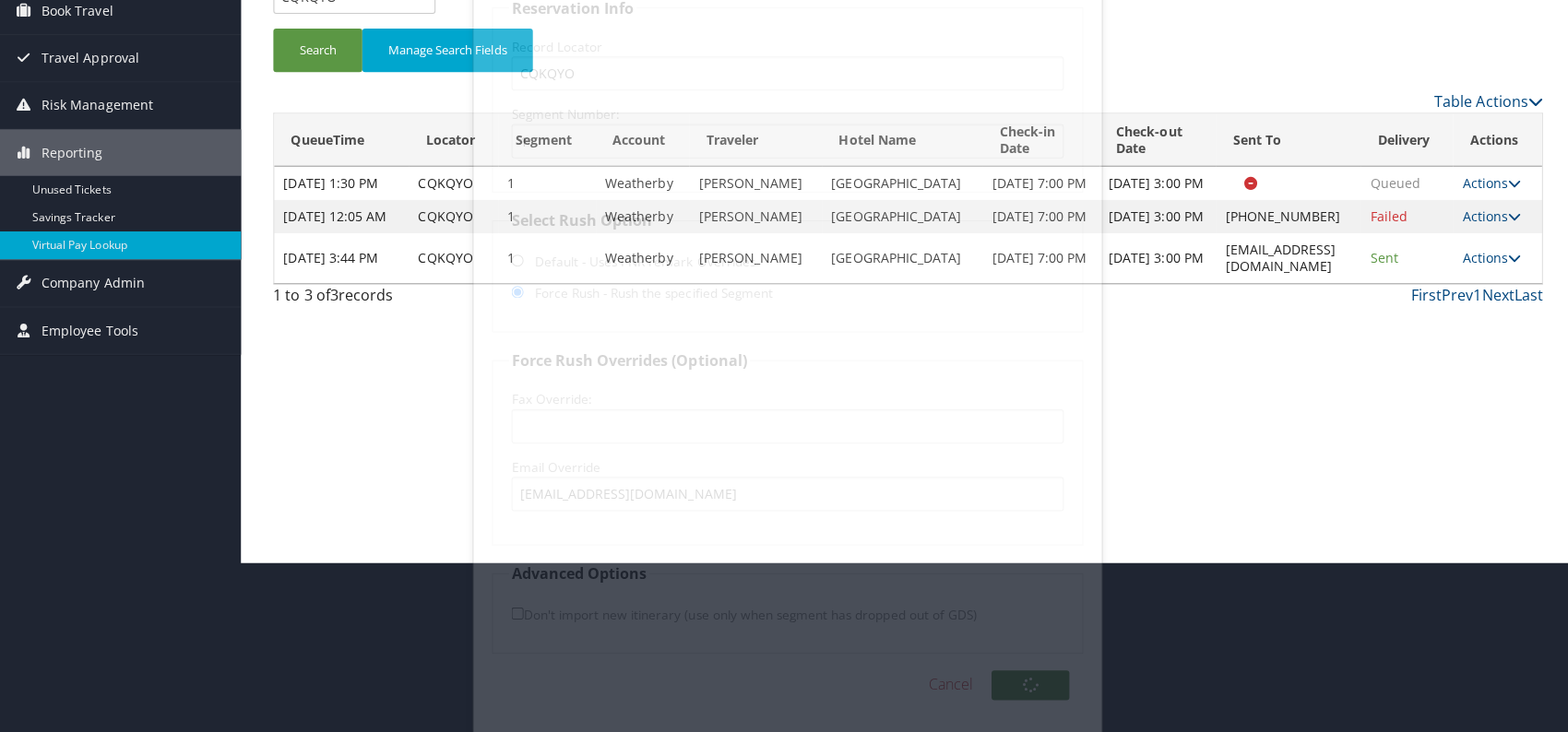
scroll to position [0, 0]
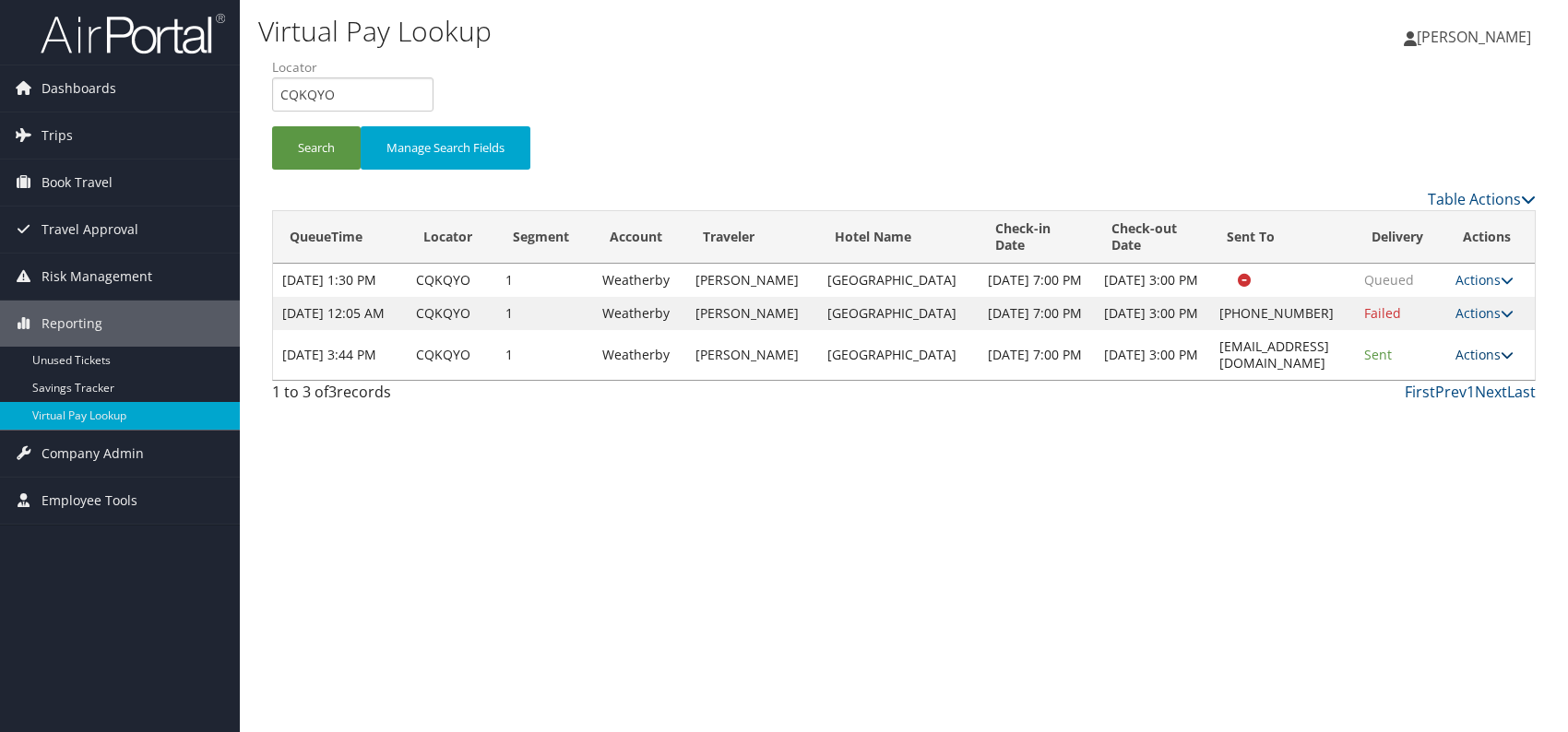
click at [1494, 363] on link "Actions" at bounding box center [1485, 354] width 58 height 17
click at [1432, 442] on link "Logs" at bounding box center [1458, 445] width 116 height 31
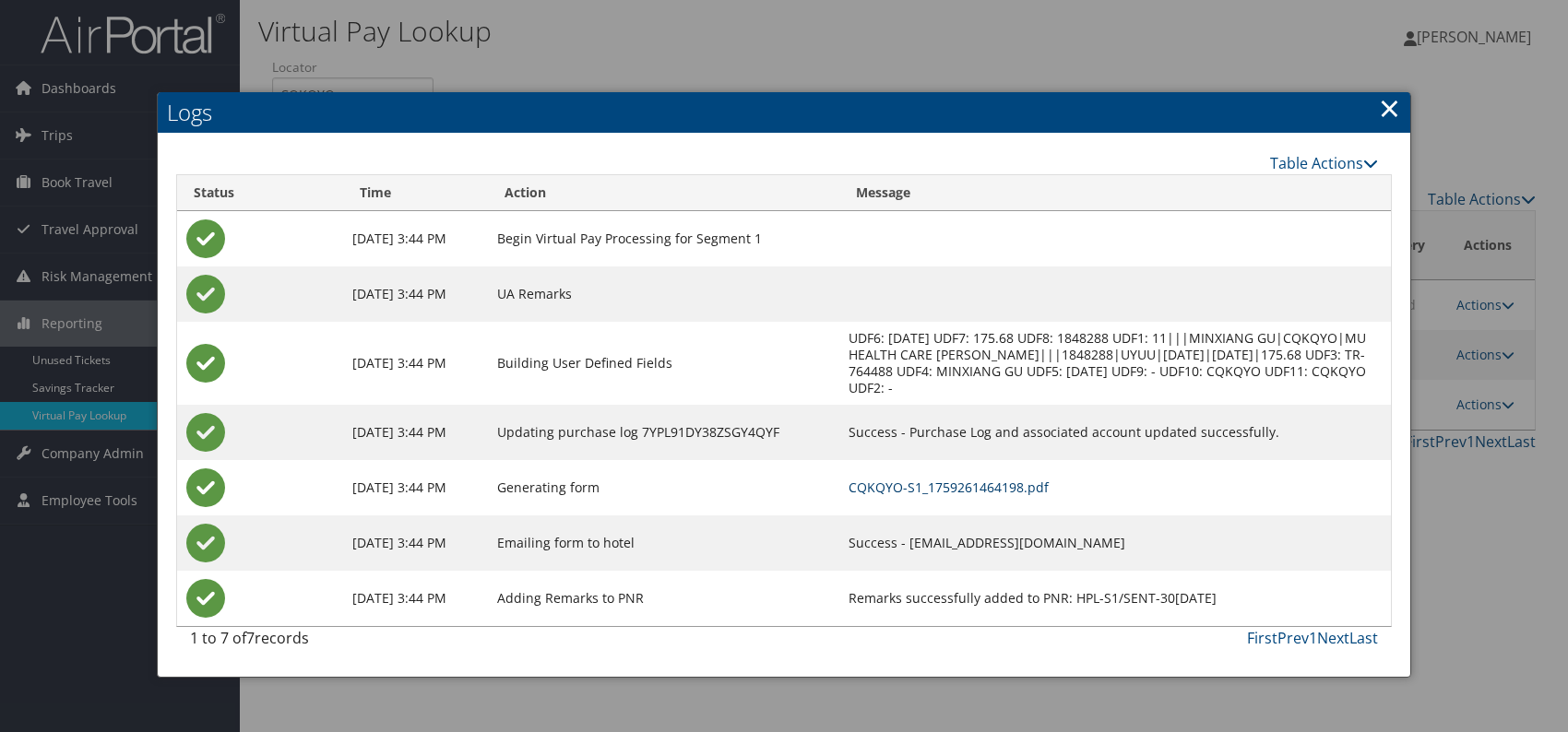
click at [999, 482] on link "CQKQYO-S1_1759261464198.pdf" at bounding box center [948, 487] width 200 height 17
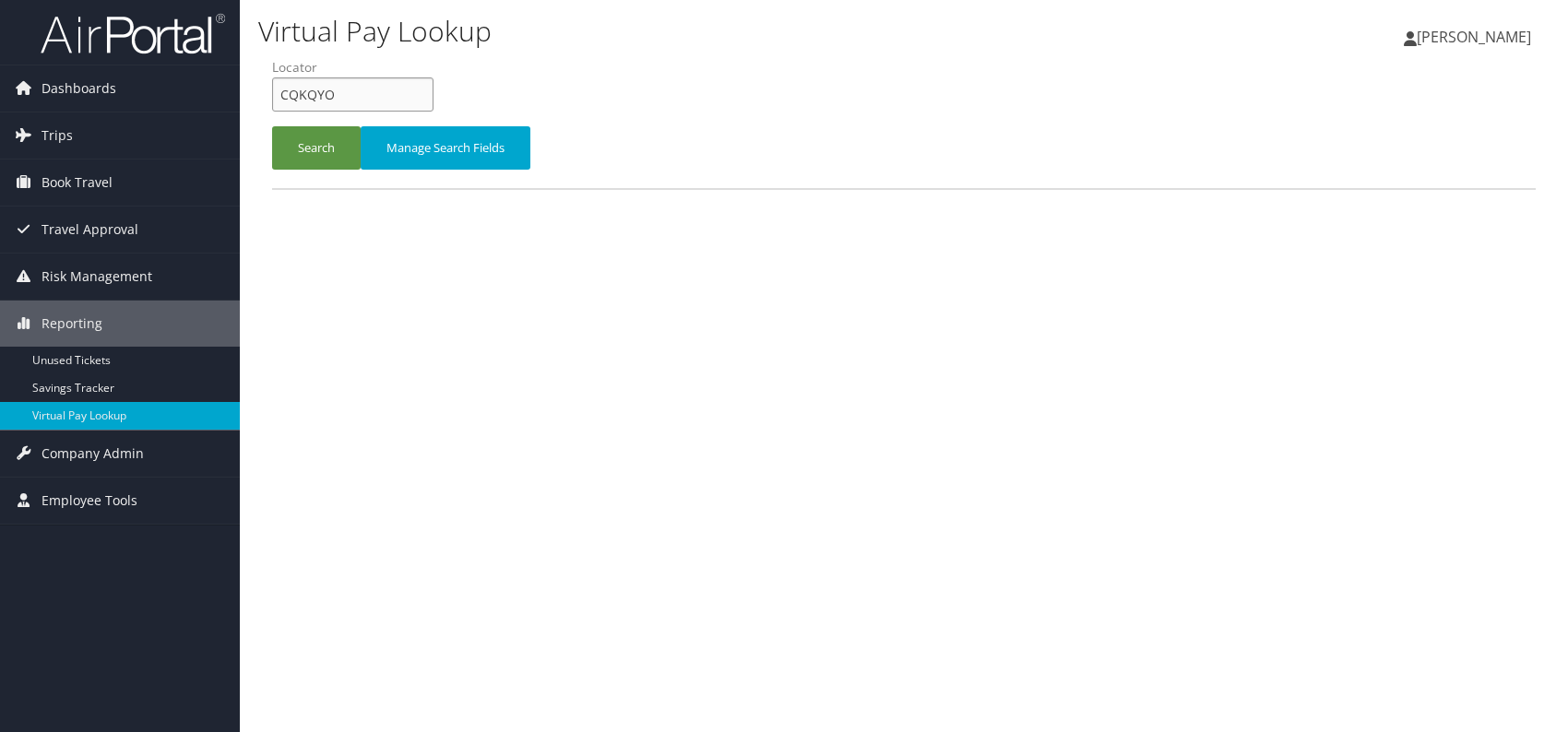
drag, startPoint x: 289, startPoint y: 96, endPoint x: 268, endPoint y: 90, distance: 21.8
click at [272, 90] on form "QueueTime Locator CQKQYO Segment Account Traveler Hotel Name Check-in Date Chec…" at bounding box center [904, 122] width 1264 height 129
paste input "OUCBIN"
click at [317, 146] on button "Search" at bounding box center [316, 148] width 88 height 44
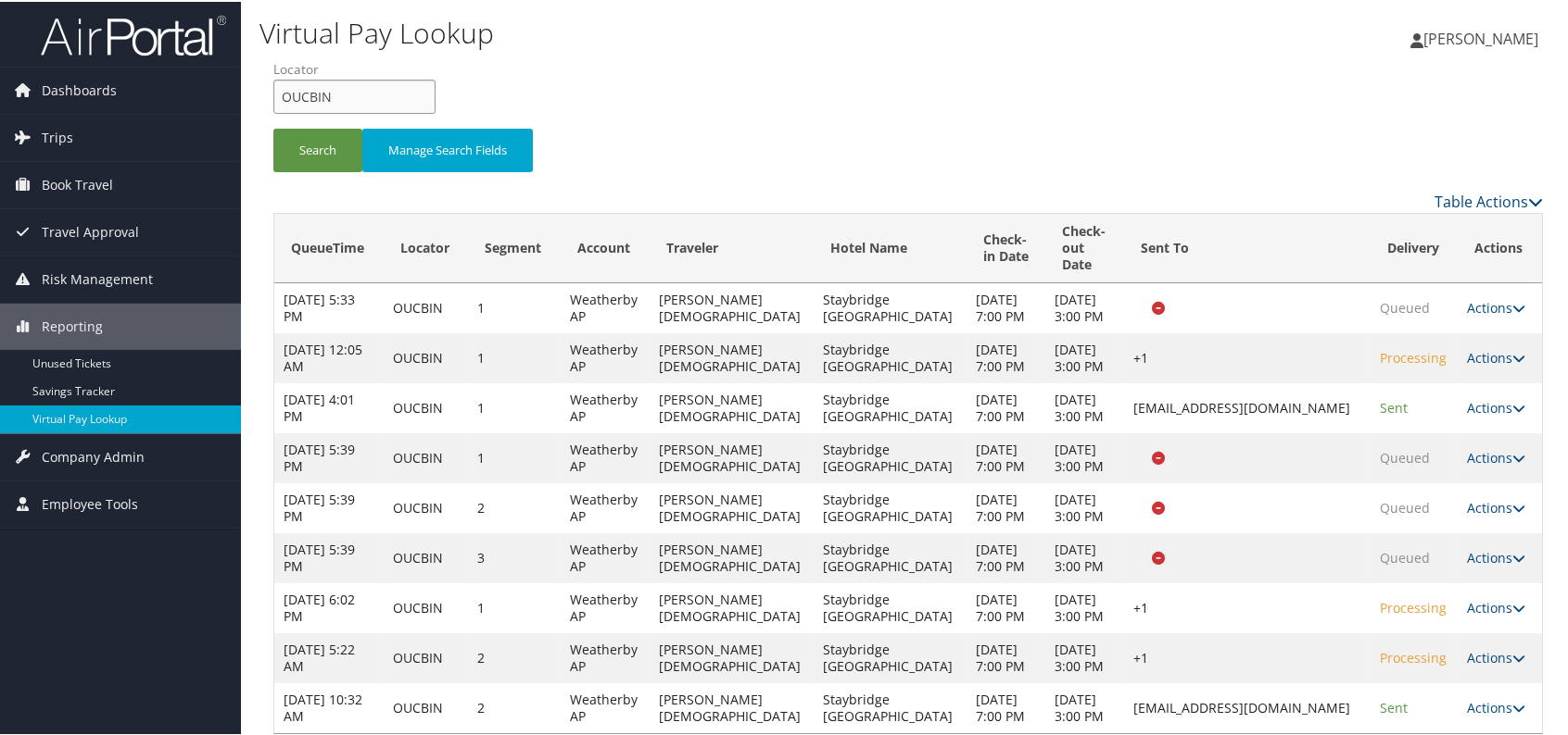
drag, startPoint x: 335, startPoint y: 91, endPoint x: 274, endPoint y: 92, distance: 61.0
click at [274, 92] on input "OUCBIN" at bounding box center [354, 94] width 162 height 34
paste input "UBJIGU"
click at [313, 88] on input "UBJIGU" at bounding box center [354, 94] width 162 height 34
type input "UBJIGU"
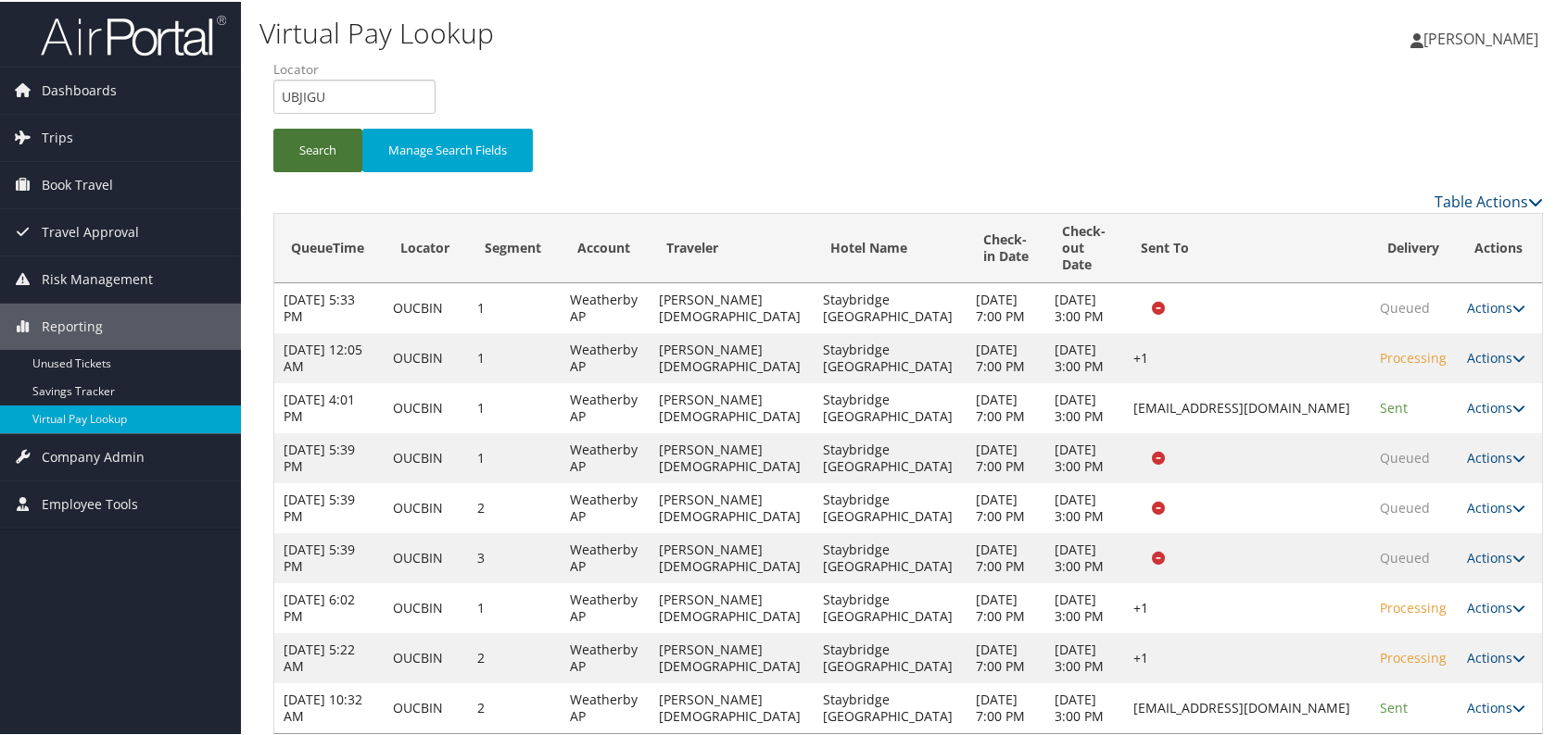
click at [301, 166] on button "Search" at bounding box center [317, 149] width 89 height 44
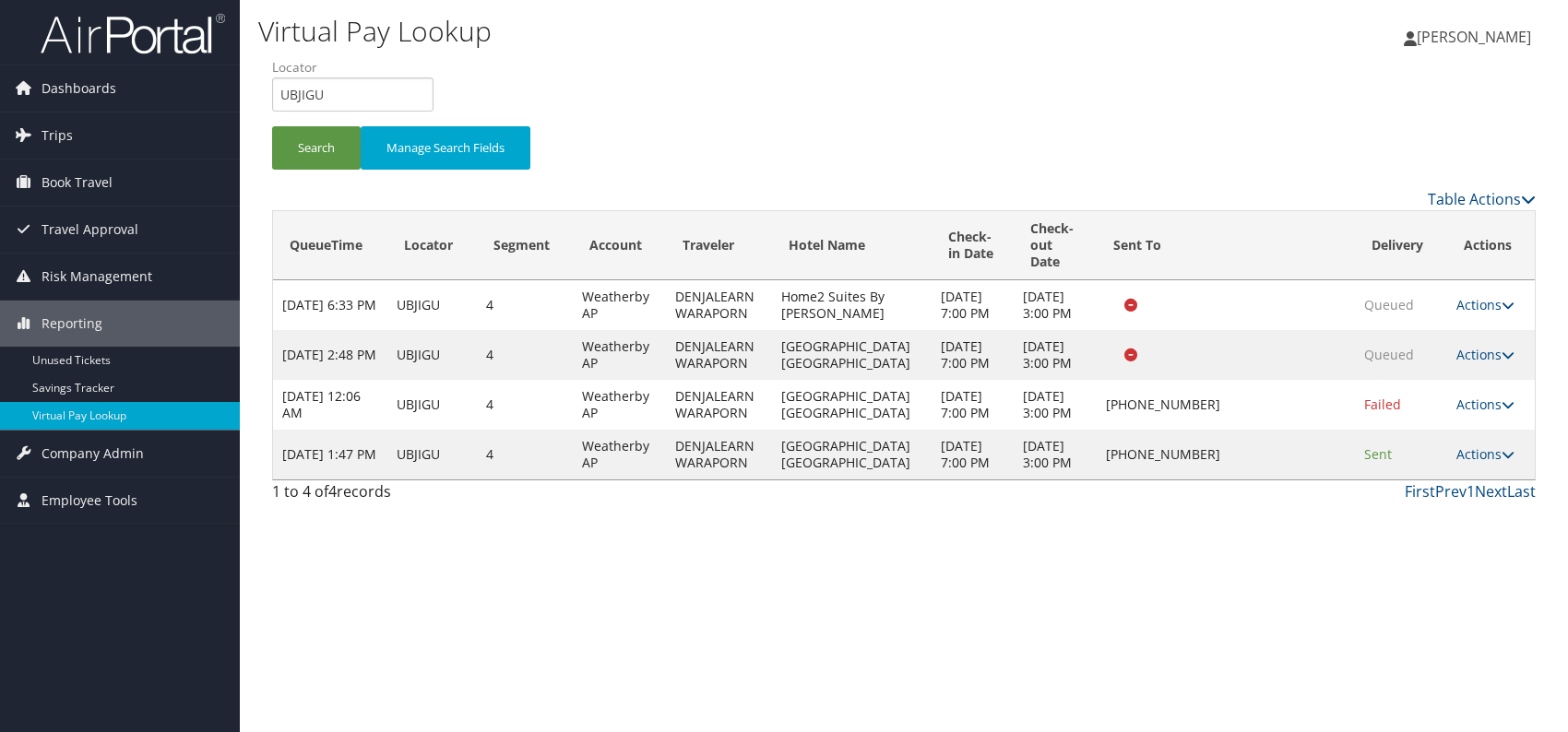
click at [1271, 604] on div "Virtual Pay Lookup Romina Kwock Romina Kwock My Settings Travel Agency Contacts…" at bounding box center [905, 366] width 1329 height 732
click at [1477, 463] on link "Actions" at bounding box center [1486, 454] width 58 height 17
click at [1416, 590] on link "Logs" at bounding box center [1428, 587] width 158 height 31
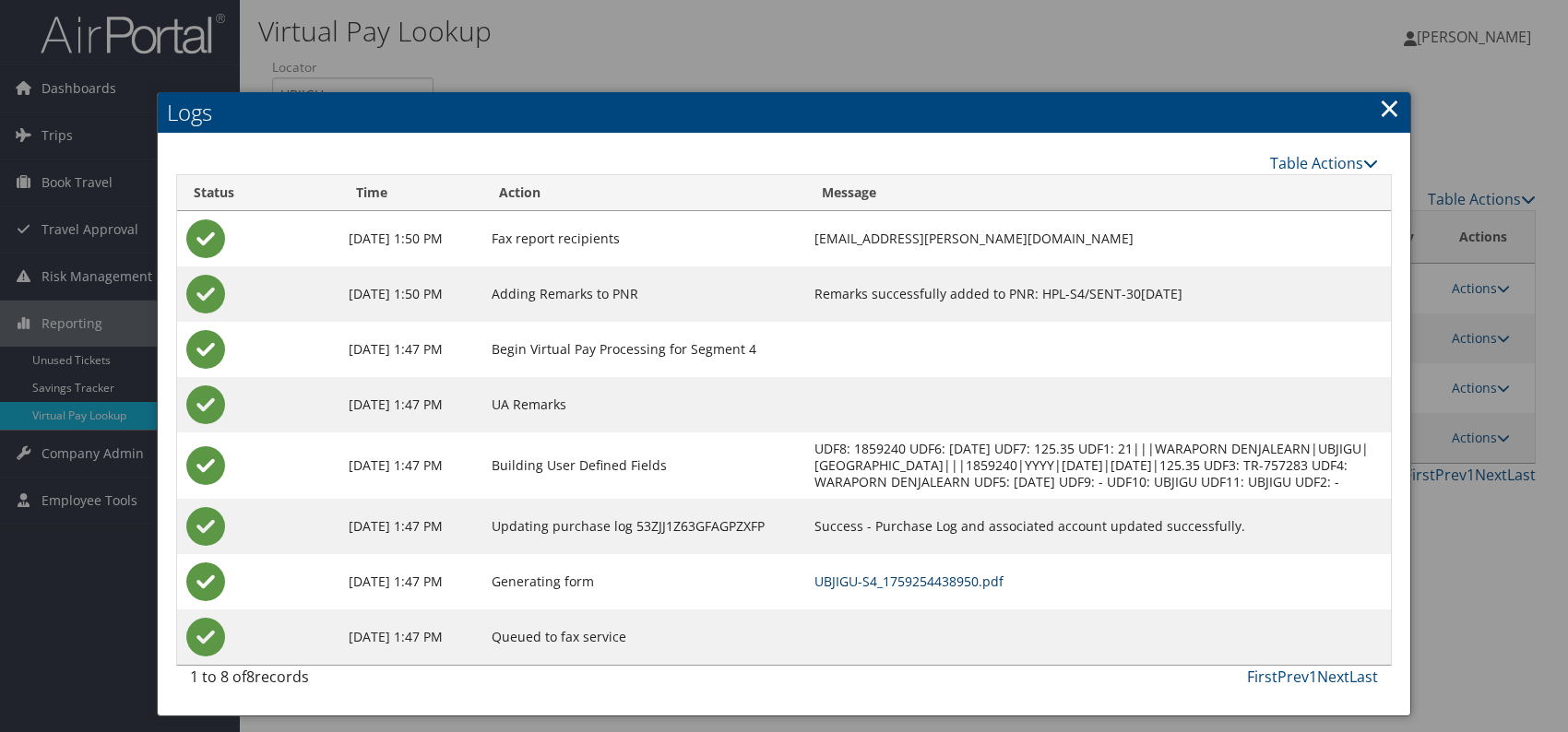
click at [1001, 591] on link "UBJIGU-S4_1759254438950.pdf" at bounding box center [908, 582] width 189 height 17
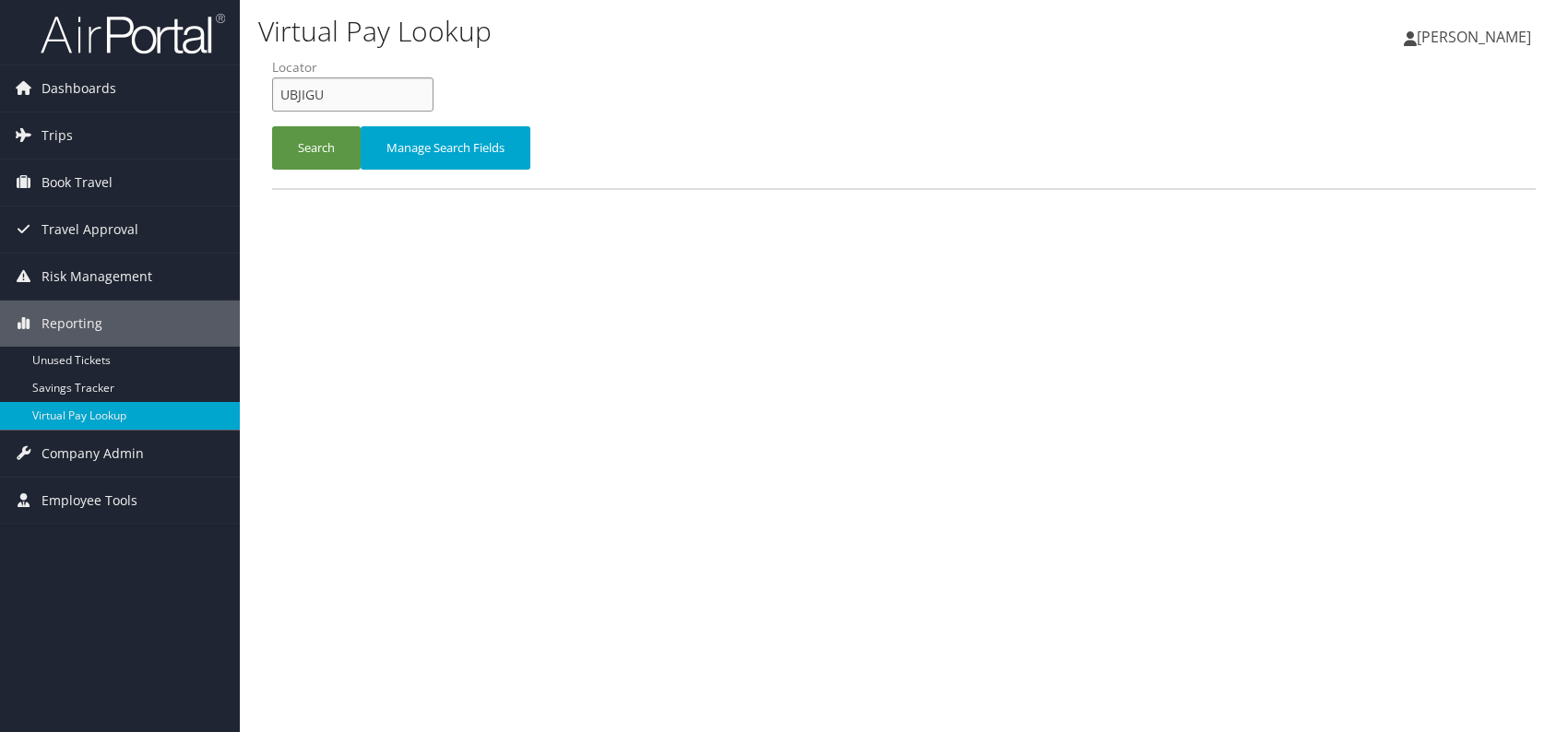
drag, startPoint x: 309, startPoint y: 94, endPoint x: 275, endPoint y: 92, distance: 34.1
click at [275, 92] on input "UBJIGU" at bounding box center [353, 94] width 162 height 34
paste input "SNJXQB"
click at [308, 98] on input "SNJXQB" at bounding box center [353, 94] width 162 height 34
click at [315, 93] on input "SNJXQB" at bounding box center [353, 94] width 162 height 34
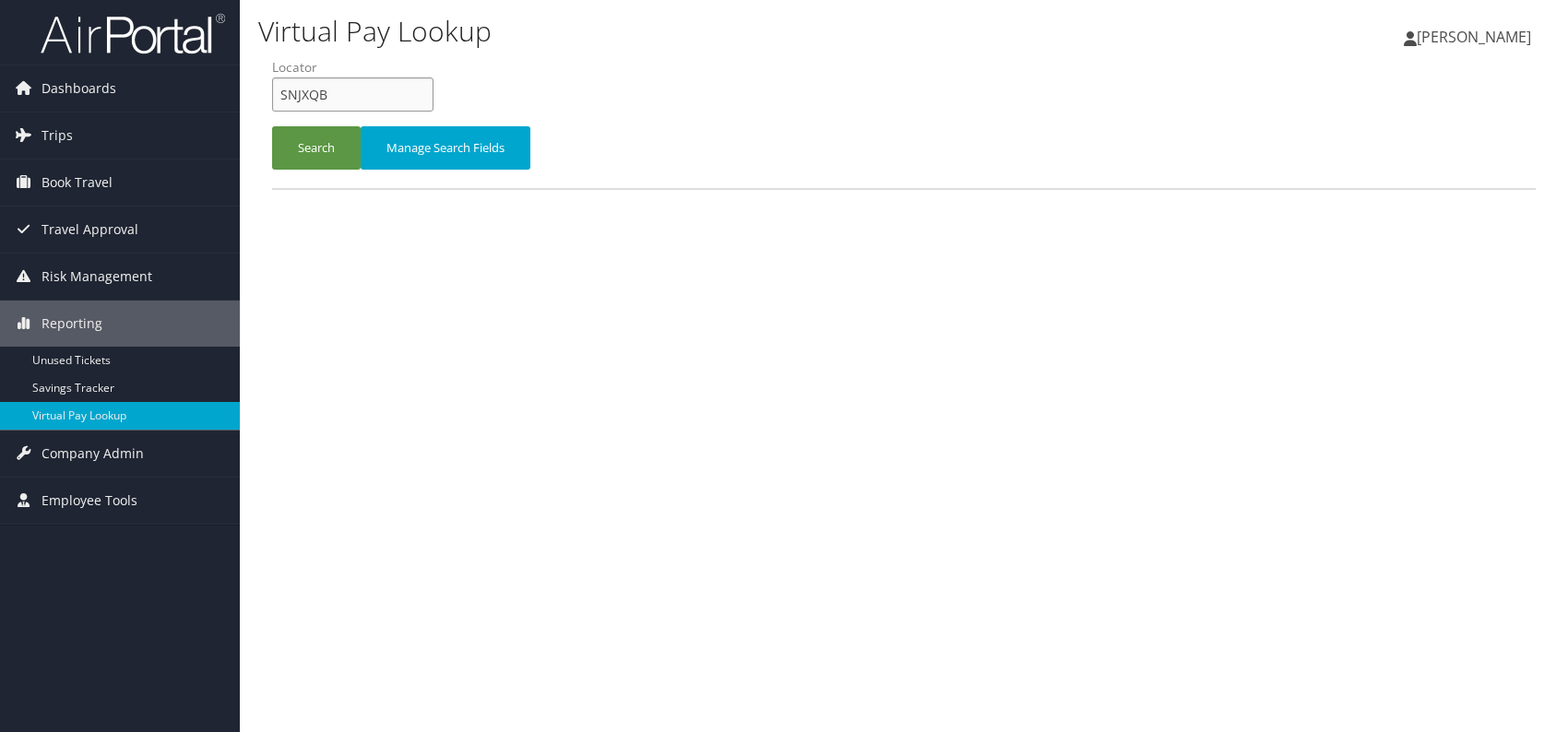
click at [313, 94] on input "SNJXQB" at bounding box center [353, 94] width 162 height 34
type input "SNJXQB"
click at [322, 149] on button "Search" at bounding box center [316, 148] width 88 height 44
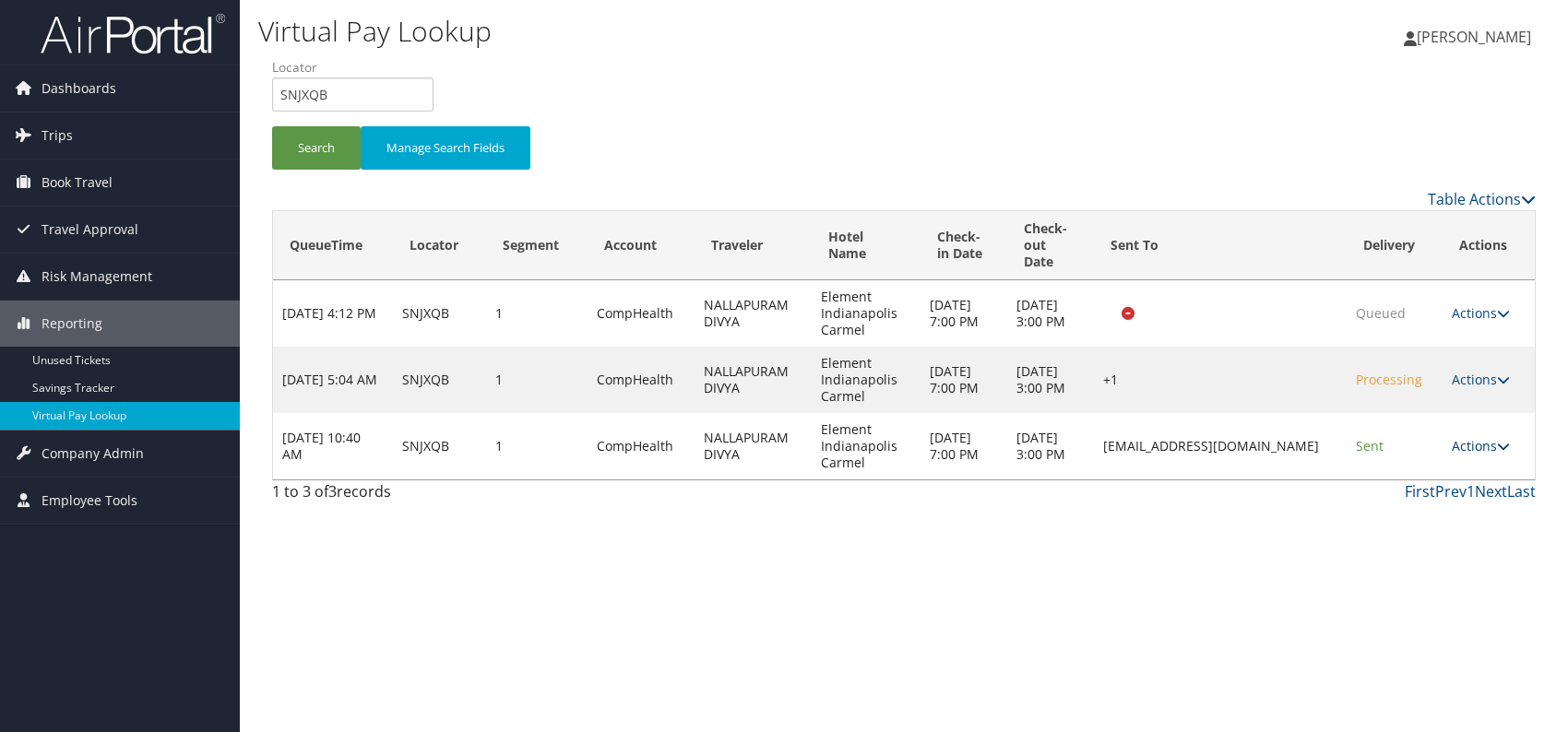
click at [1503, 452] on icon at bounding box center [1503, 445] width 13 height 13
click at [1468, 468] on link "Resend" at bounding box center [1451, 473] width 116 height 31
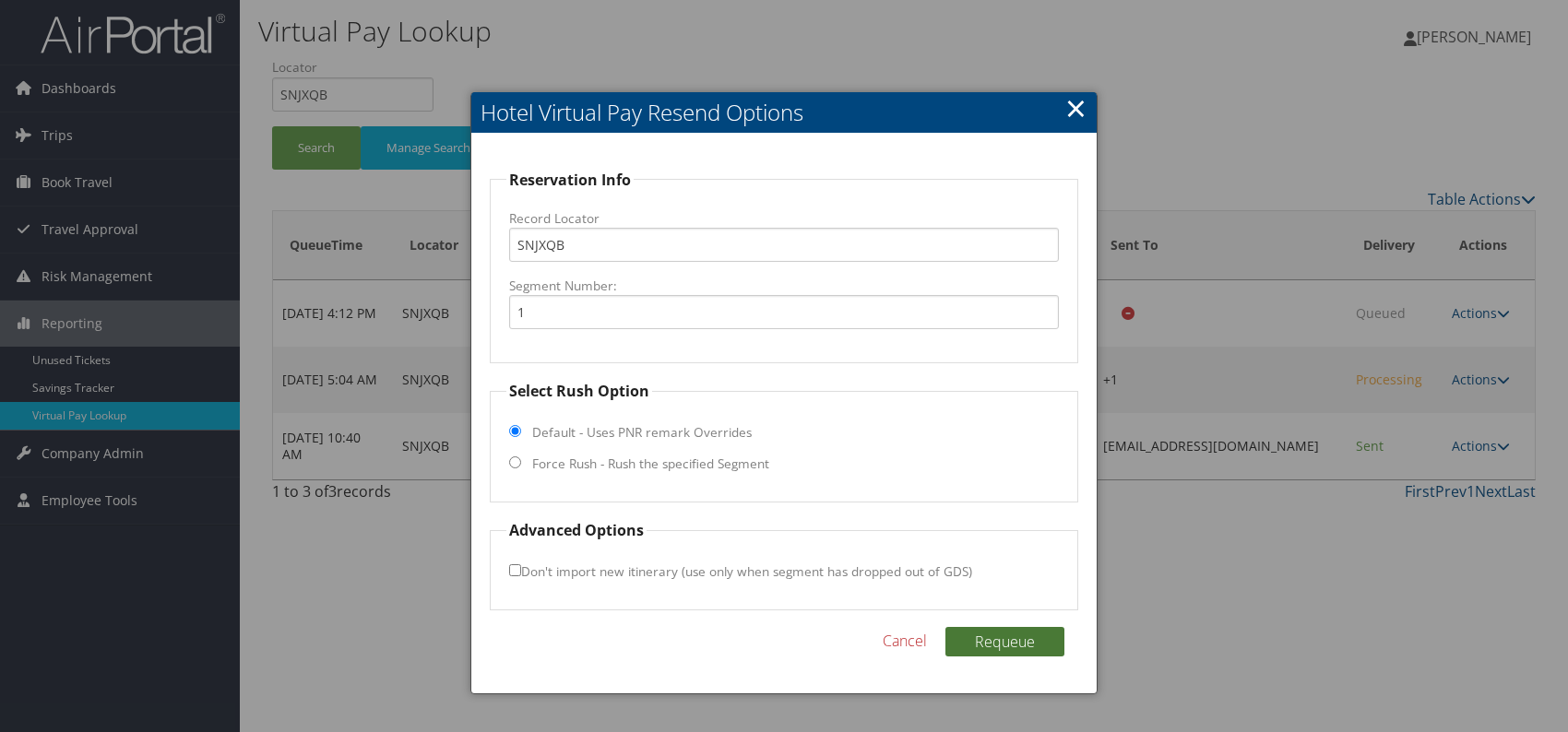
click at [1028, 635] on button "Requeue" at bounding box center [1004, 642] width 119 height 29
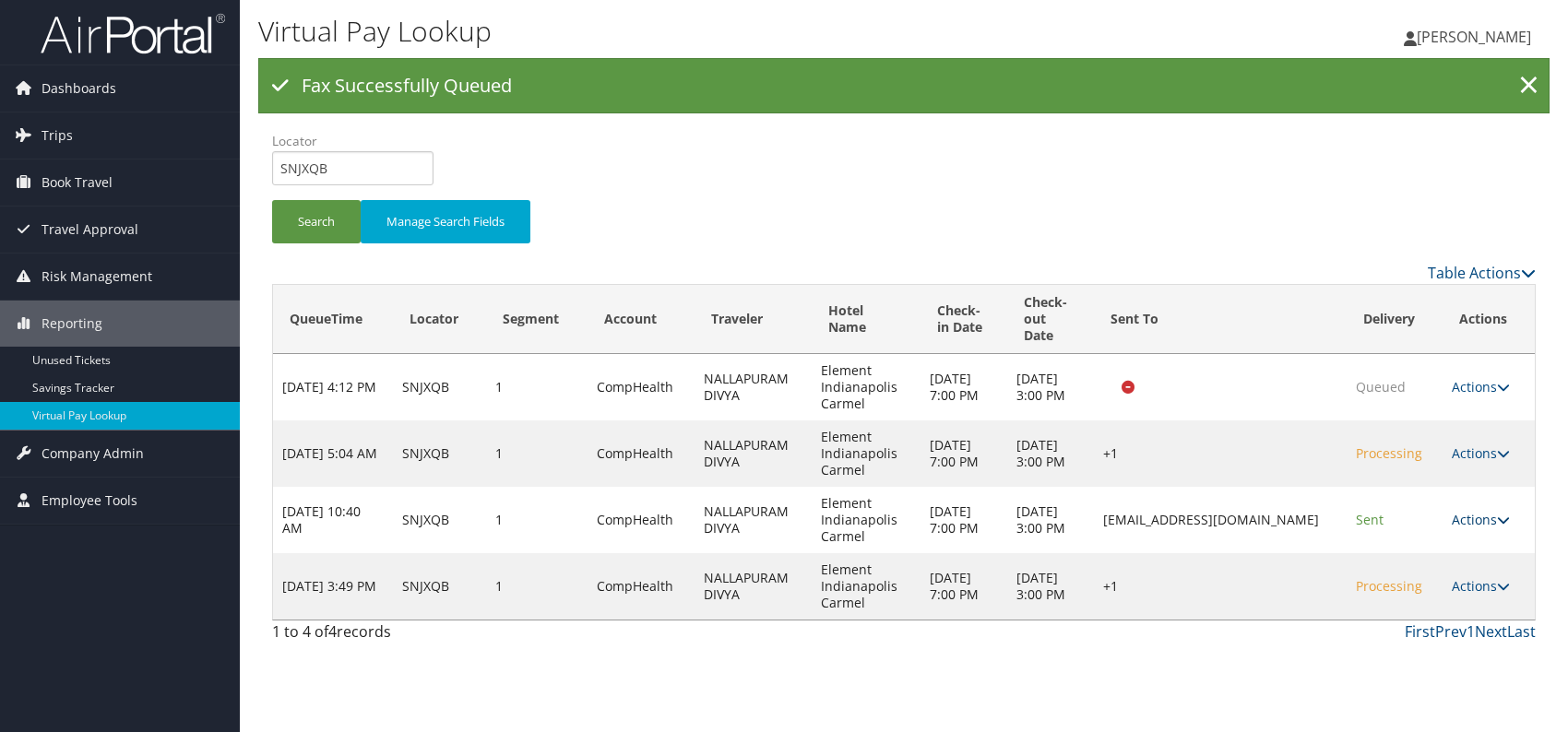
click at [1482, 517] on link "Actions" at bounding box center [1481, 520] width 58 height 17
click at [1429, 576] on link "Logs" at bounding box center [1451, 577] width 116 height 31
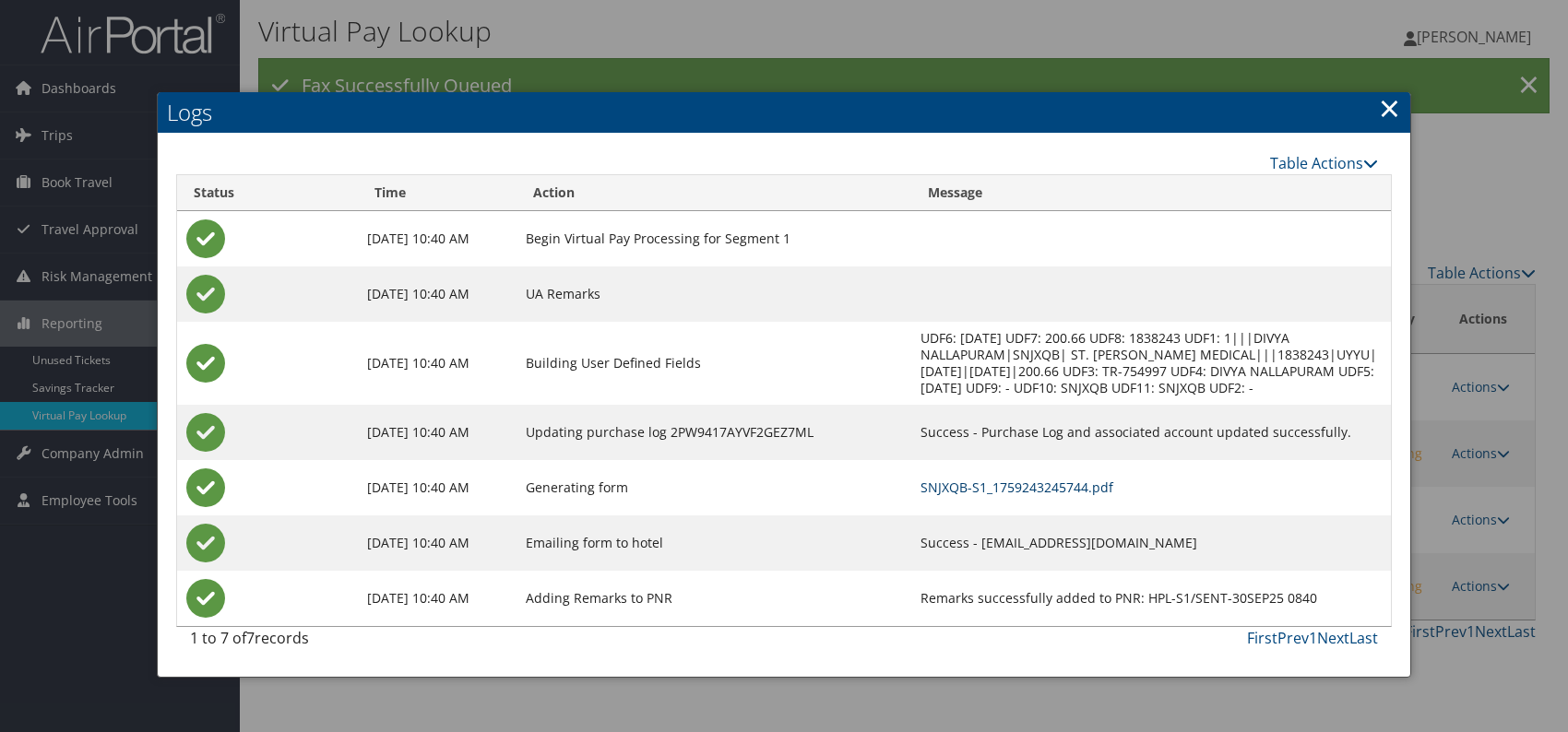
click at [957, 489] on link "SNJXQB-S1_1759243245744.pdf" at bounding box center [1017, 487] width 193 height 17
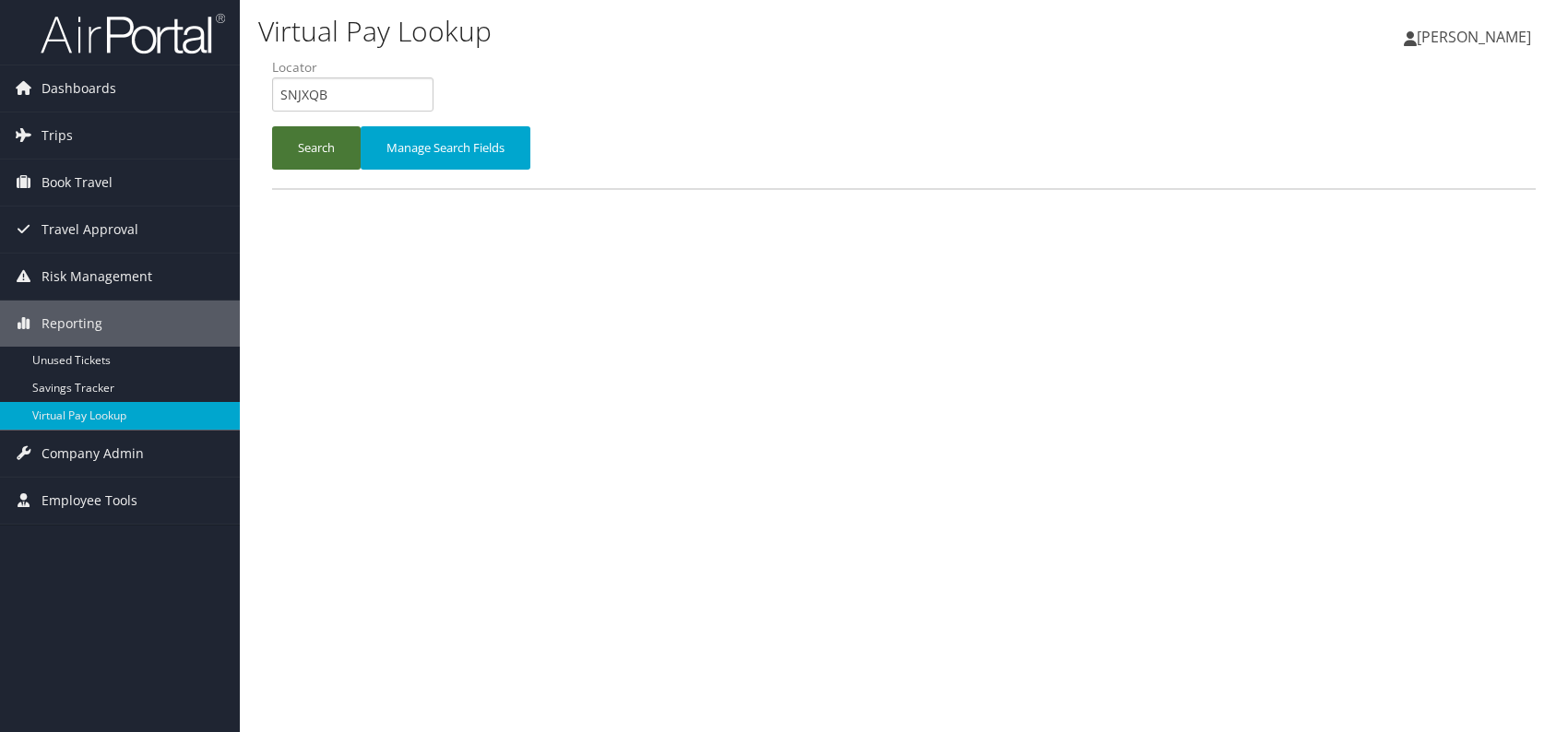
click at [319, 142] on button "Search" at bounding box center [316, 148] width 88 height 44
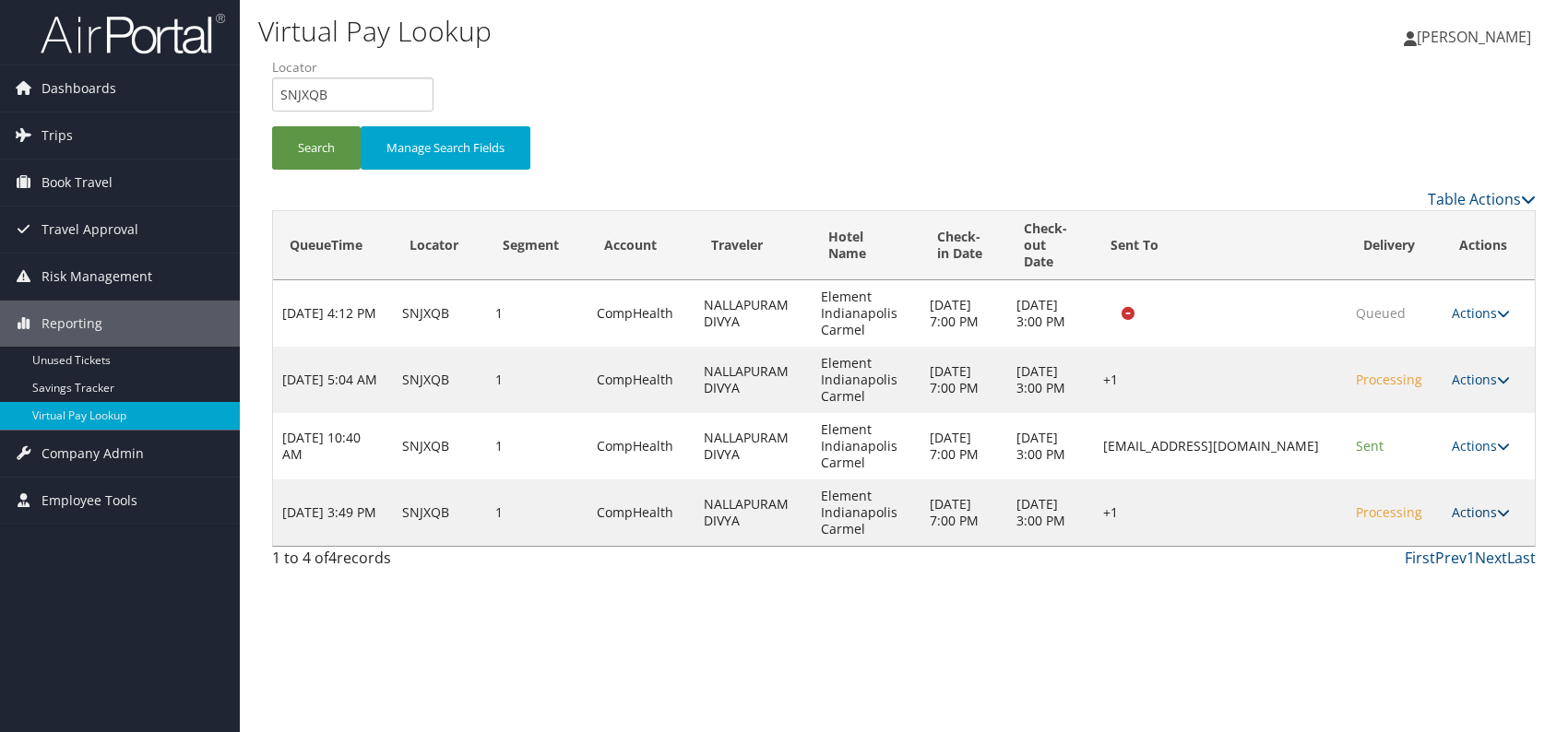
click at [1490, 508] on link "Actions" at bounding box center [1481, 512] width 58 height 17
click at [1445, 542] on link "Resend" at bounding box center [1430, 538] width 158 height 31
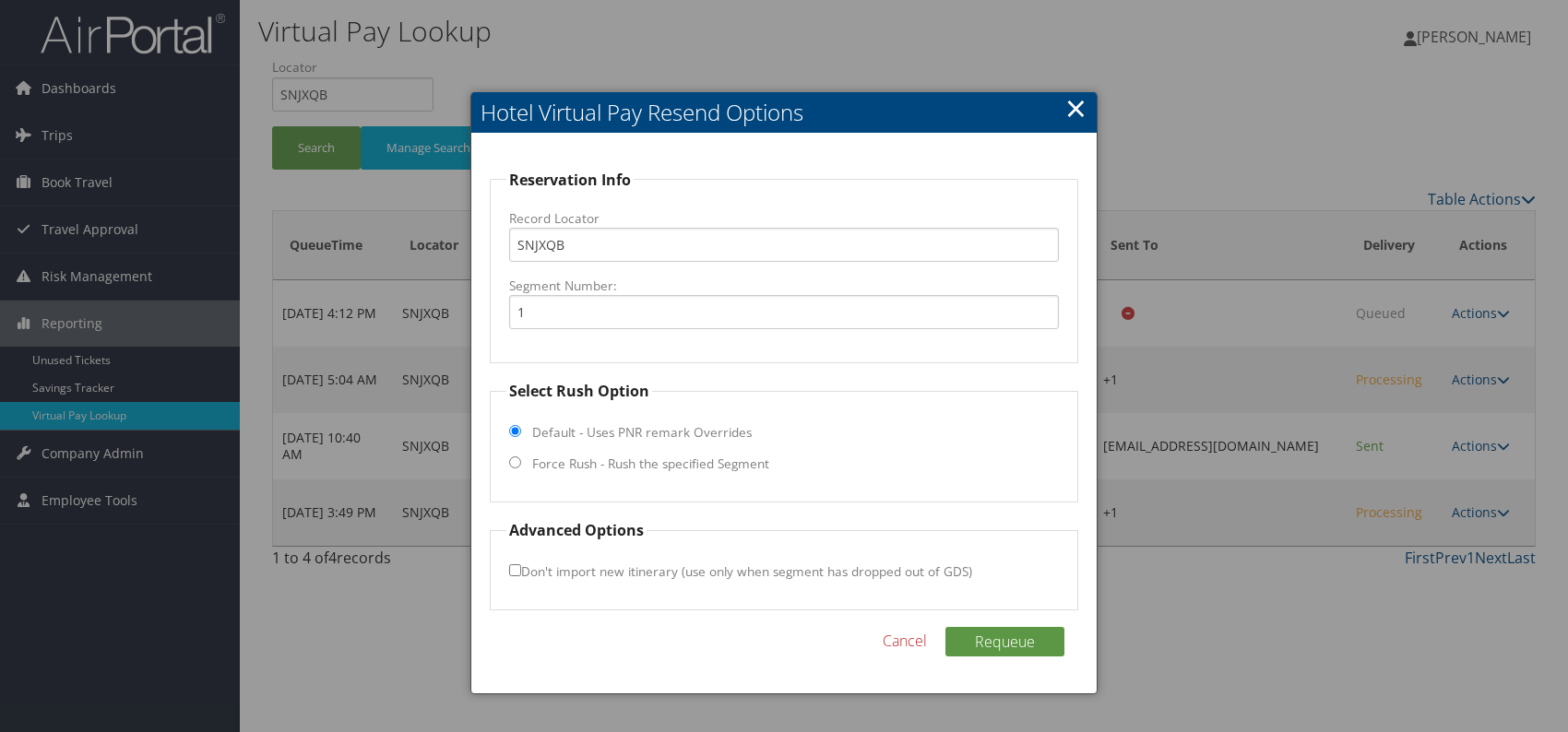
click at [514, 463] on input "Force Rush - Rush the specified Segment" at bounding box center [515, 463] width 12 height 12
radio input "true"
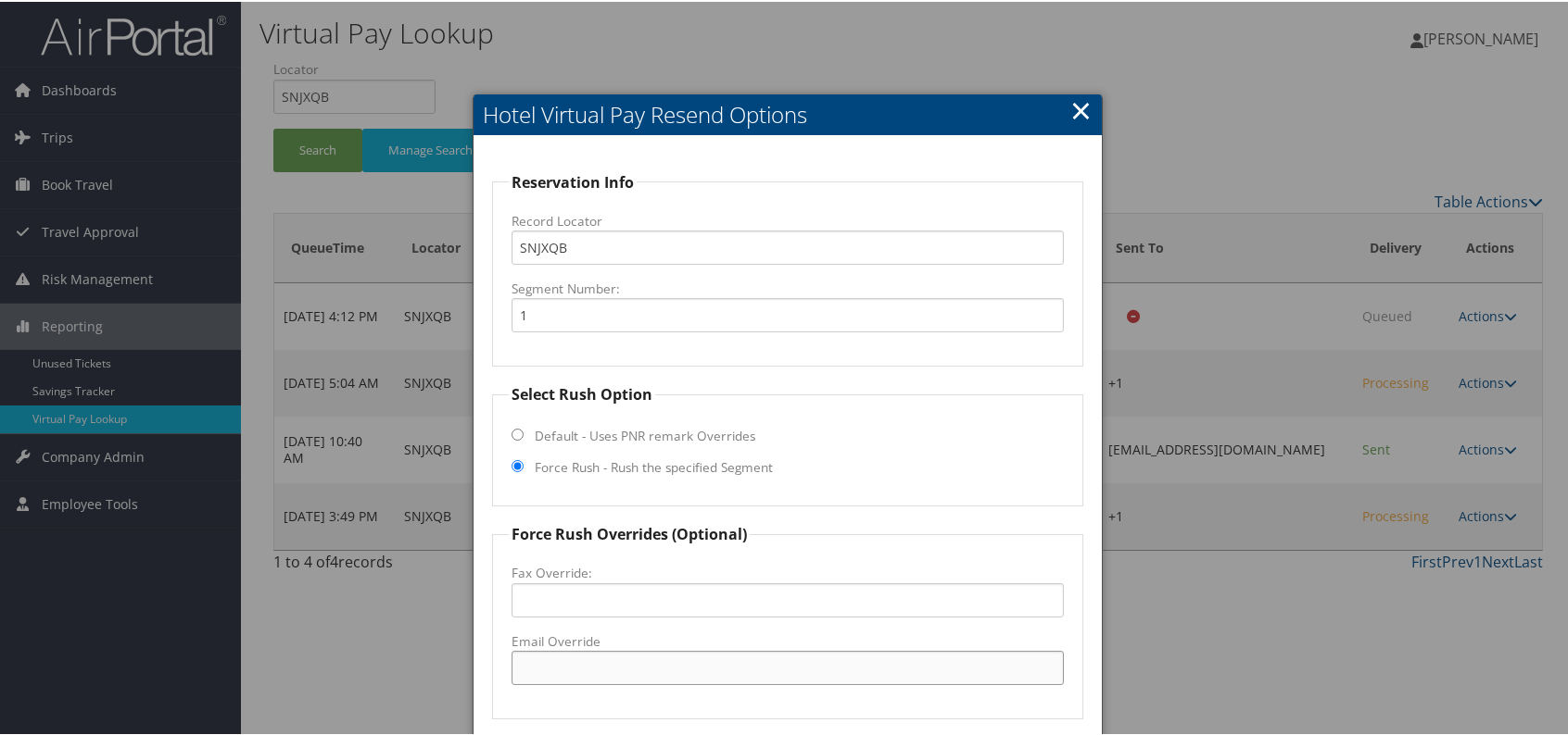
click at [555, 663] on input "Email Override" at bounding box center [788, 666] width 552 height 34
drag, startPoint x: 700, startPoint y: 668, endPoint x: 505, endPoint y: 662, distance: 195.1
click at [505, 662] on fieldset "Force Rush Overrides (Optional) Fax Override: Email Override [PERSON_NAME][EMAI…" at bounding box center [788, 619] width 591 height 196
type input "[PERSON_NAME][EMAIL_ADDRESS][PERSON_NAME][DOMAIN_NAME]"
click at [1215, 625] on div at bounding box center [787, 368] width 1575 height 735
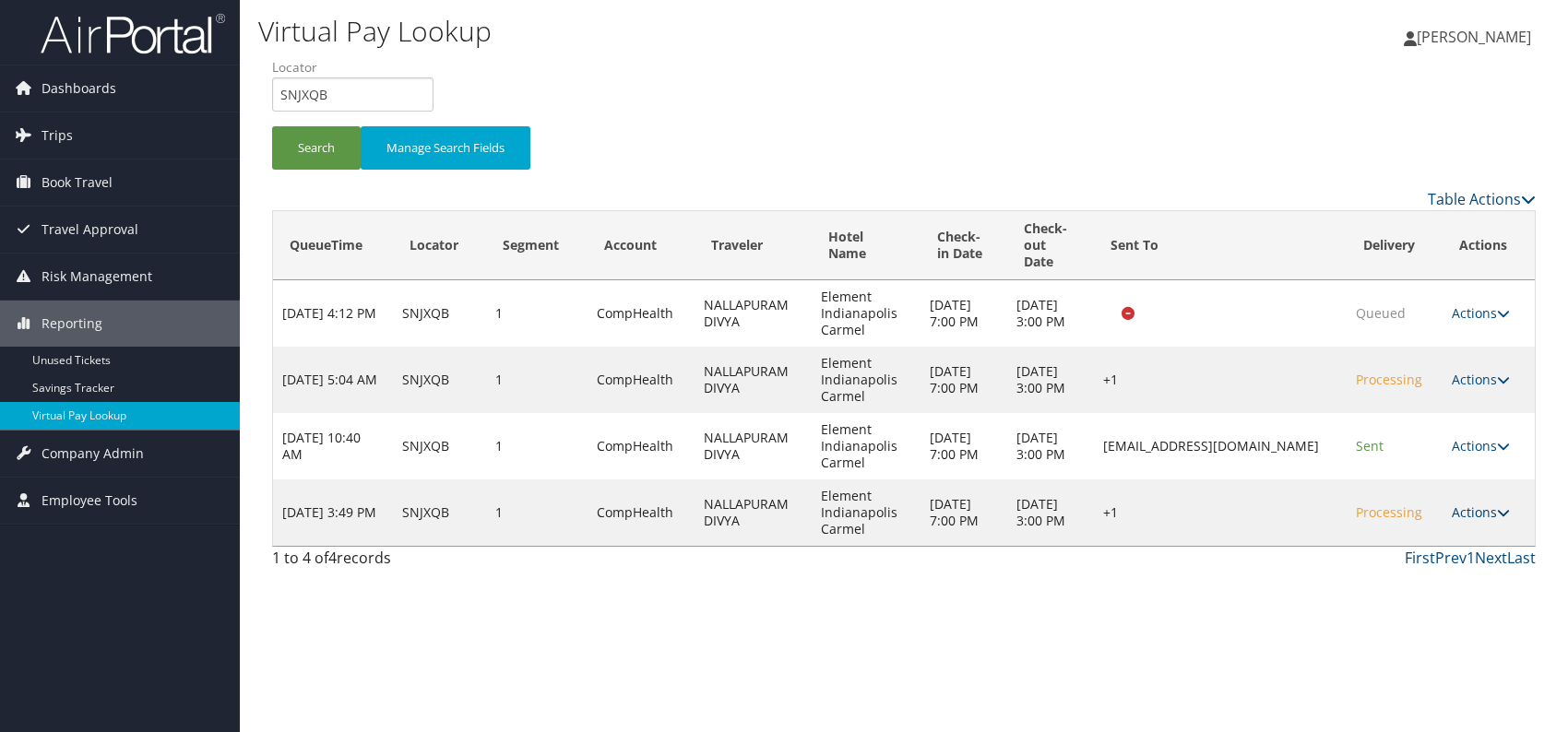
click at [1491, 508] on link "Actions" at bounding box center [1481, 512] width 58 height 17
click at [1400, 540] on link "Resend" at bounding box center [1430, 538] width 158 height 31
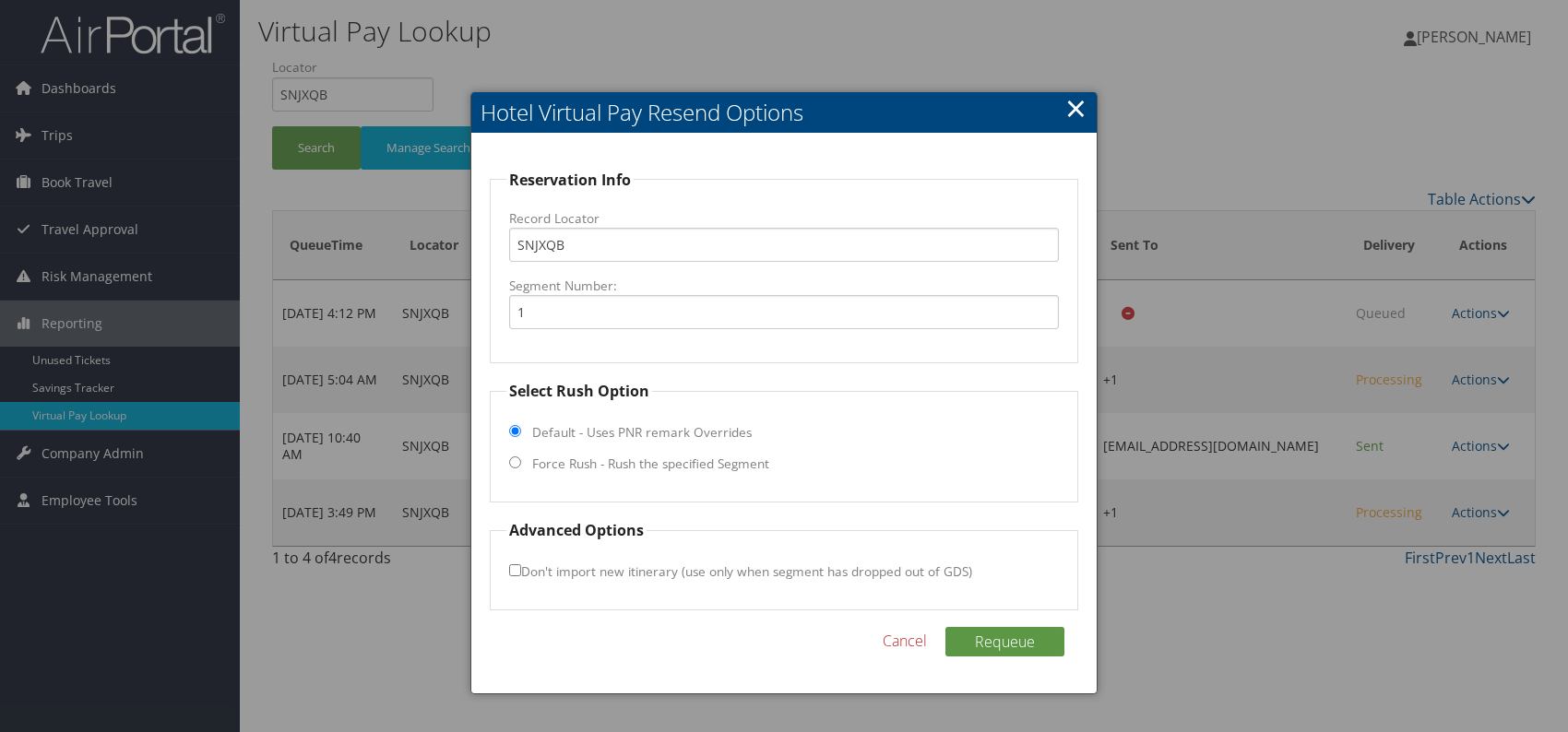
click at [516, 457] on input "Force Rush - Rush the specified Segment" at bounding box center [515, 463] width 12 height 12
radio input "true"
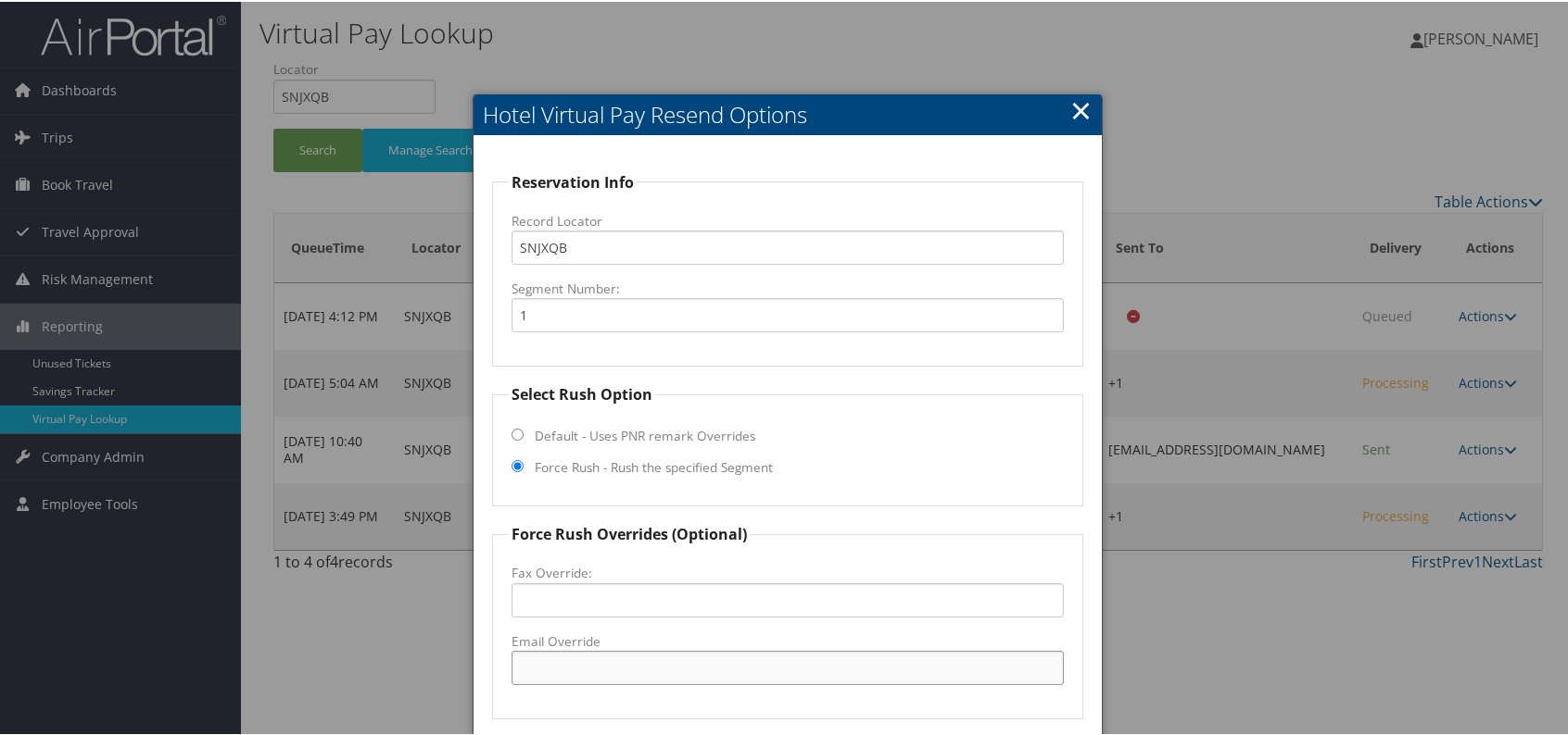
paste input "hamid.siadat@marriott.com"
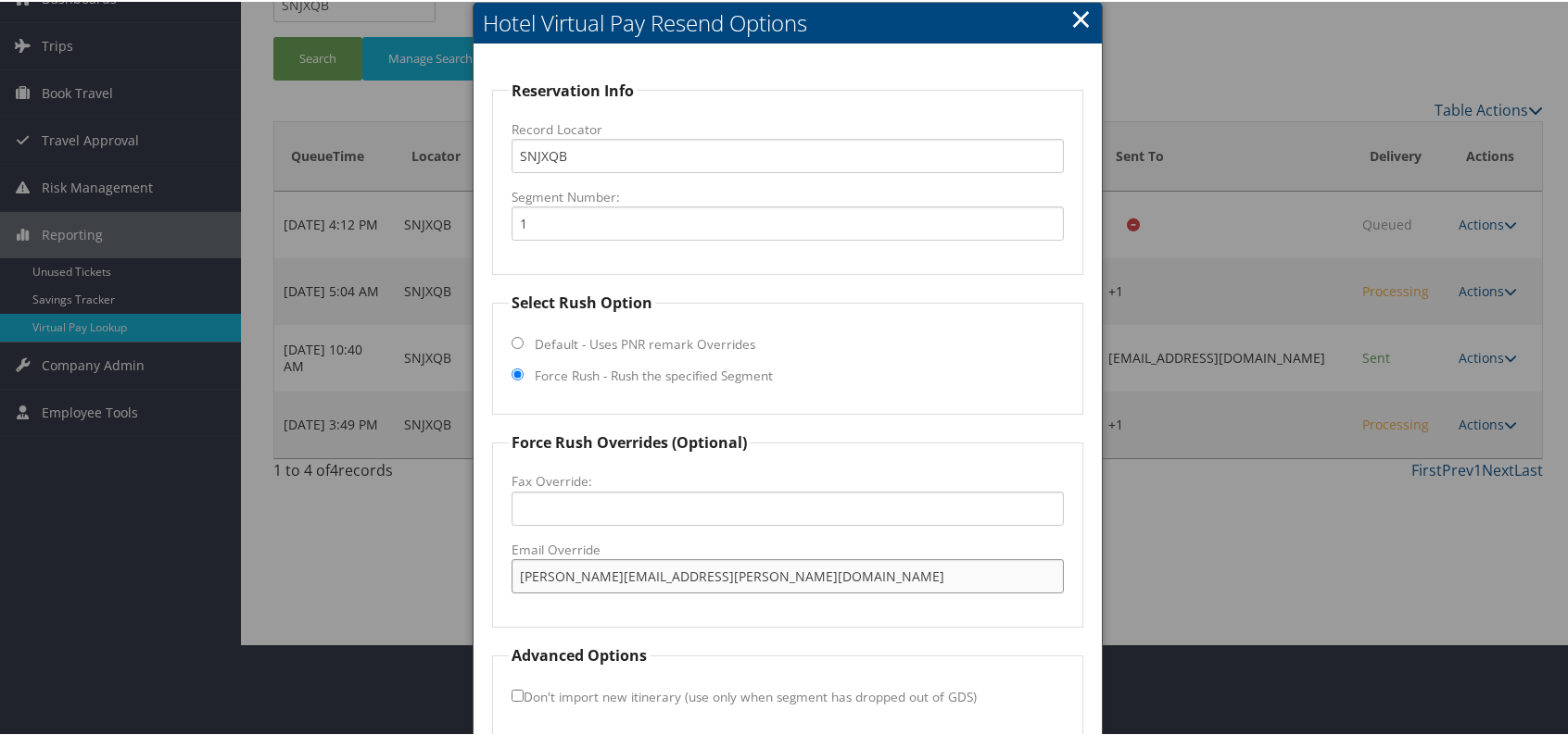
scroll to position [172, 0]
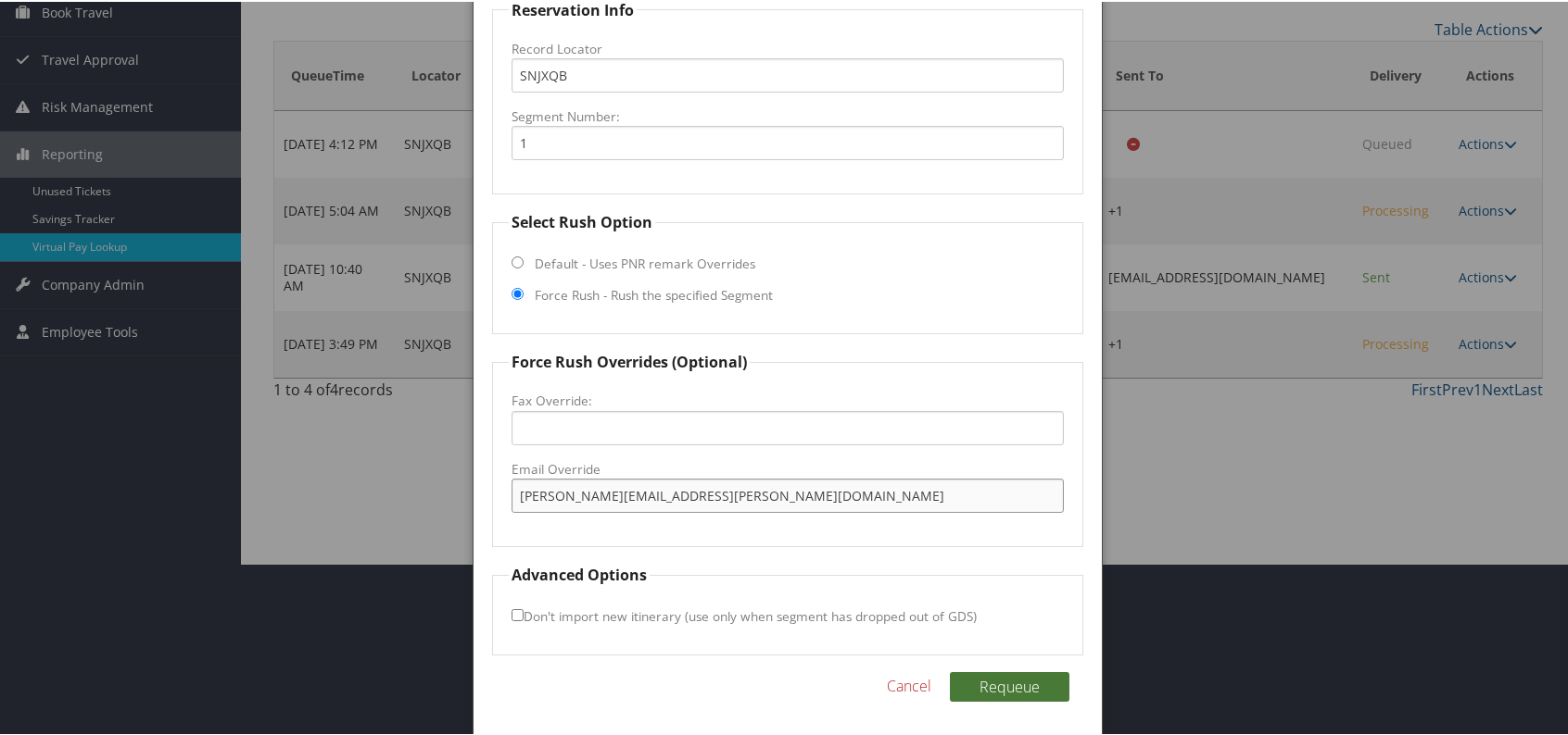
type input "hamid.siadat@marriott.com"
click at [1035, 685] on button "Requeue" at bounding box center [1009, 685] width 120 height 29
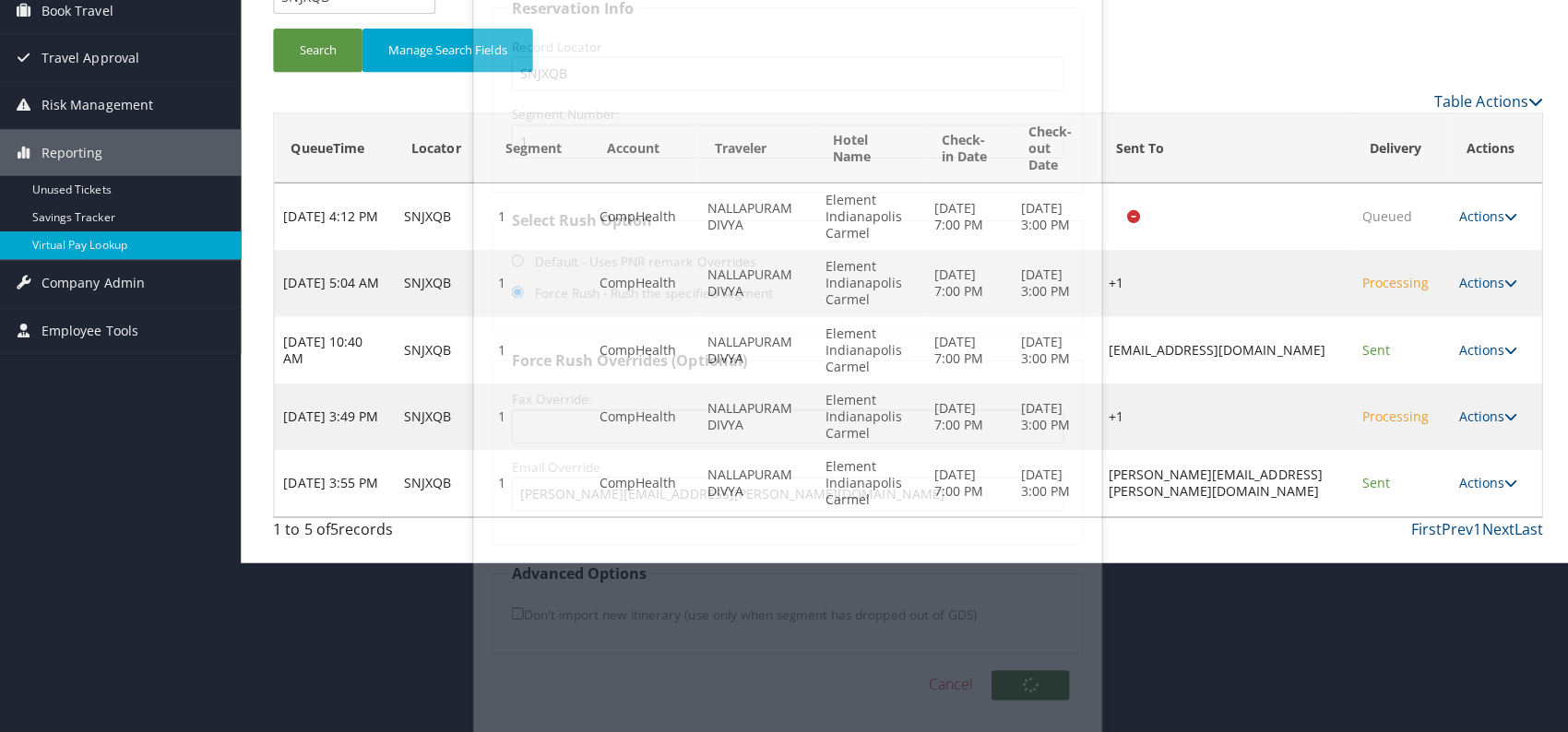
scroll to position [0, 0]
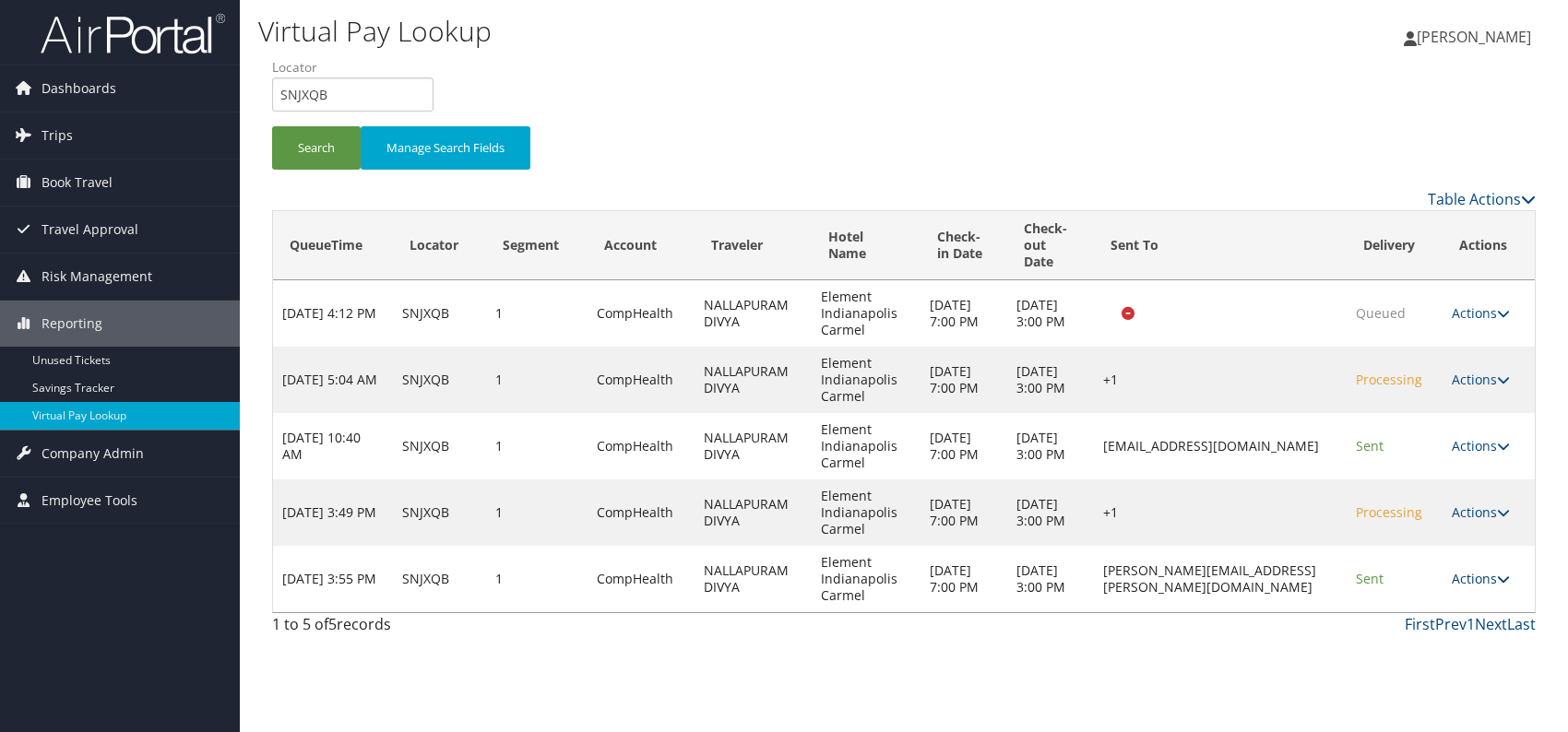
click at [1495, 572] on link "Actions" at bounding box center [1481, 579] width 58 height 17
click at [1437, 637] on link "Logs" at bounding box center [1451, 636] width 116 height 31
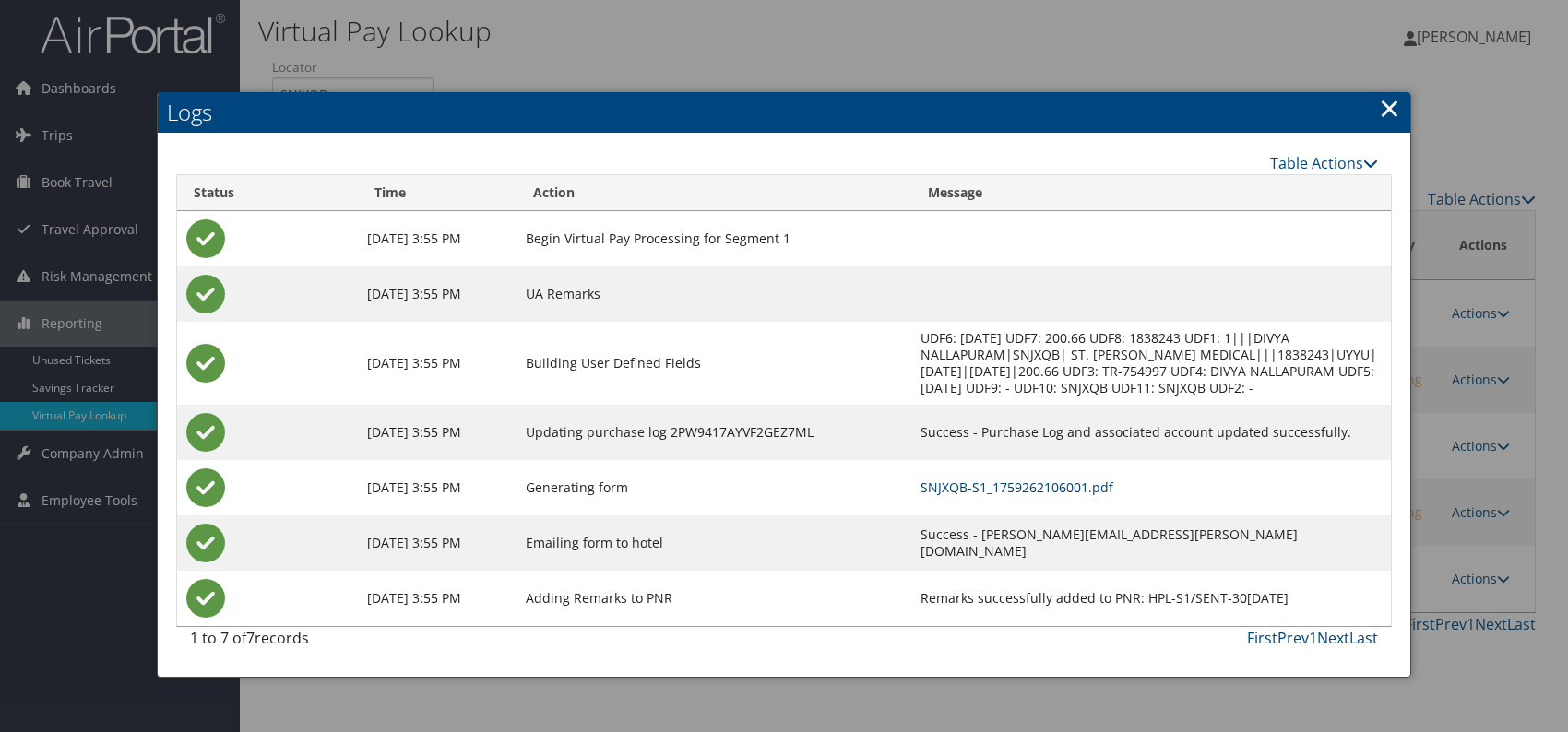
click at [977, 484] on link "SNJXQB-S1_1759262106001.pdf" at bounding box center [1017, 487] width 193 height 17
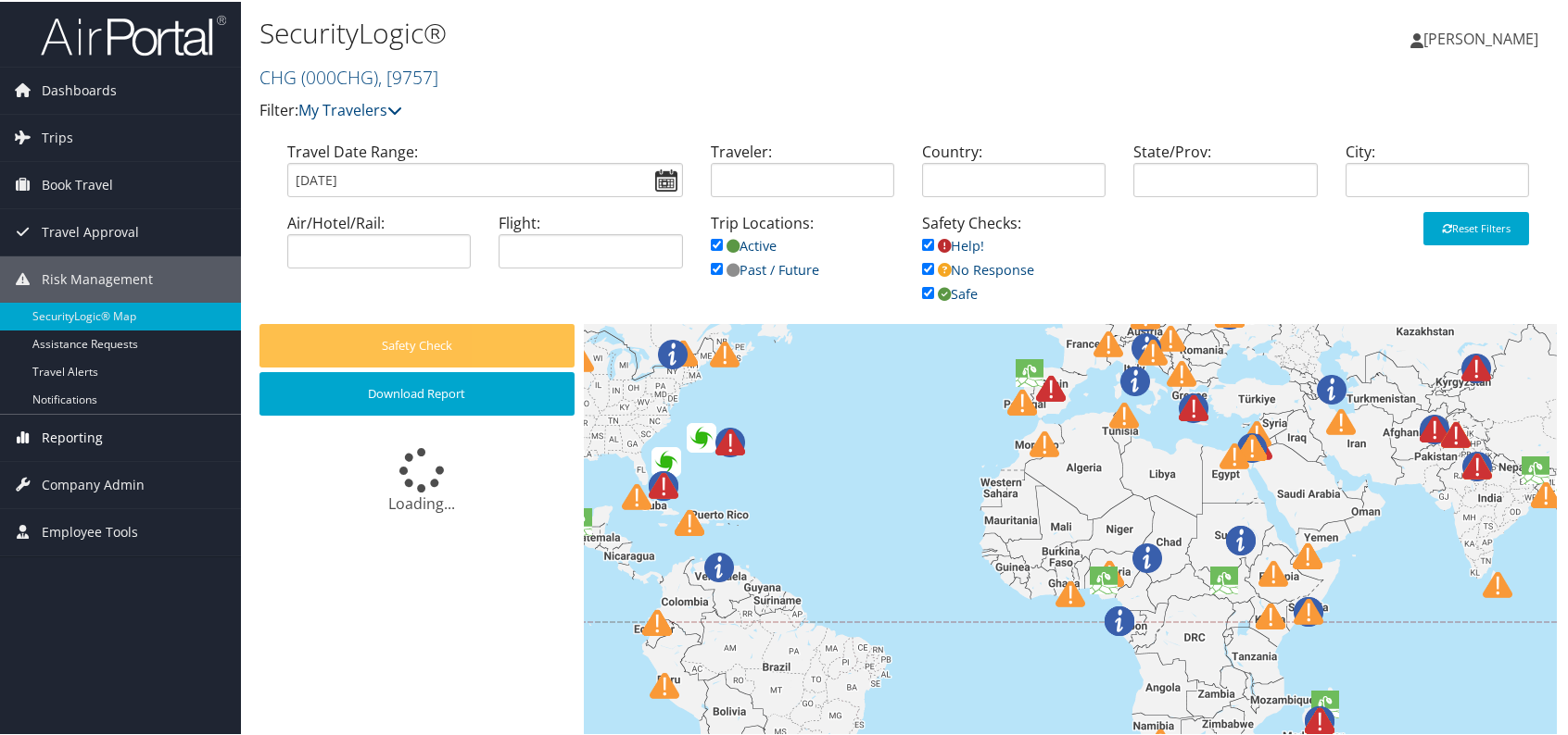
click at [90, 436] on span "Reporting" at bounding box center [72, 437] width 61 height 47
click at [58, 447] on span "Reporting" at bounding box center [72, 437] width 61 height 47
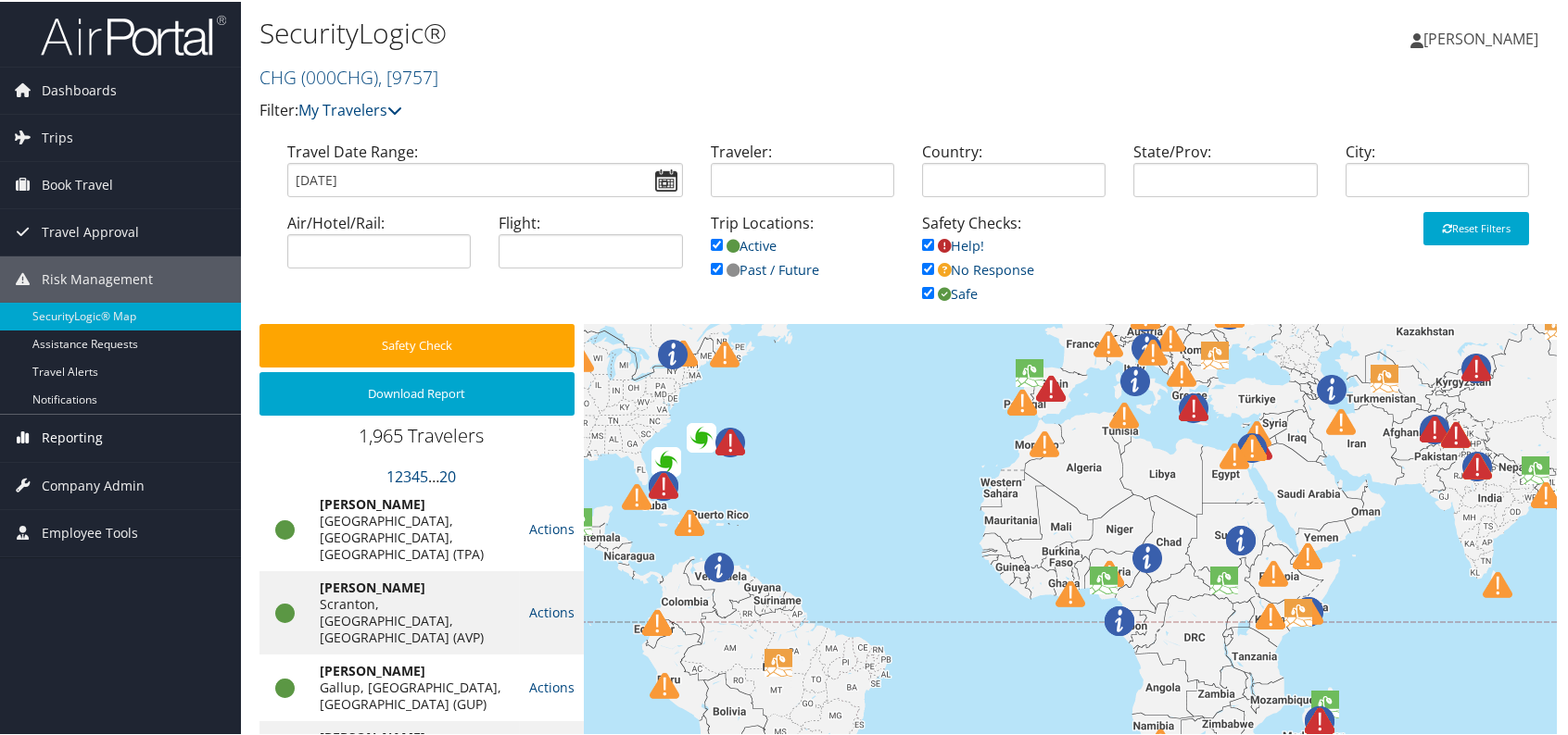
click at [68, 438] on span "Reporting" at bounding box center [72, 437] width 61 height 47
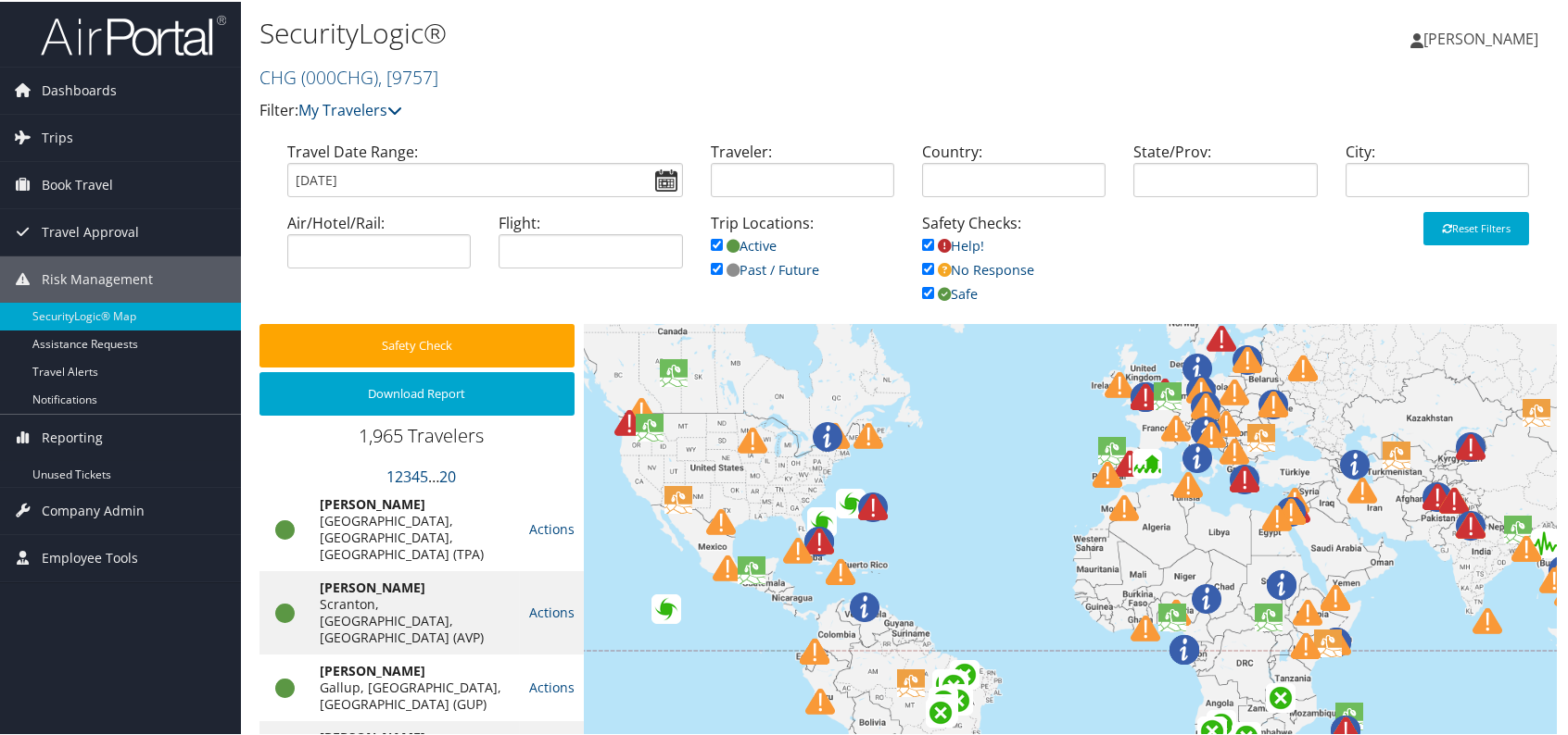
click at [78, 420] on span "Reporting" at bounding box center [72, 437] width 61 height 47
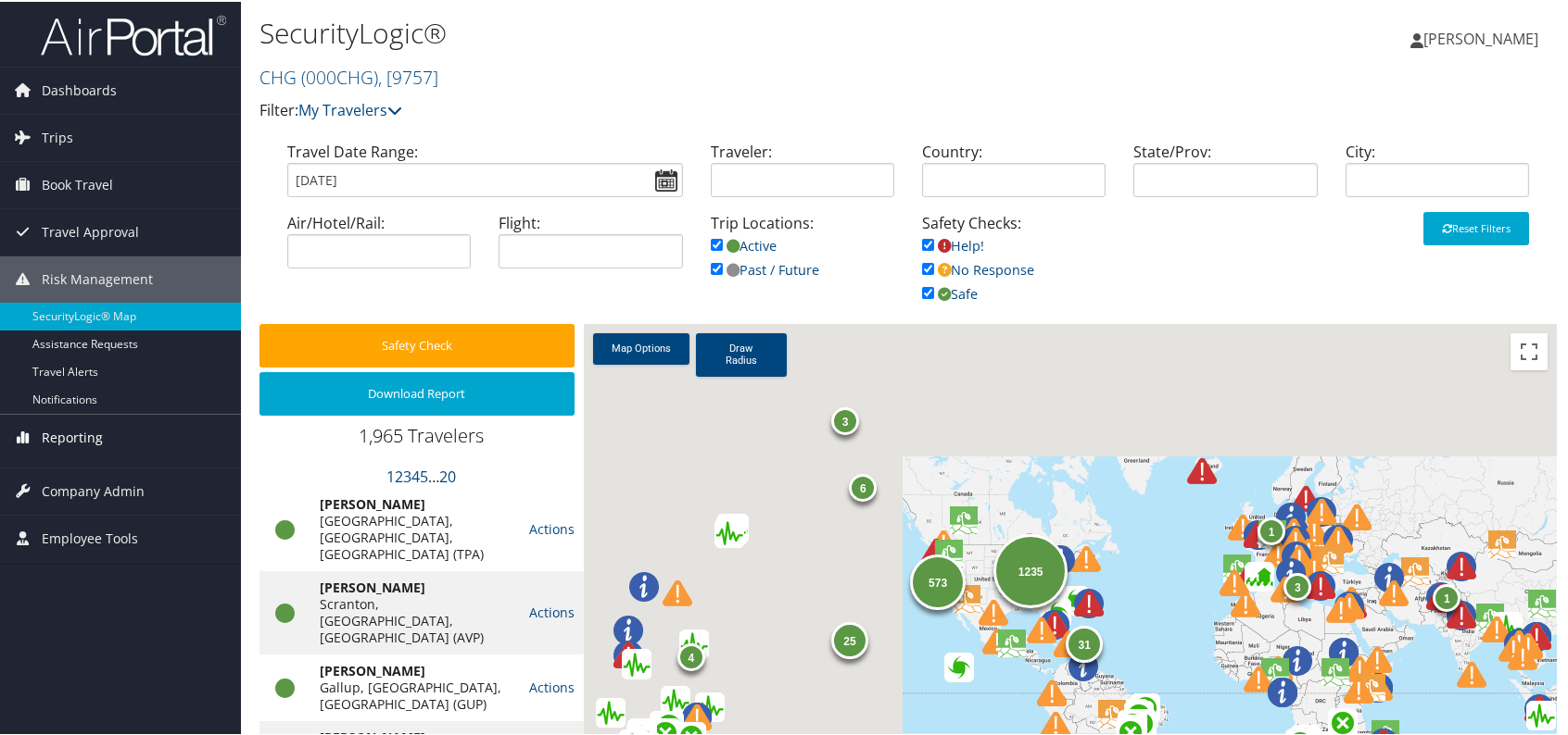
click at [74, 434] on span "Reporting" at bounding box center [72, 437] width 61 height 47
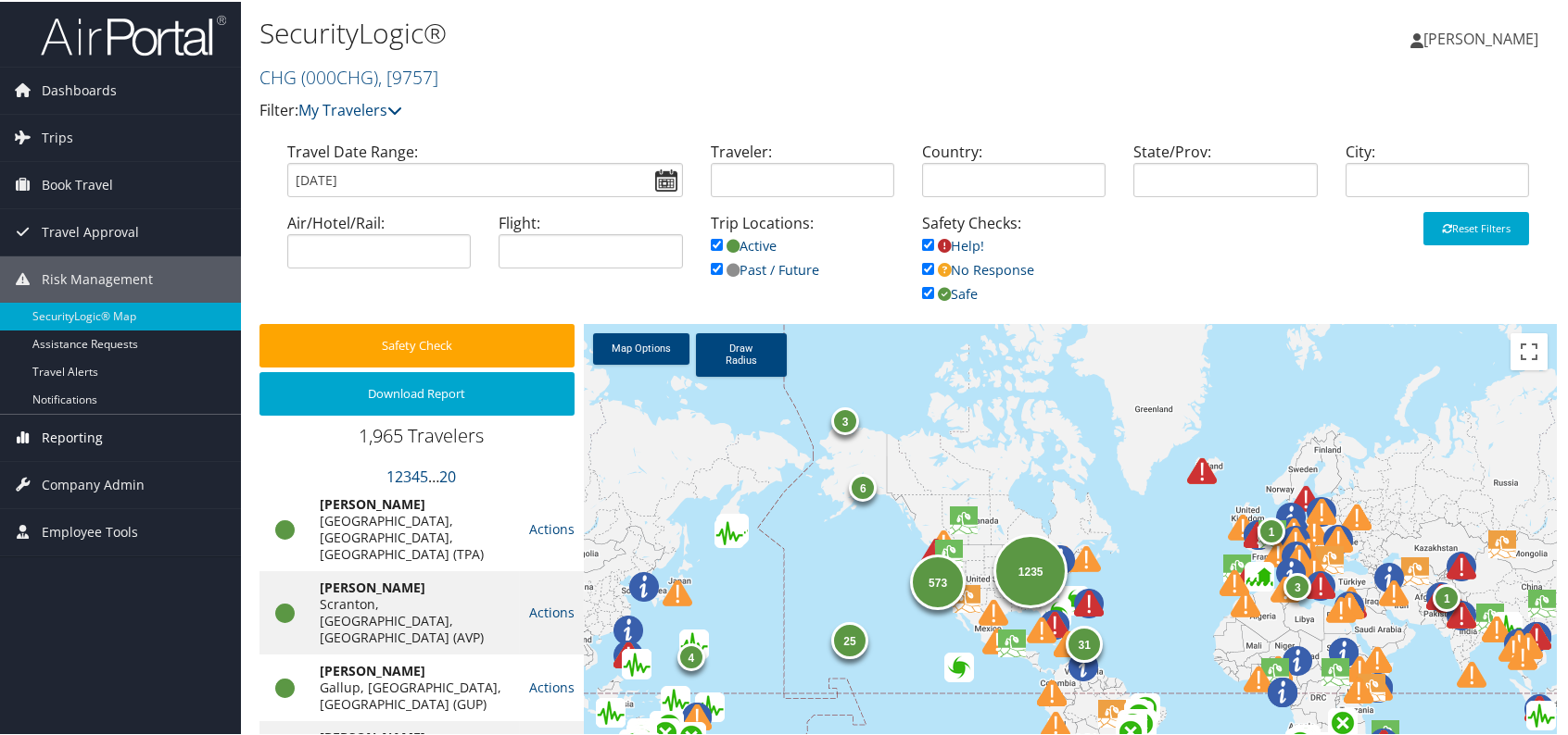
click at [75, 435] on span "Reporting" at bounding box center [72, 437] width 61 height 47
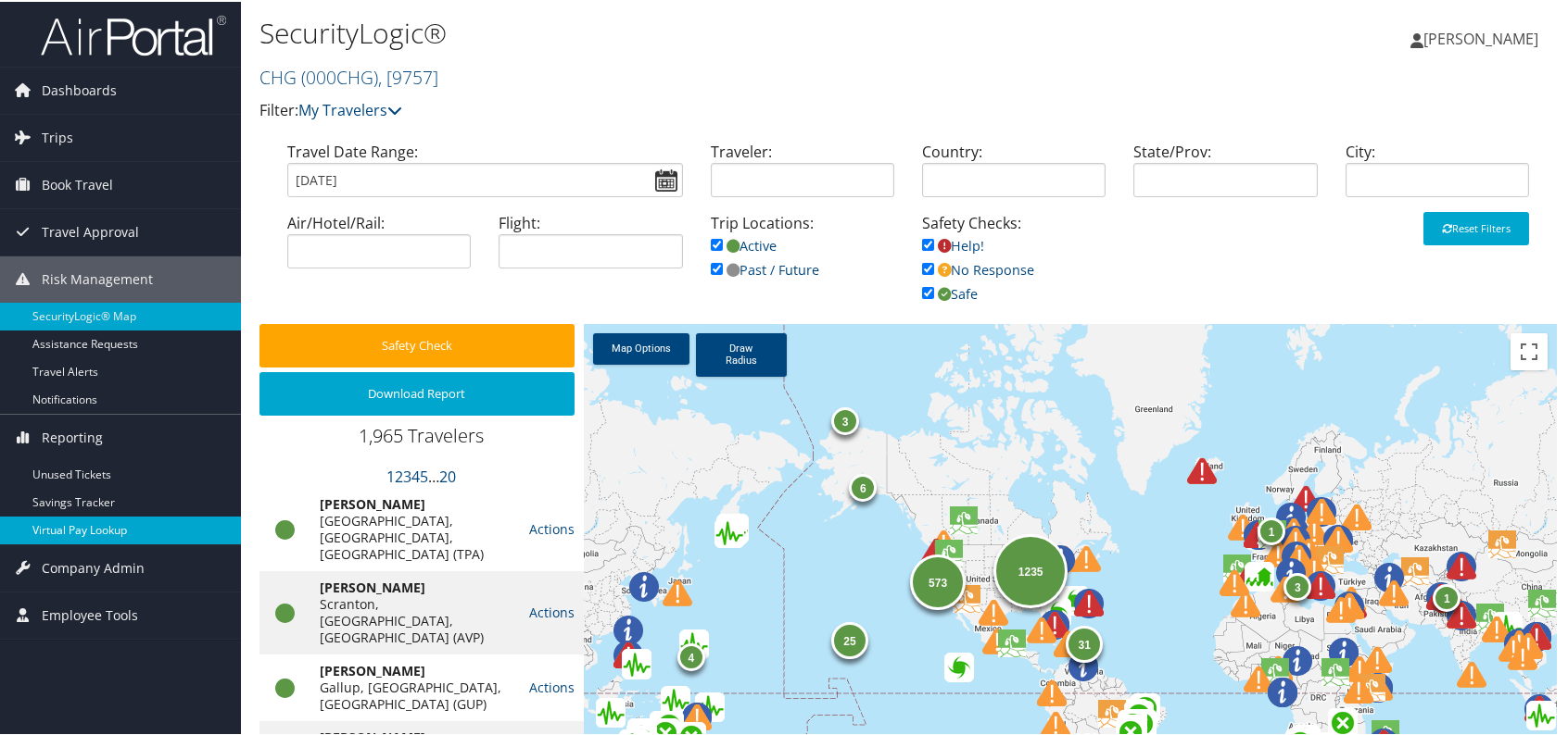
click at [89, 529] on link "Virtual Pay Lookup" at bounding box center [121, 529] width 241 height 28
